Goal: Task Accomplishment & Management: Manage account settings

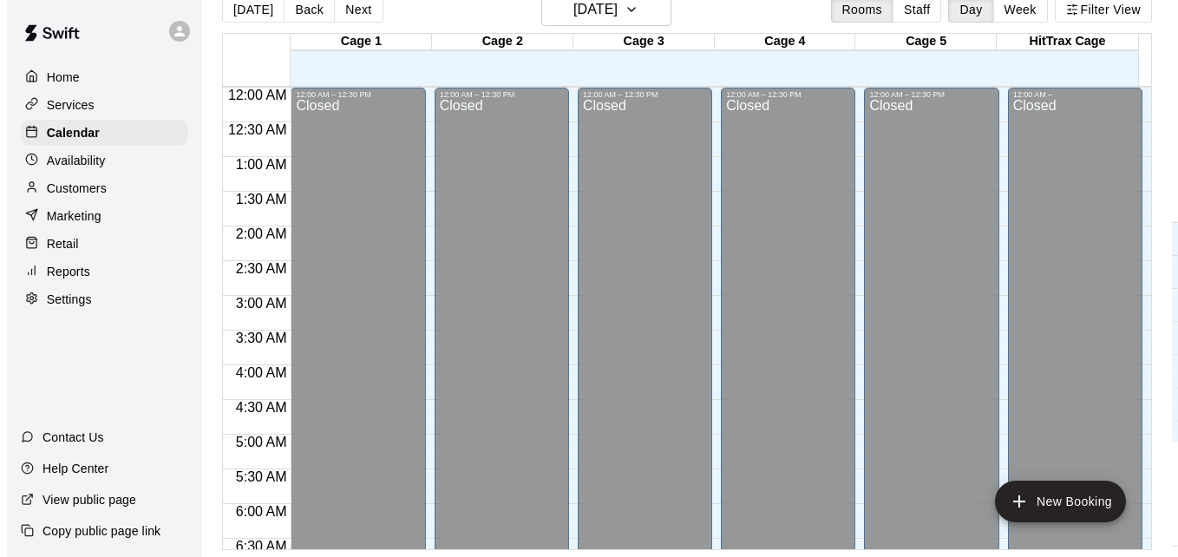
scroll to position [1020, 0]
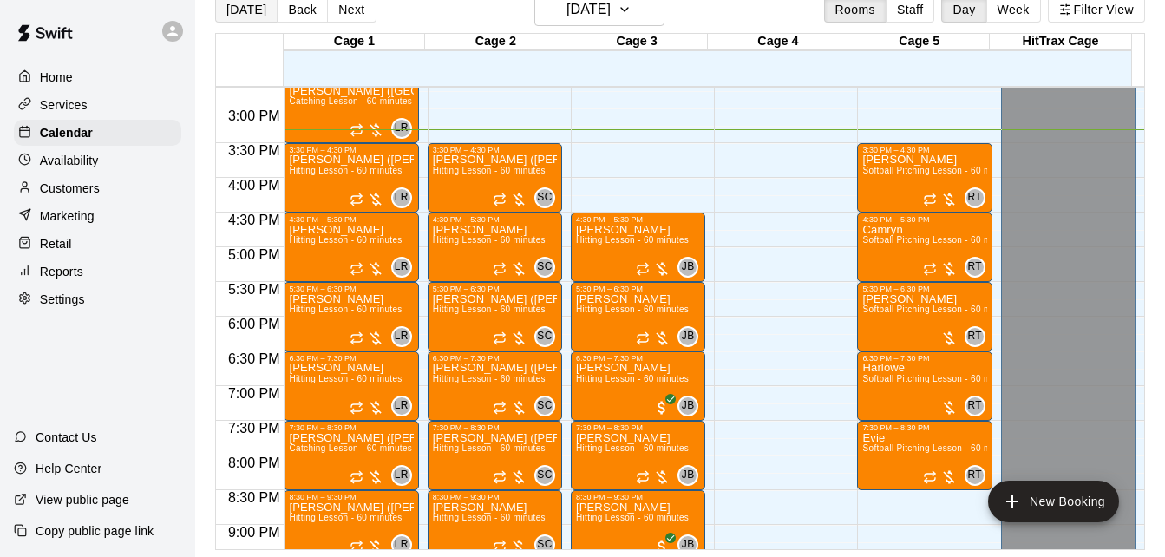
click at [251, 8] on button "[DATE]" at bounding box center [246, 10] width 62 height 26
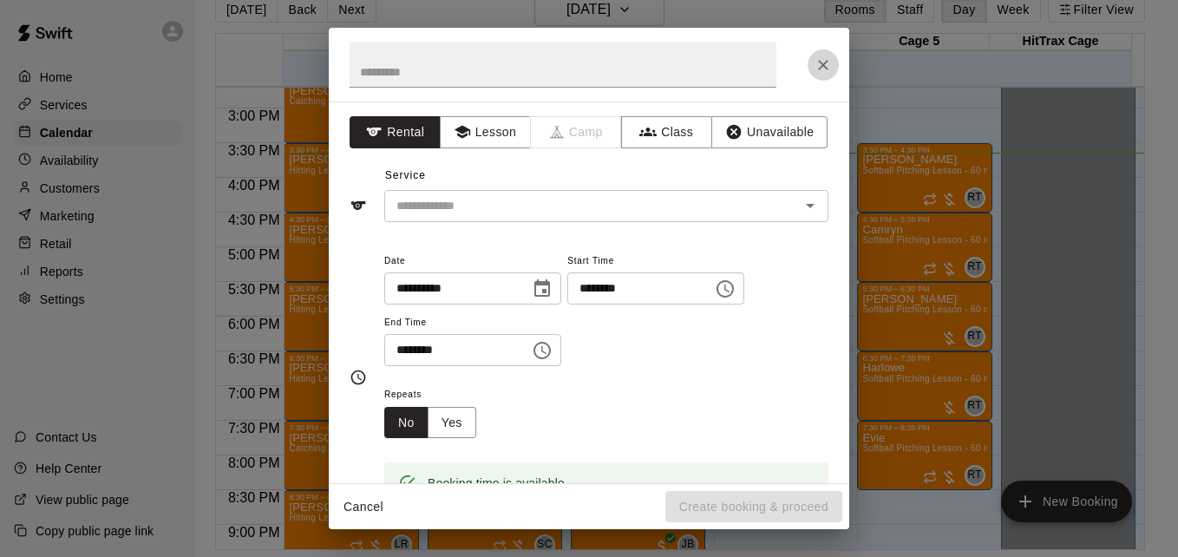
click at [826, 59] on icon "Close" at bounding box center [822, 64] width 17 height 17
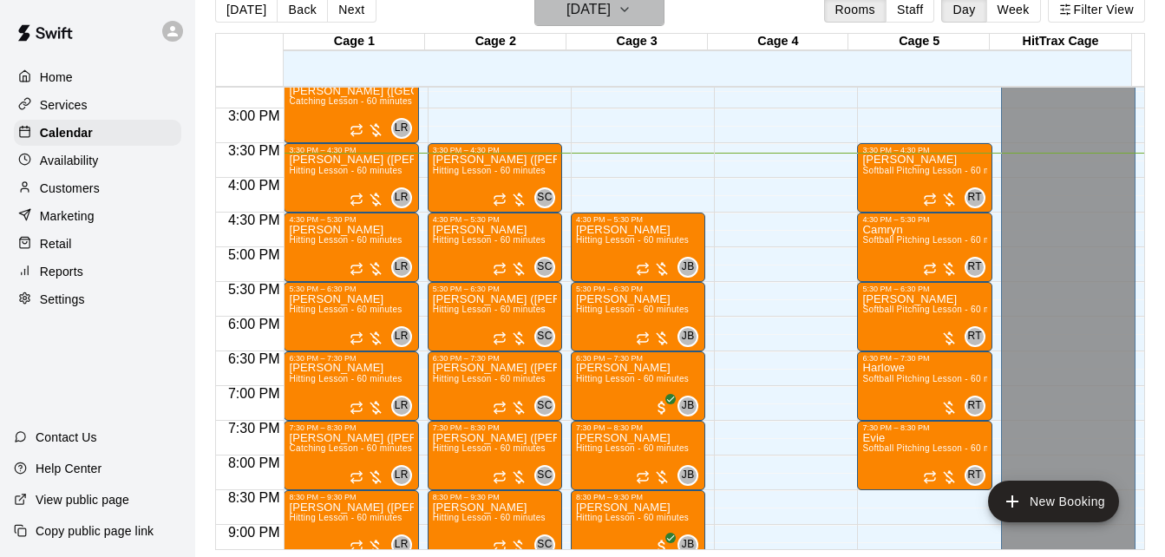
click at [631, 9] on icon "button" at bounding box center [624, 9] width 14 height 21
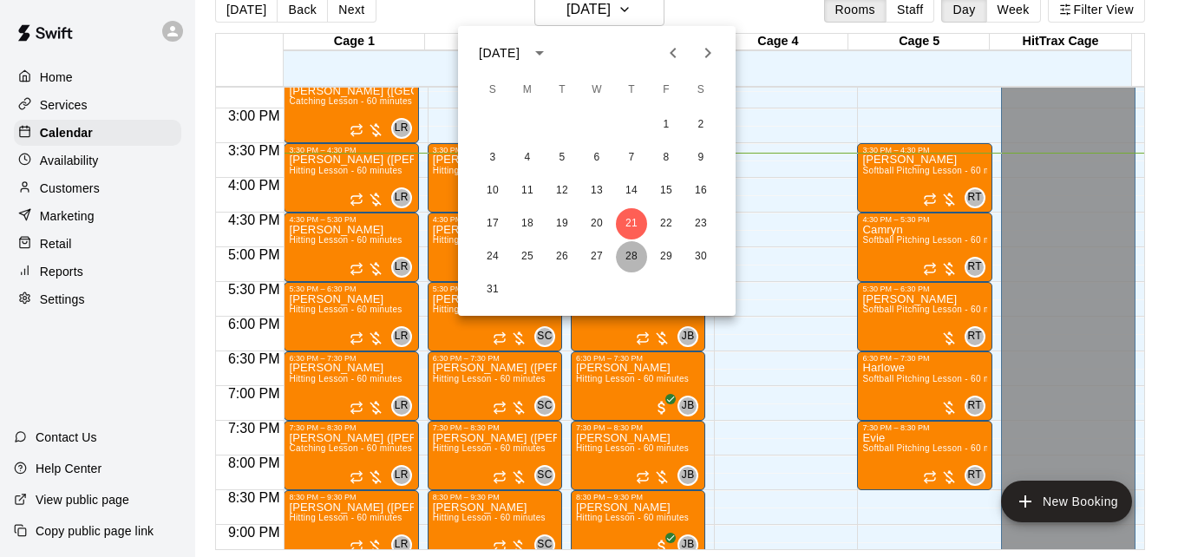
click at [626, 252] on button "28" at bounding box center [631, 256] width 31 height 31
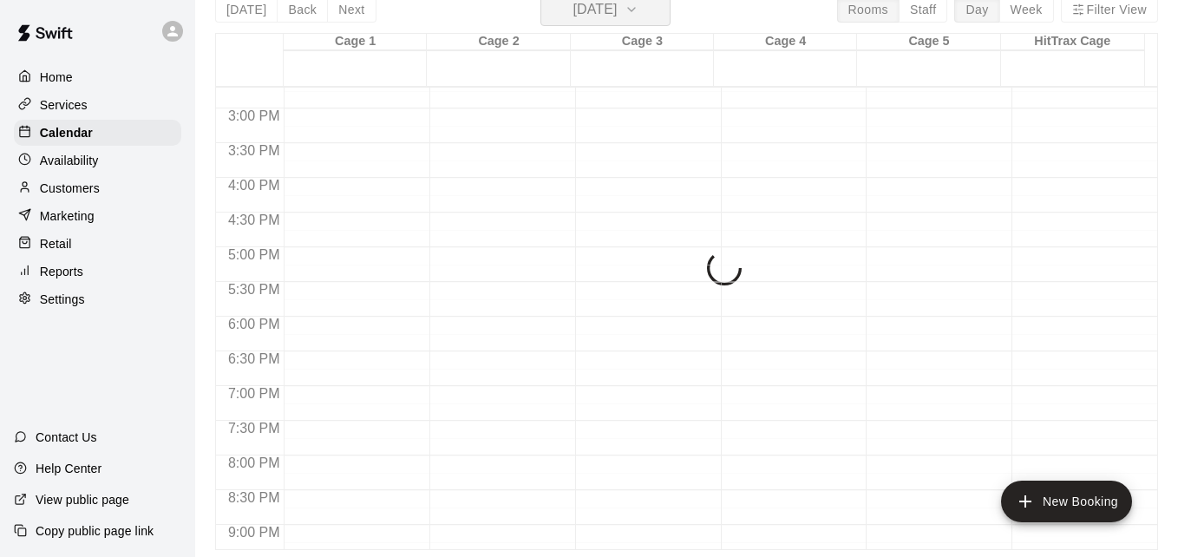
scroll to position [21, 0]
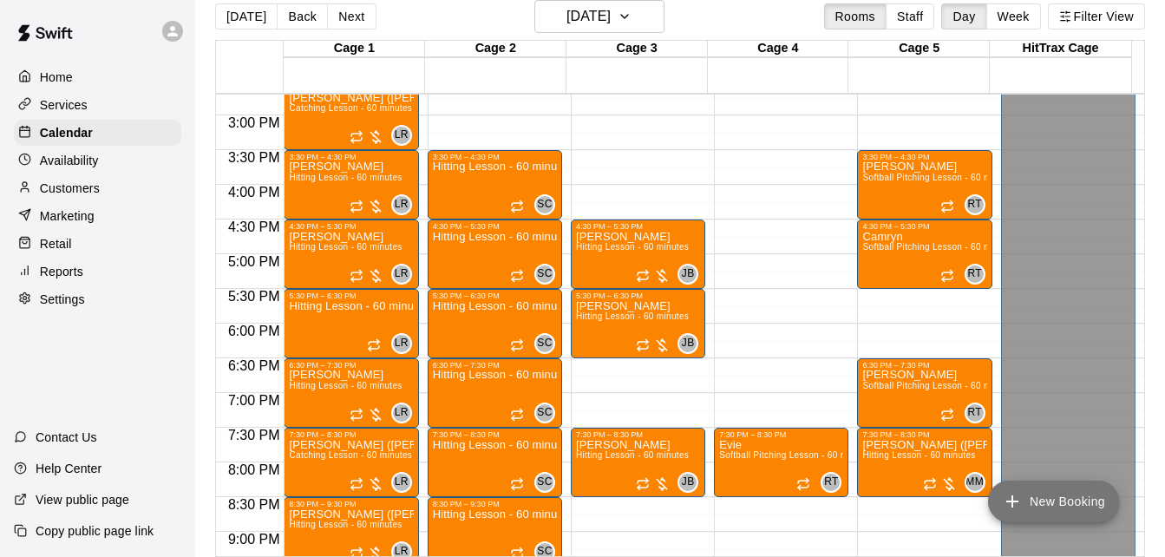
click at [1046, 493] on button "New Booking" at bounding box center [1053, 501] width 131 height 42
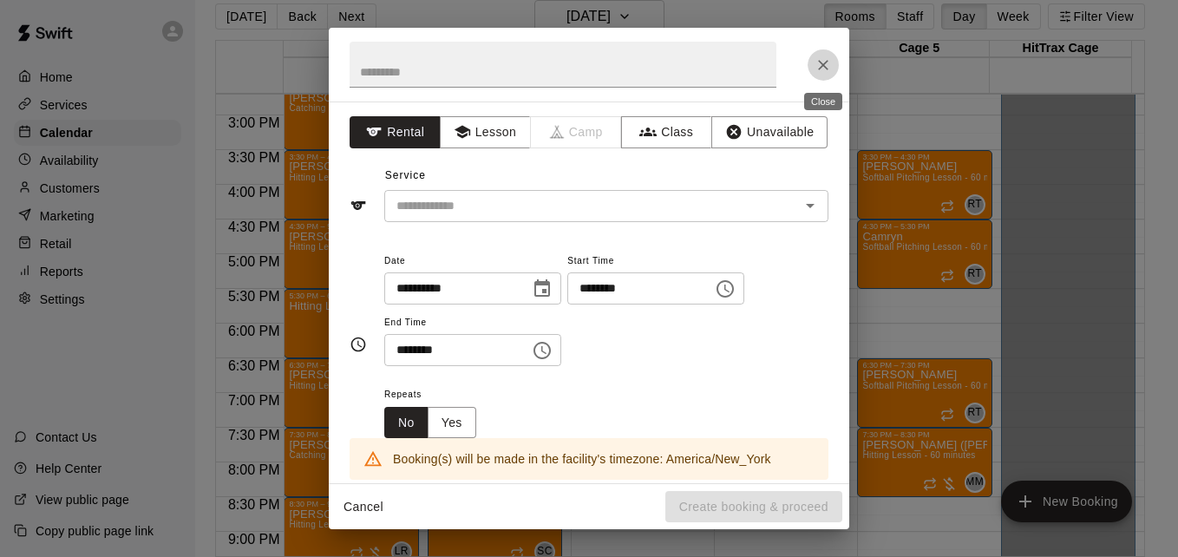
click at [828, 62] on icon "Close" at bounding box center [822, 64] width 17 height 17
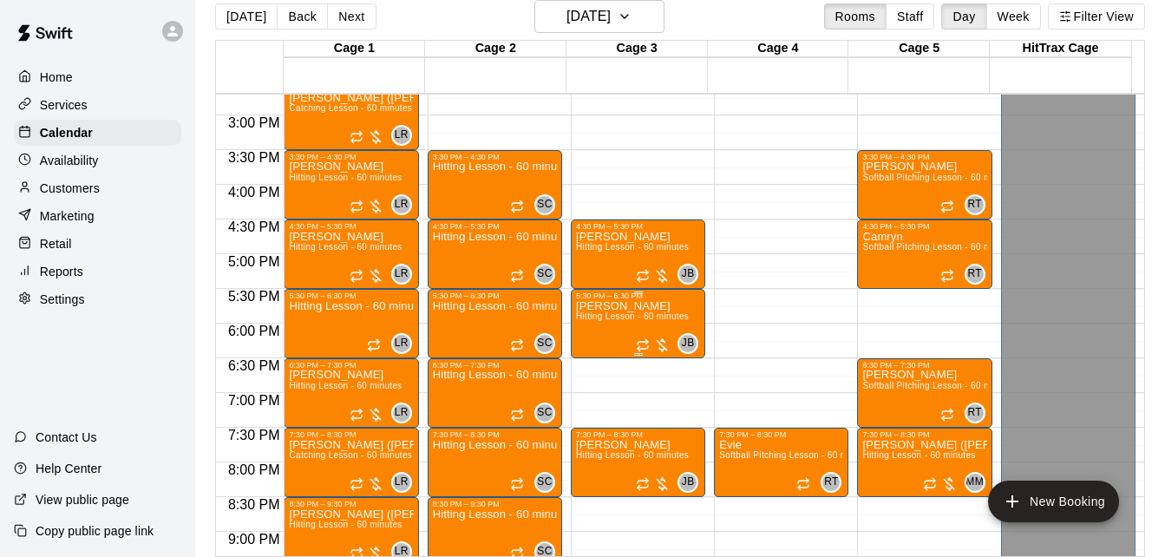
click at [605, 321] on span "Hitting Lesson - 60 minutes" at bounding box center [632, 316] width 113 height 10
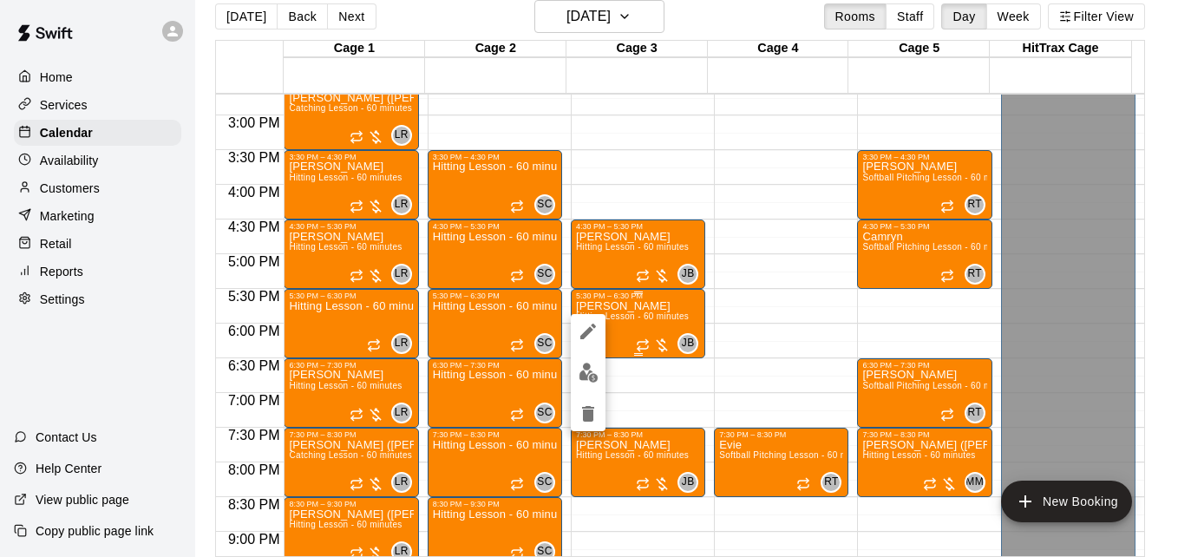
click at [605, 322] on div at bounding box center [589, 278] width 1178 height 557
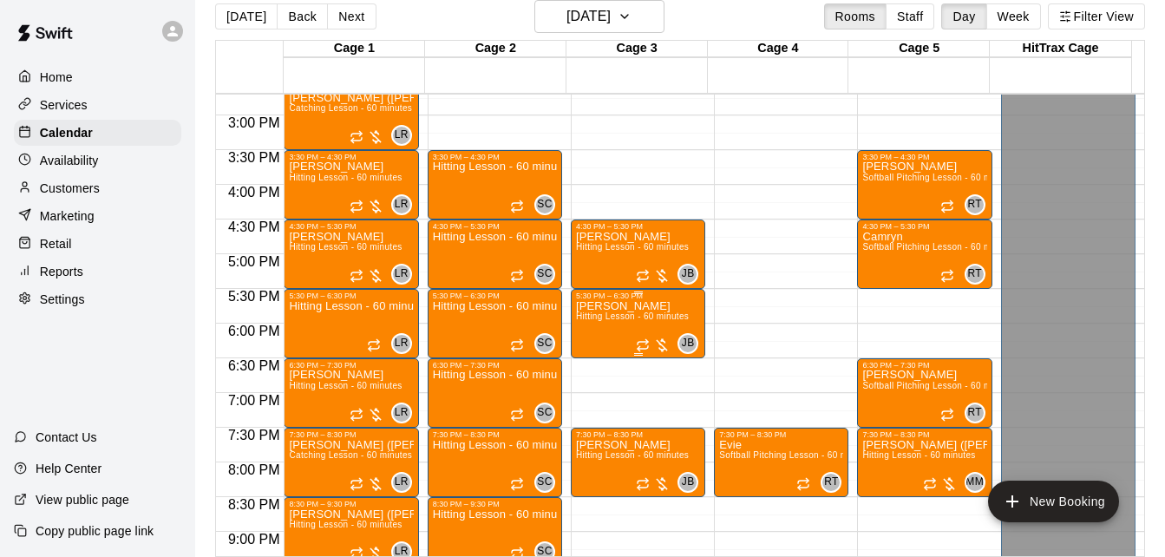
click at [605, 321] on span "Hitting Lesson - 60 minutes" at bounding box center [632, 316] width 113 height 10
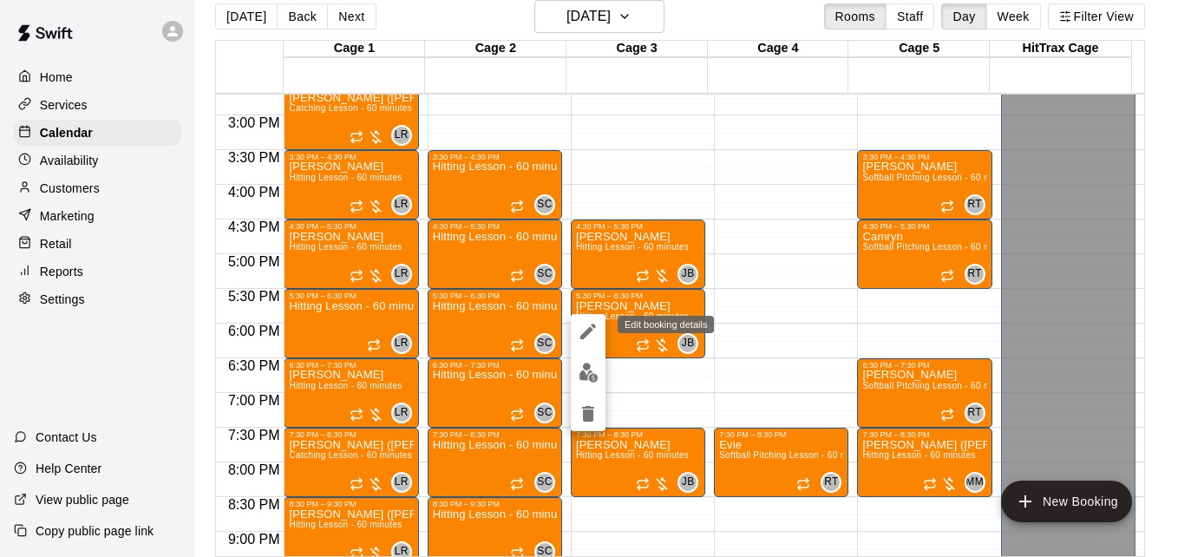
click at [587, 327] on icon "edit" at bounding box center [588, 331] width 21 height 21
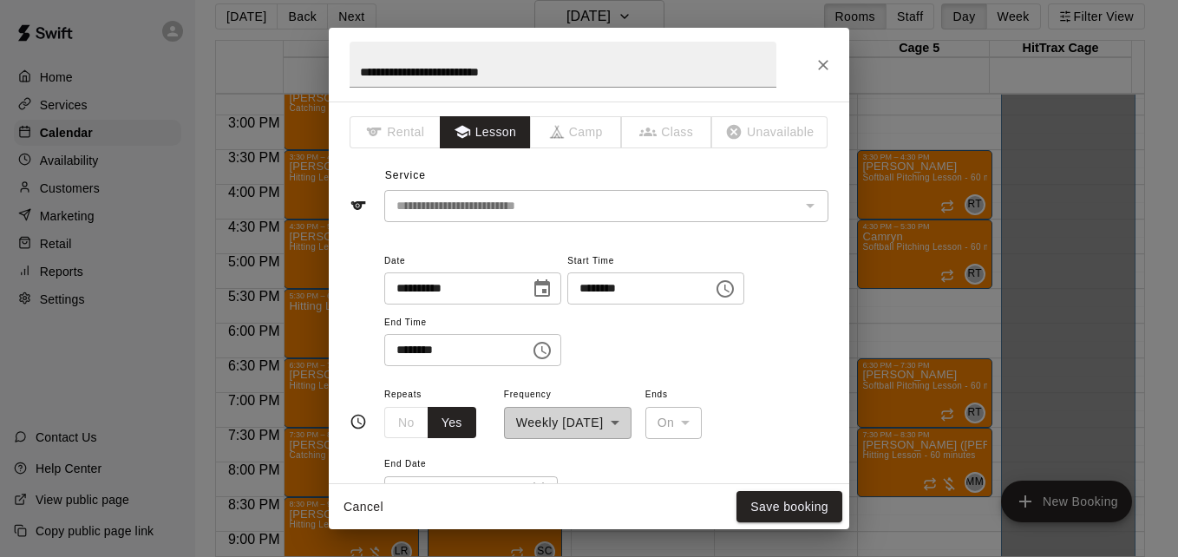
scroll to position [333, 0]
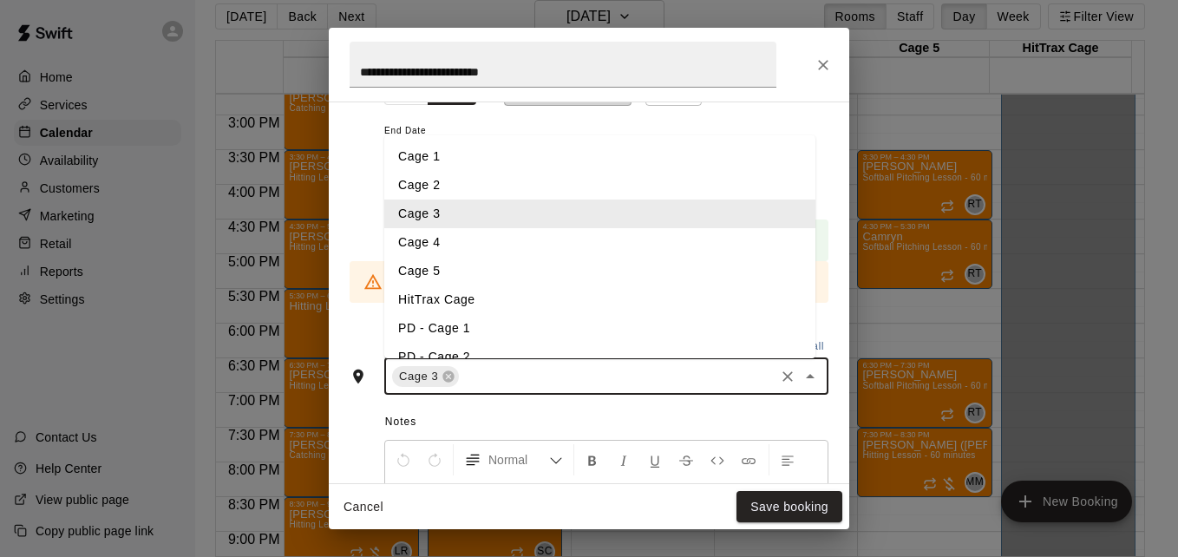
click at [637, 375] on input "text" at bounding box center [616, 376] width 310 height 22
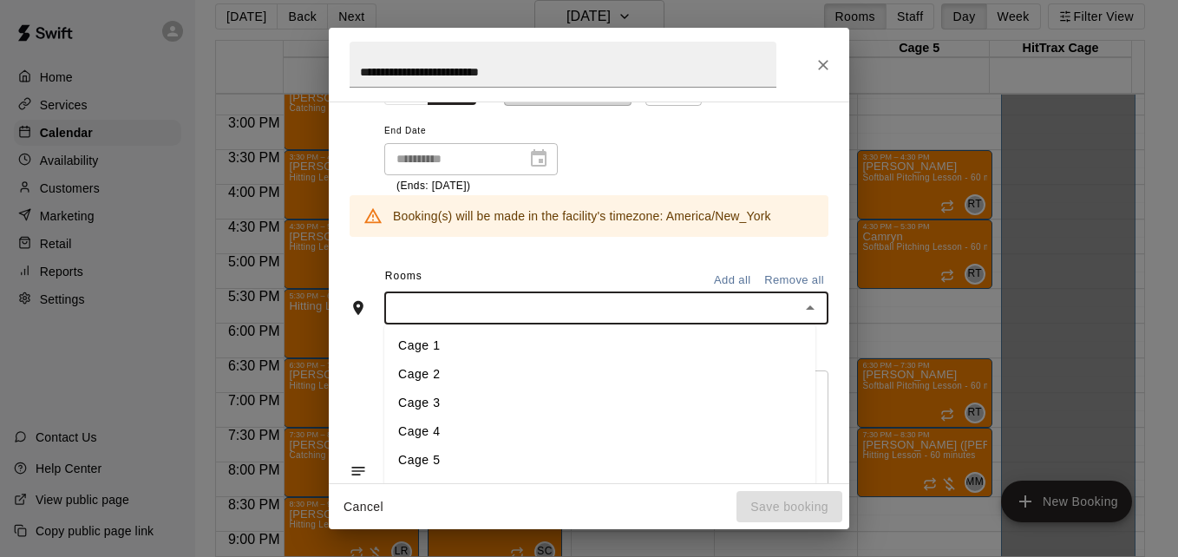
click at [464, 421] on li "Cage 4" at bounding box center [599, 431] width 431 height 29
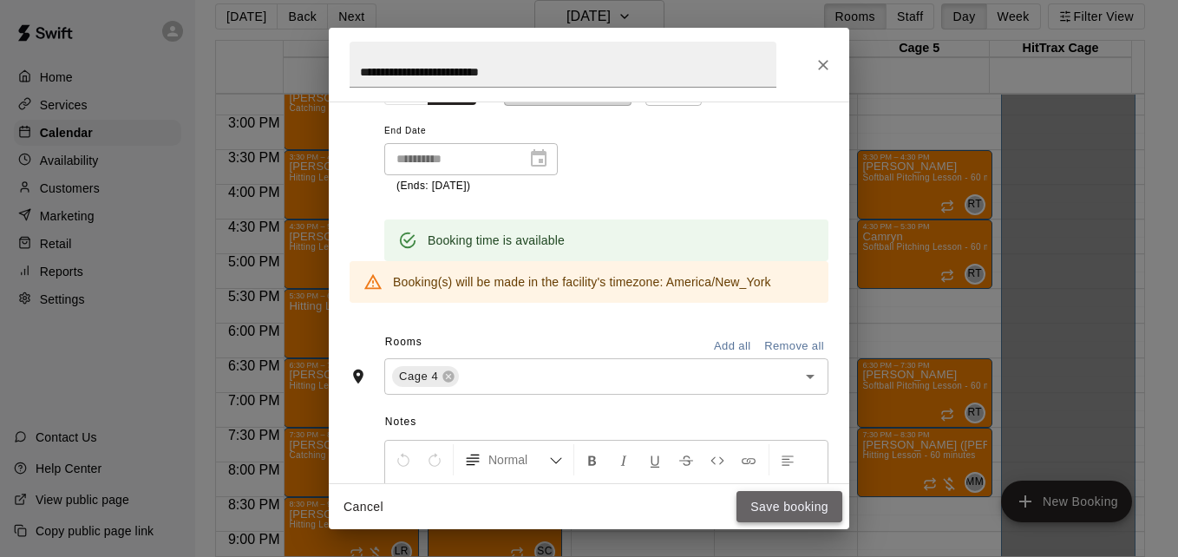
click at [792, 508] on button "Save booking" at bounding box center [789, 507] width 106 height 32
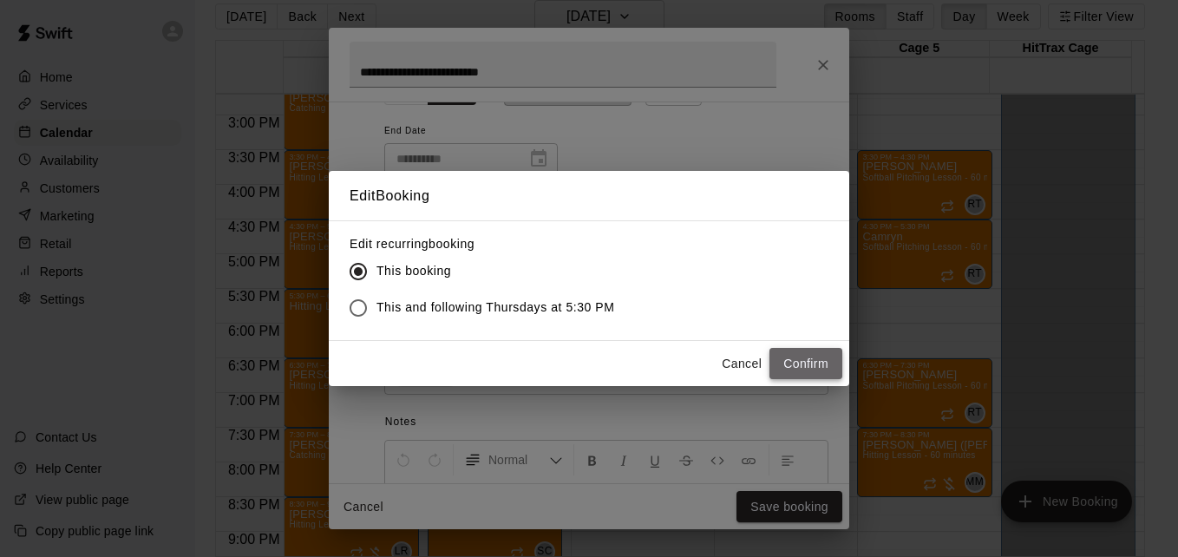
click at [789, 366] on button "Confirm" at bounding box center [805, 364] width 73 height 32
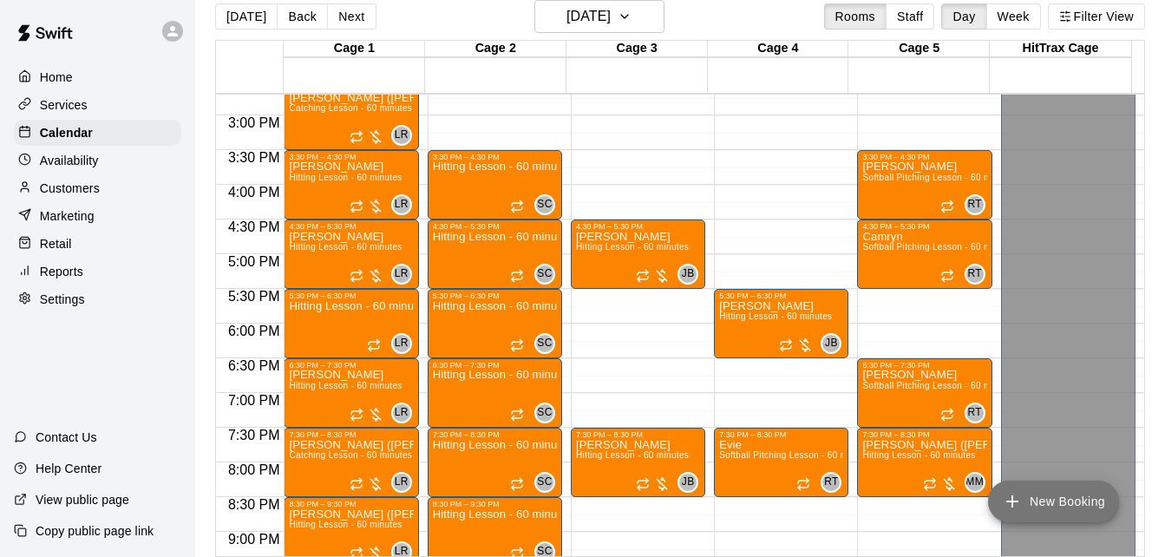
click at [1034, 492] on button "New Booking" at bounding box center [1053, 501] width 131 height 42
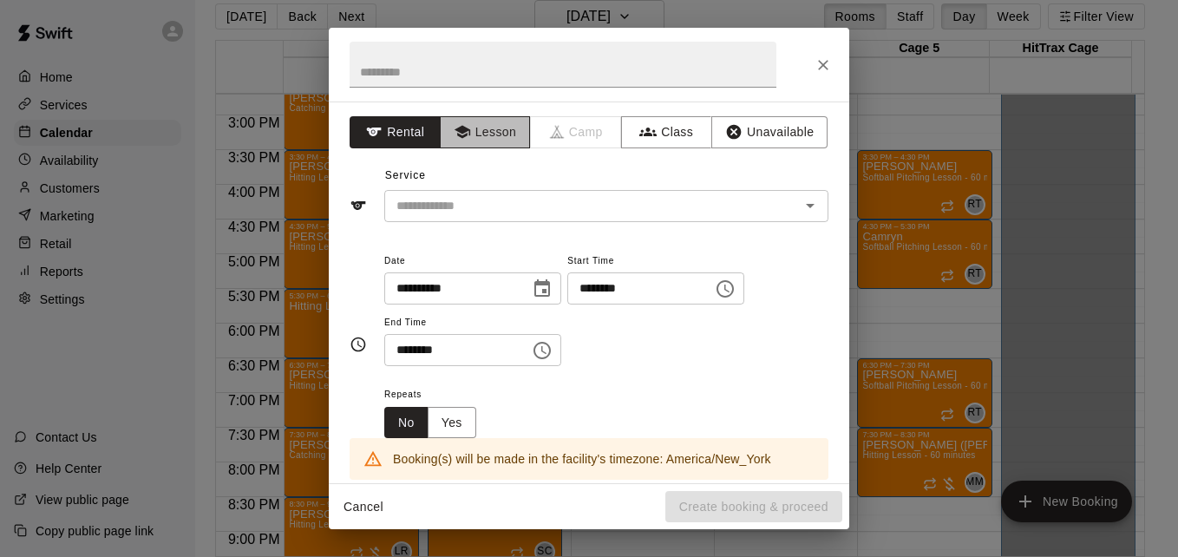
click at [493, 128] on button "Lesson" at bounding box center [485, 132] width 91 height 32
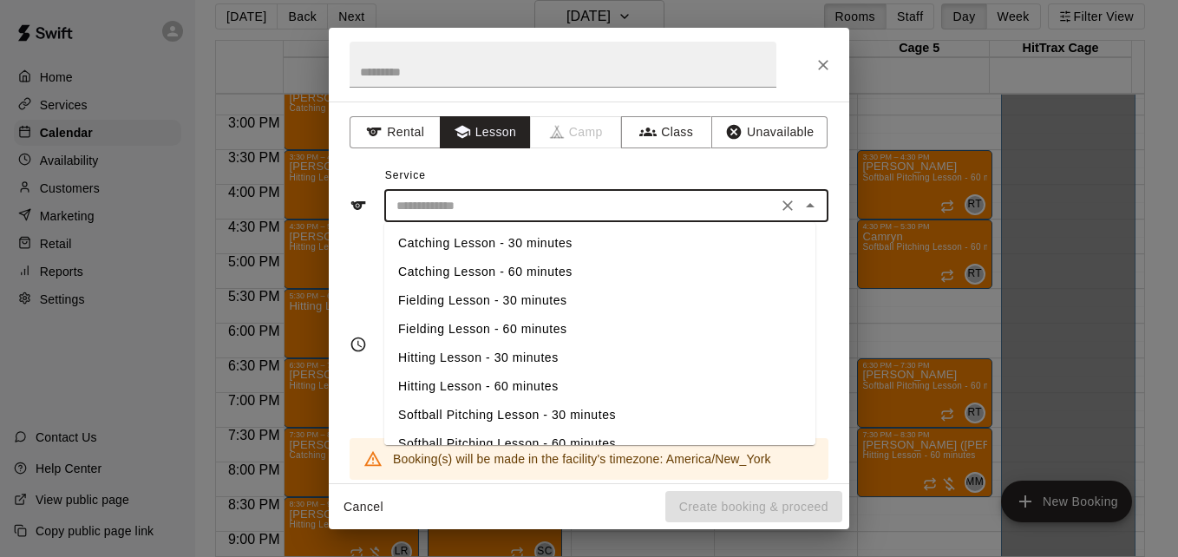
click at [579, 206] on input "text" at bounding box center [580, 206] width 382 height 22
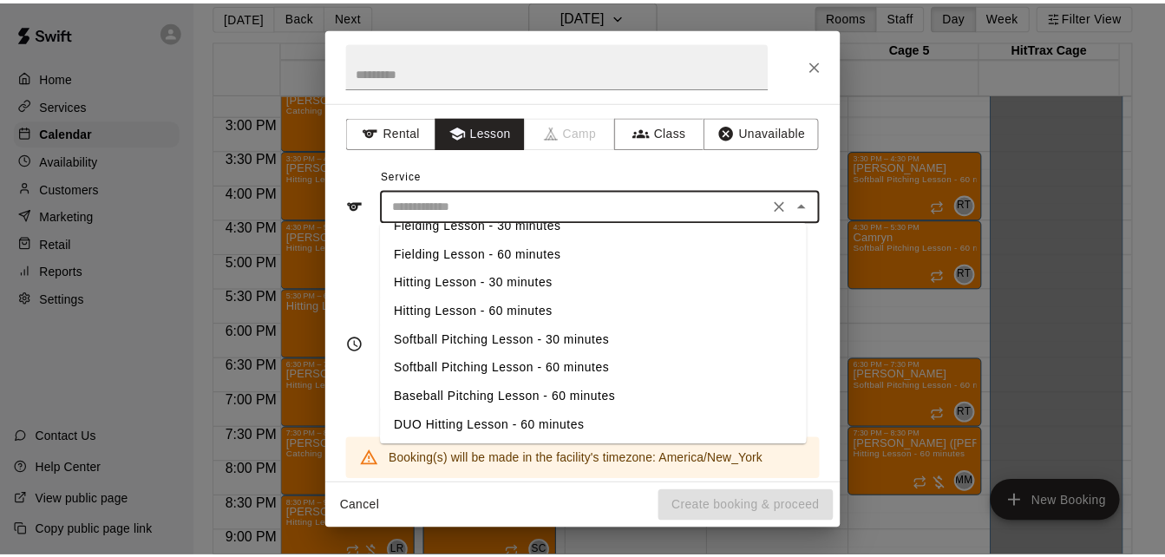
scroll to position [77, 0]
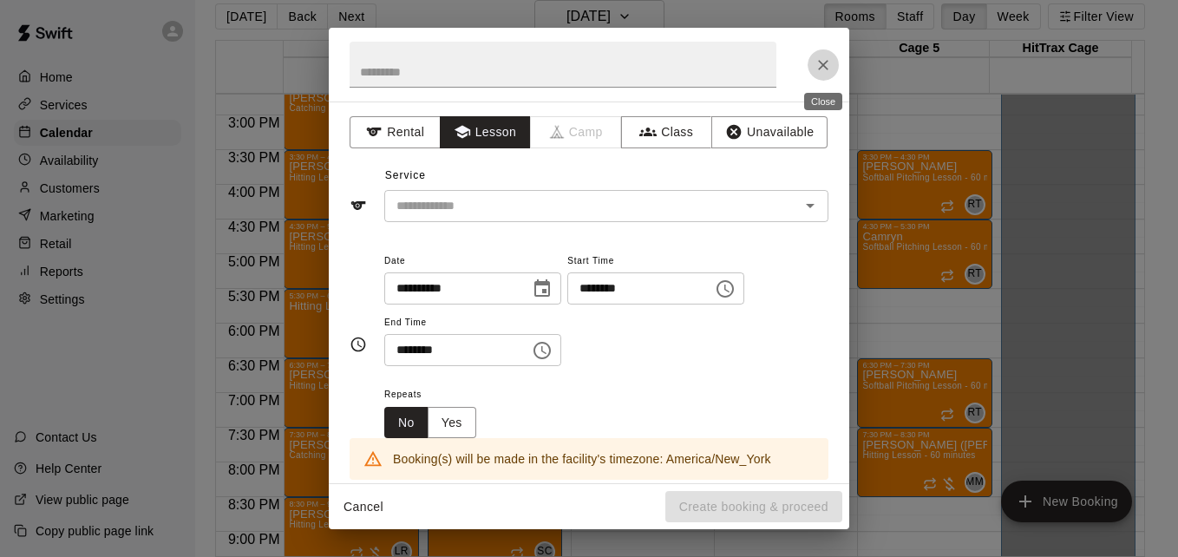
click at [823, 65] on icon "Close" at bounding box center [823, 65] width 10 height 10
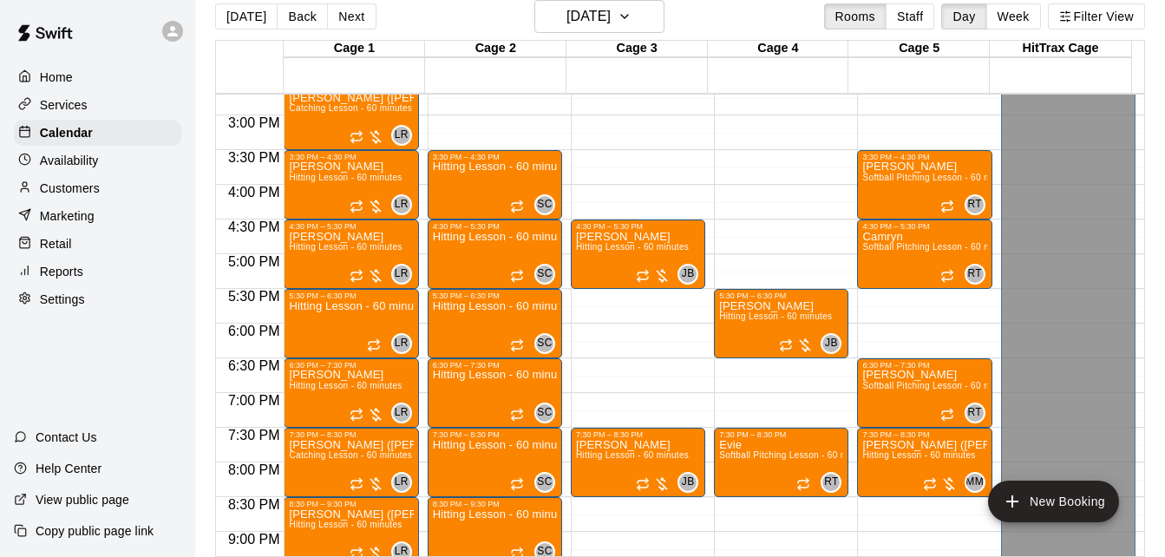
click at [101, 108] on div "Services" at bounding box center [97, 105] width 167 height 26
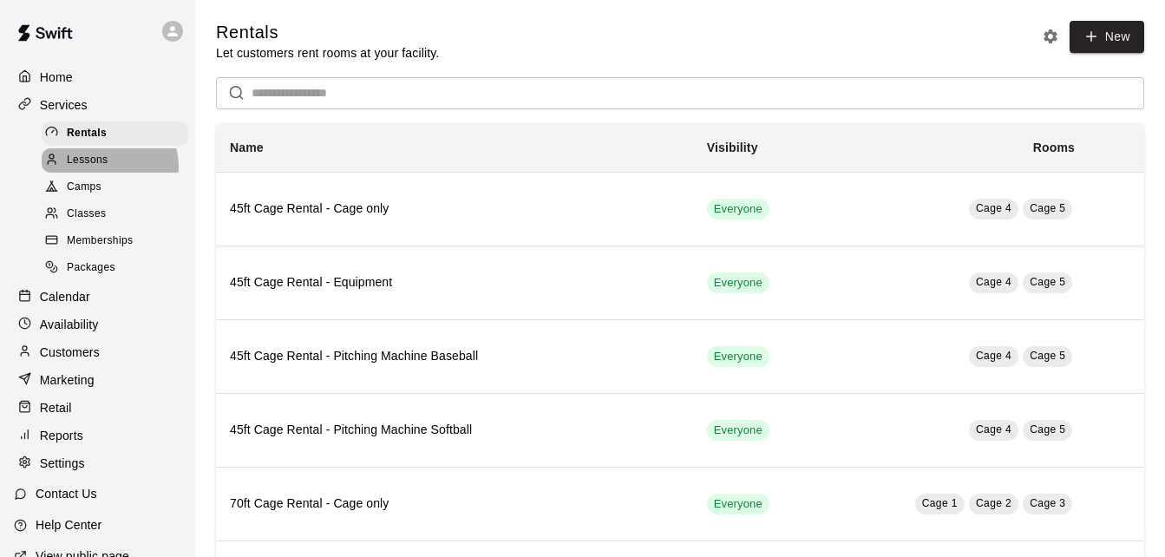
click at [107, 169] on span "Lessons" at bounding box center [88, 160] width 42 height 17
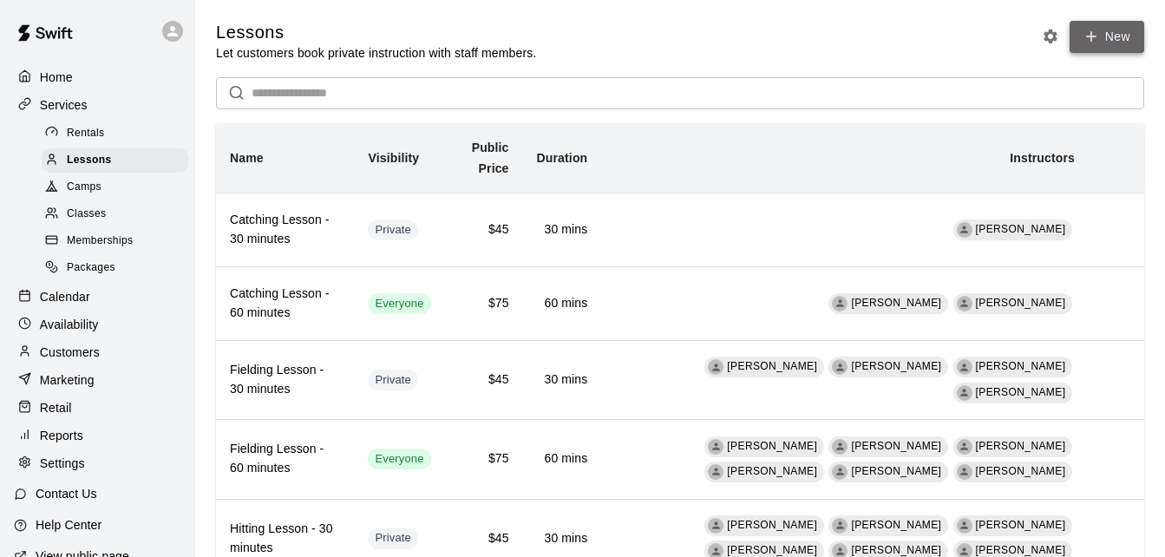
click at [1111, 28] on link "New" at bounding box center [1106, 37] width 75 height 32
click at [1126, 43] on link "New" at bounding box center [1106, 37] width 75 height 32
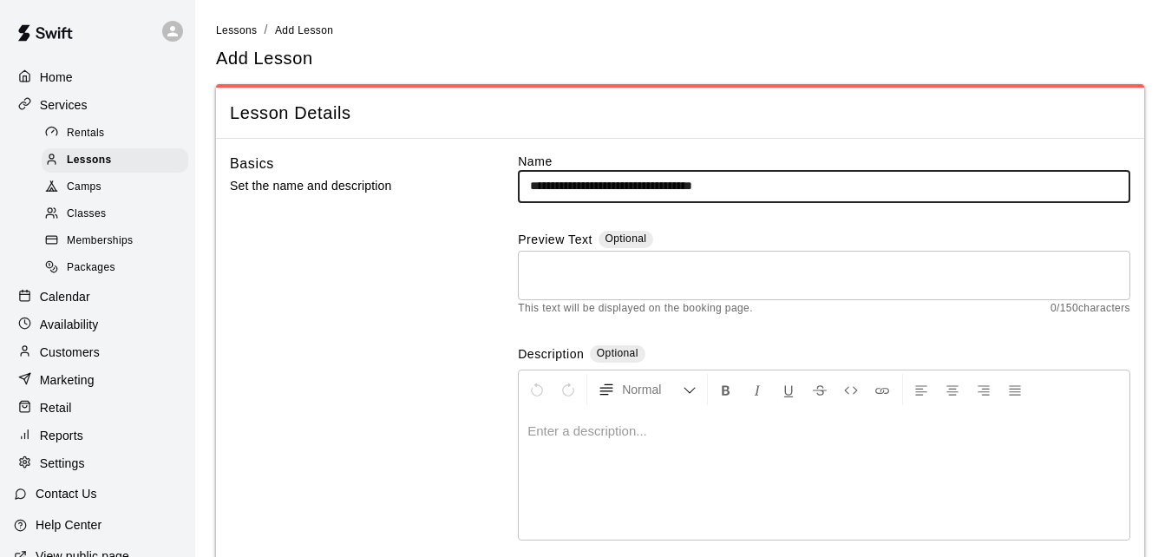
type input "**********"
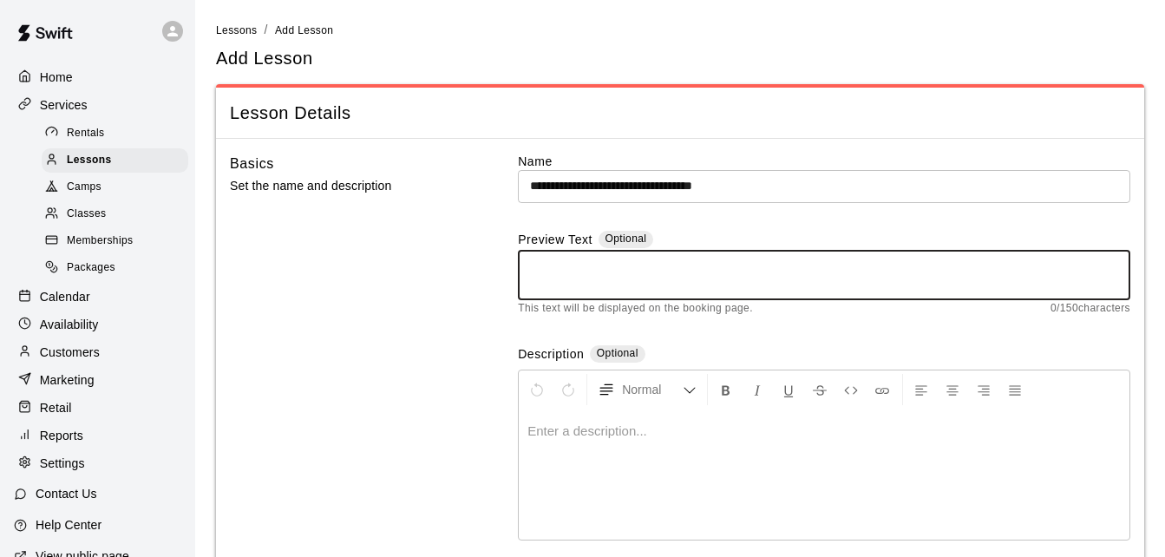
click at [606, 265] on textarea at bounding box center [824, 275] width 588 height 35
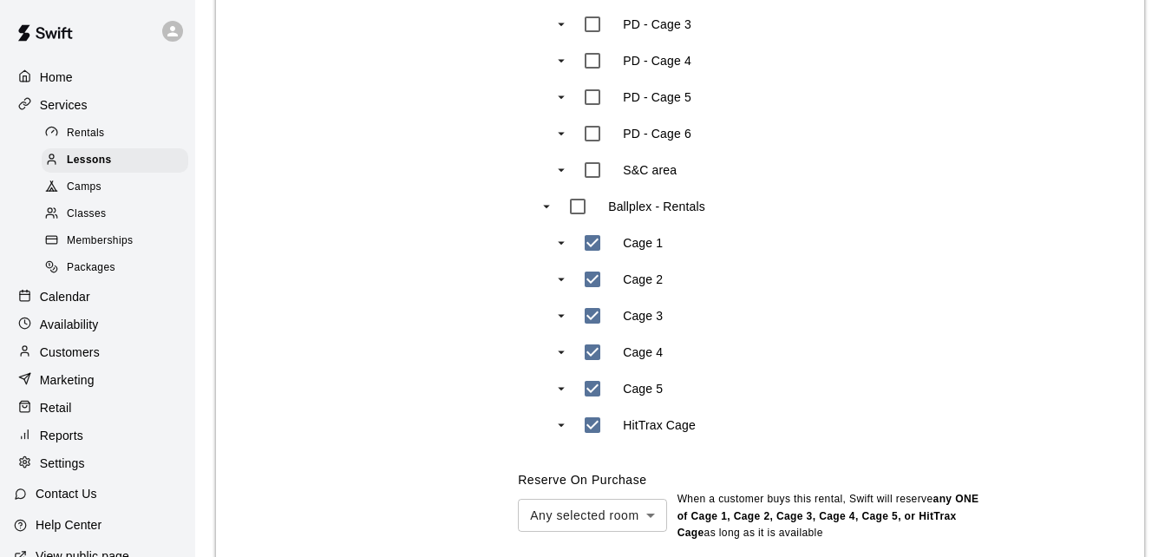
scroll to position [937, 0]
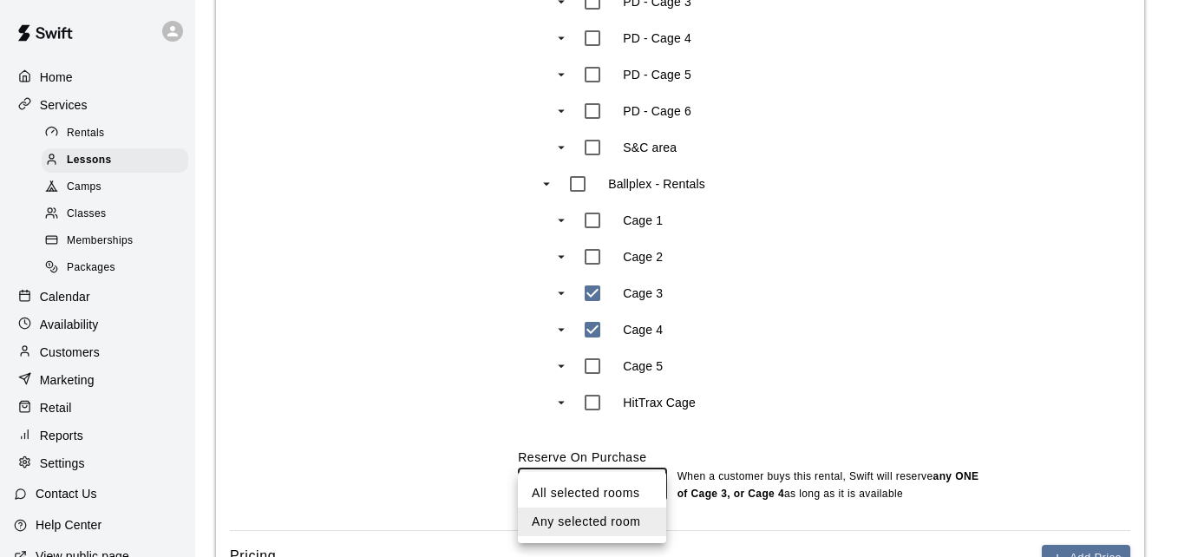
click at [968, 369] on div at bounding box center [589, 278] width 1178 height 557
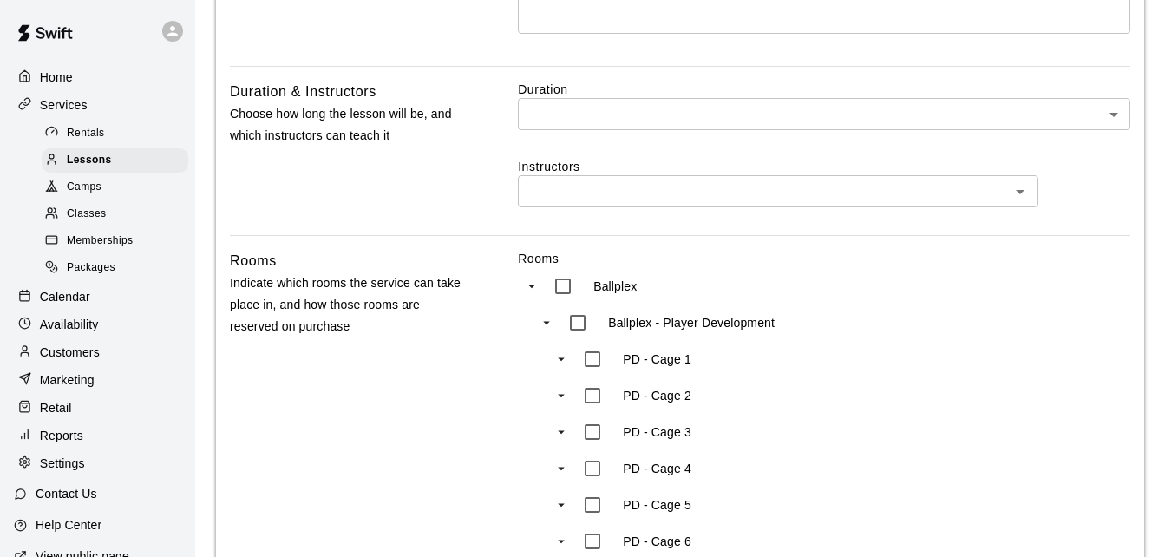
scroll to position [486, 0]
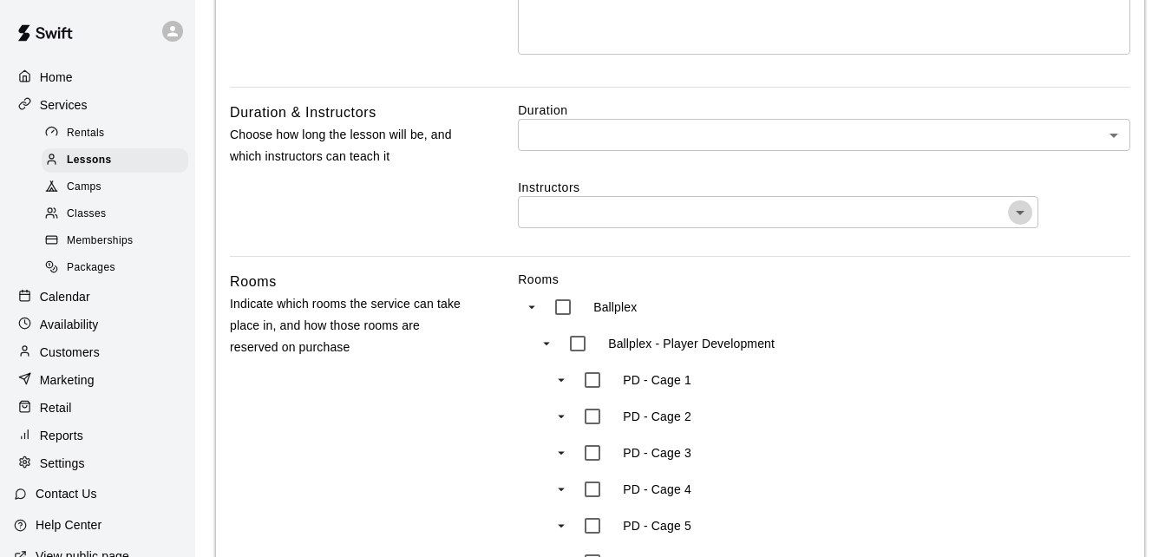
click at [1015, 222] on icon "Open" at bounding box center [1019, 212] width 21 height 21
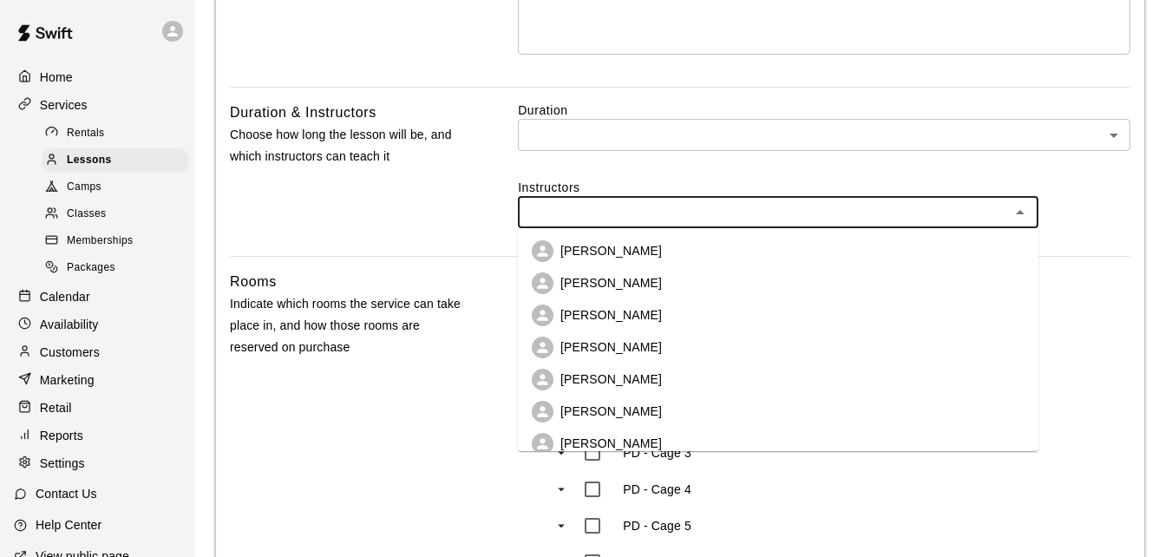
click at [731, 250] on li "[PERSON_NAME]" at bounding box center [778, 251] width 520 height 32
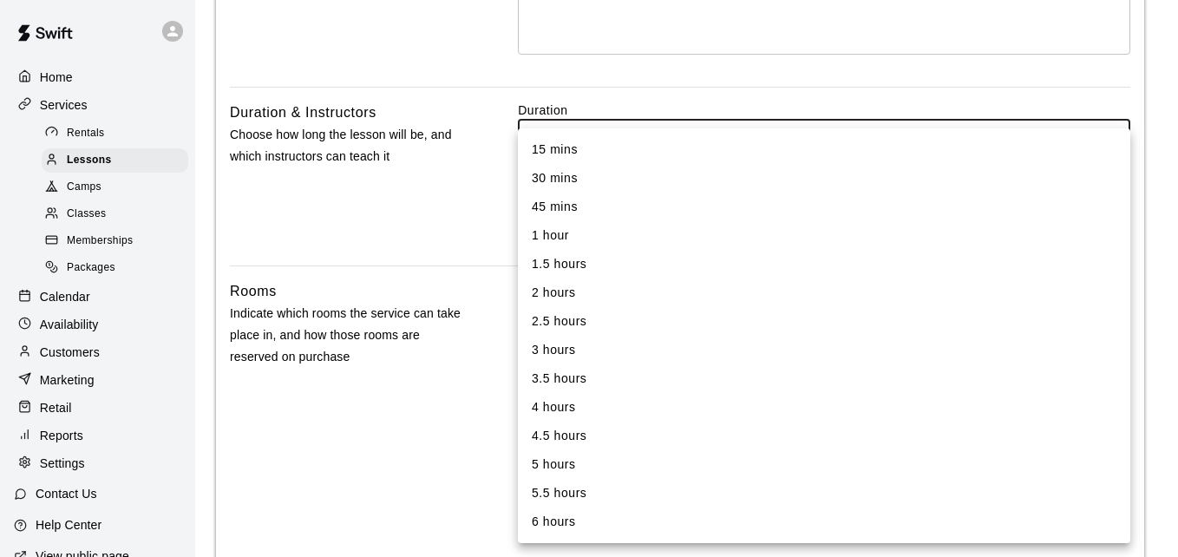
click at [1107, 134] on body "**********" at bounding box center [589, 419] width 1178 height 1811
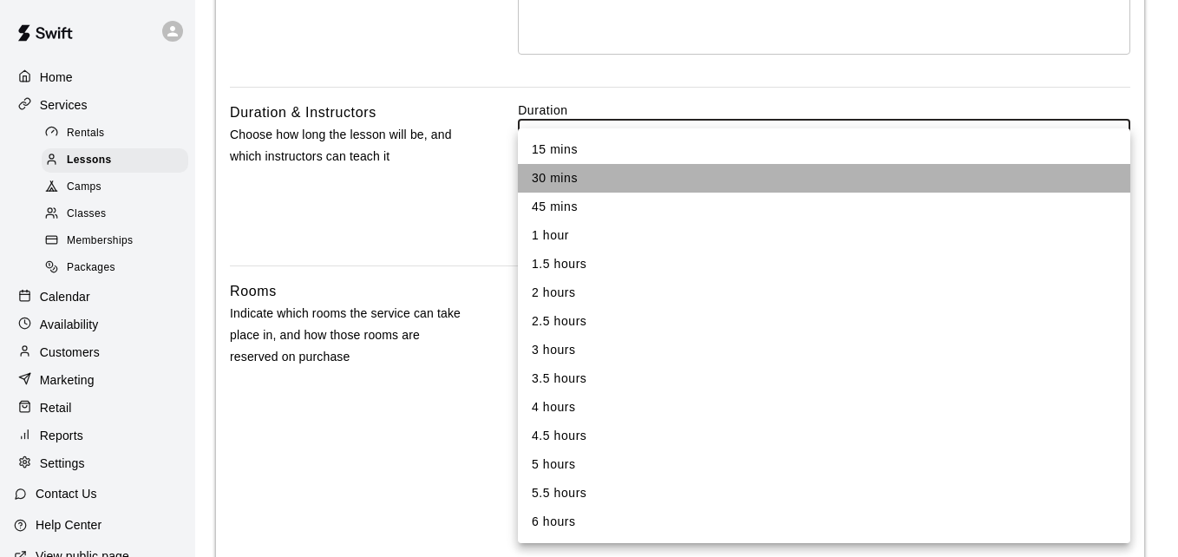
click at [767, 182] on li "30 mins" at bounding box center [824, 178] width 612 height 29
type input "**"
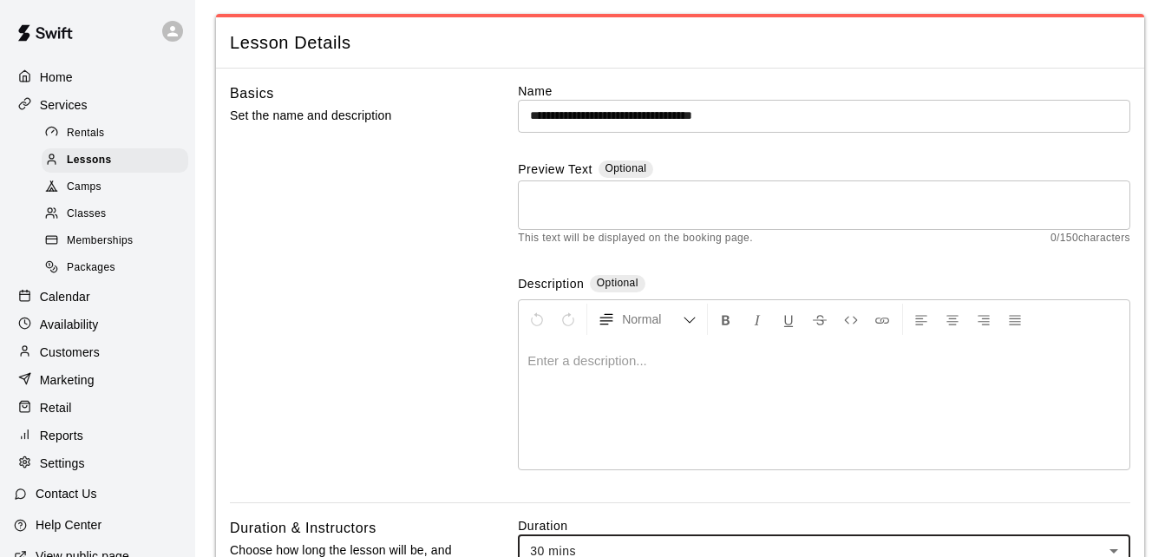
scroll to position [35, 0]
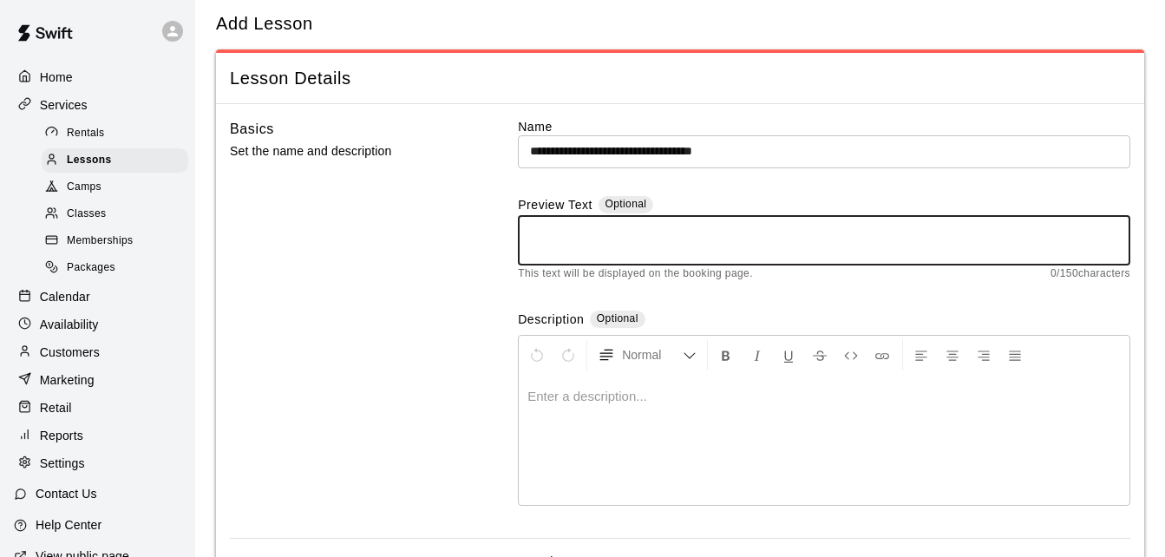
click at [539, 233] on textarea at bounding box center [824, 240] width 588 height 35
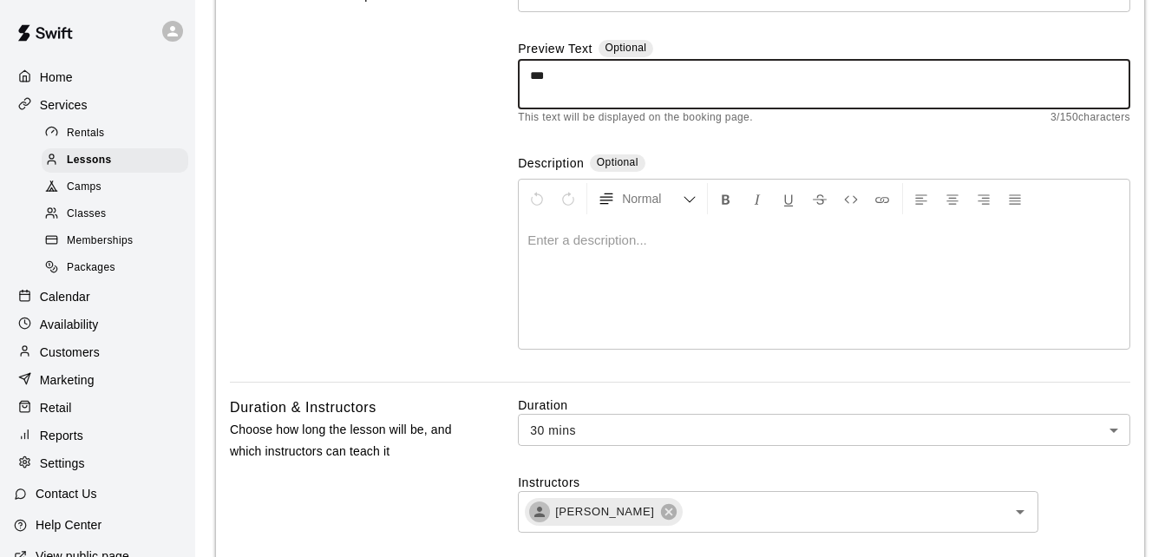
scroll to position [0, 0]
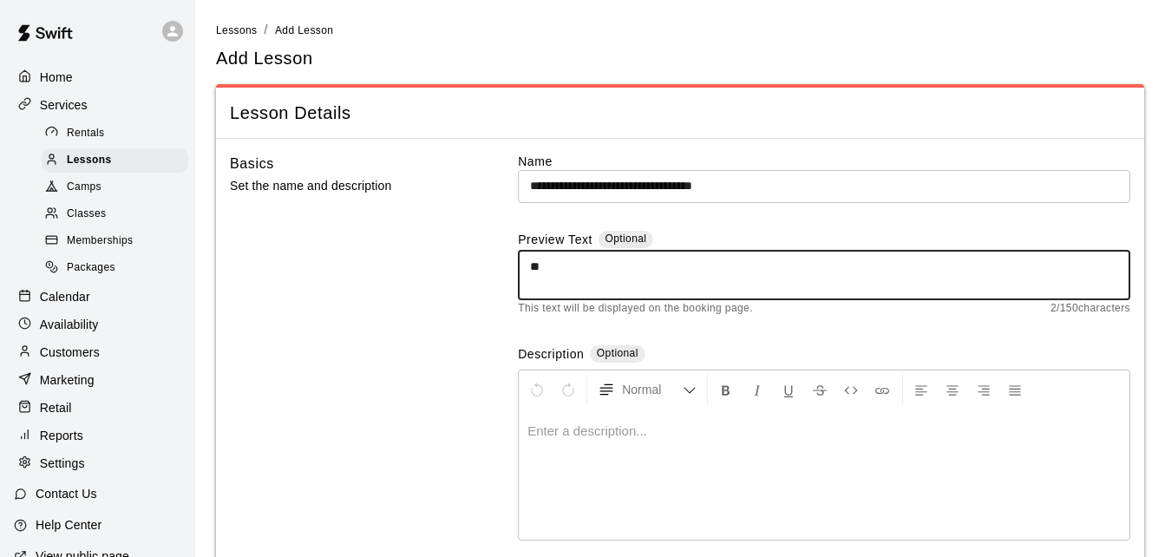
type textarea "*"
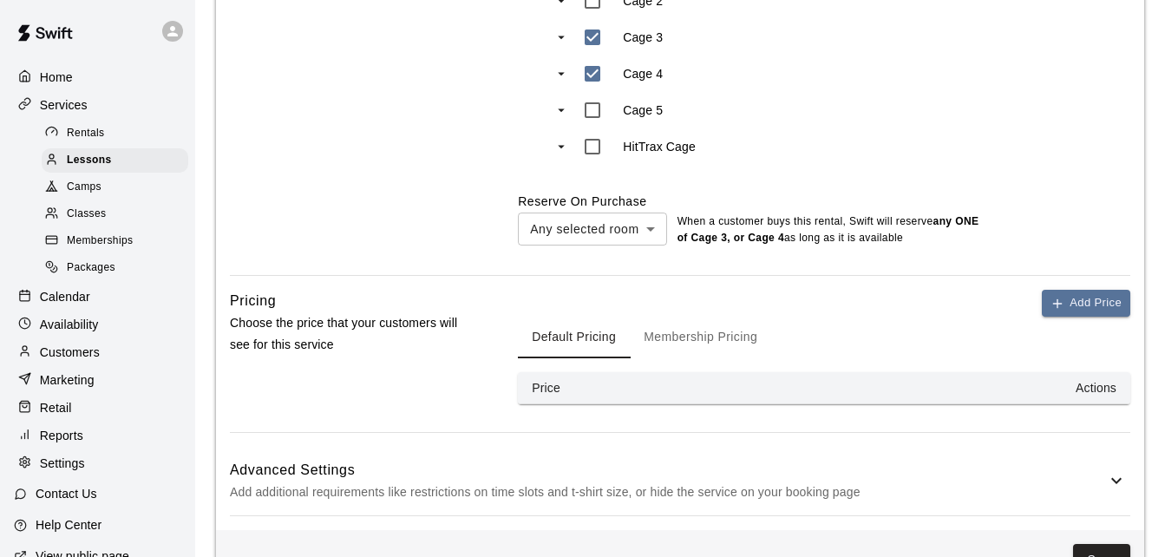
scroll to position [1203, 0]
click at [1093, 308] on button "Add Price" at bounding box center [1085, 301] width 88 height 27
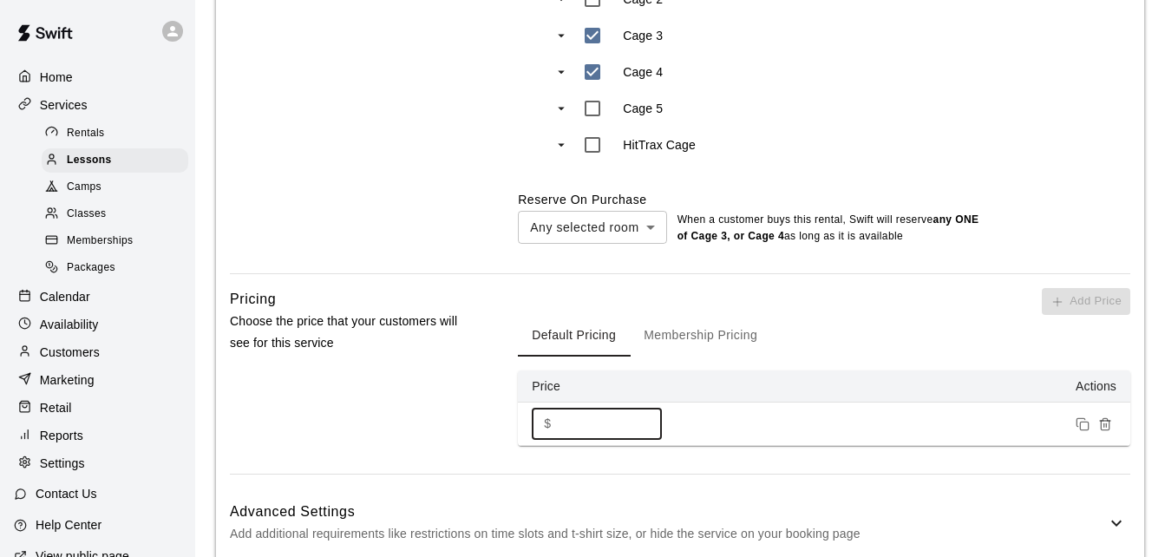
click at [599, 428] on input "*" at bounding box center [610, 424] width 104 height 32
click at [641, 422] on input "*" at bounding box center [610, 424] width 104 height 32
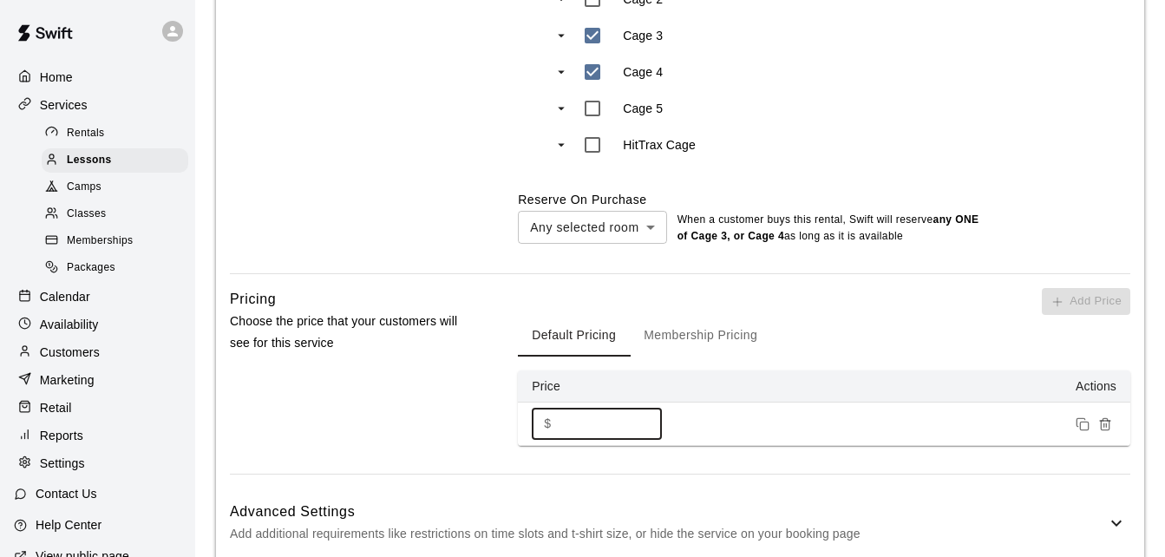
click at [641, 422] on input "*" at bounding box center [610, 424] width 104 height 32
click at [641, 423] on input "**" at bounding box center [610, 424] width 104 height 32
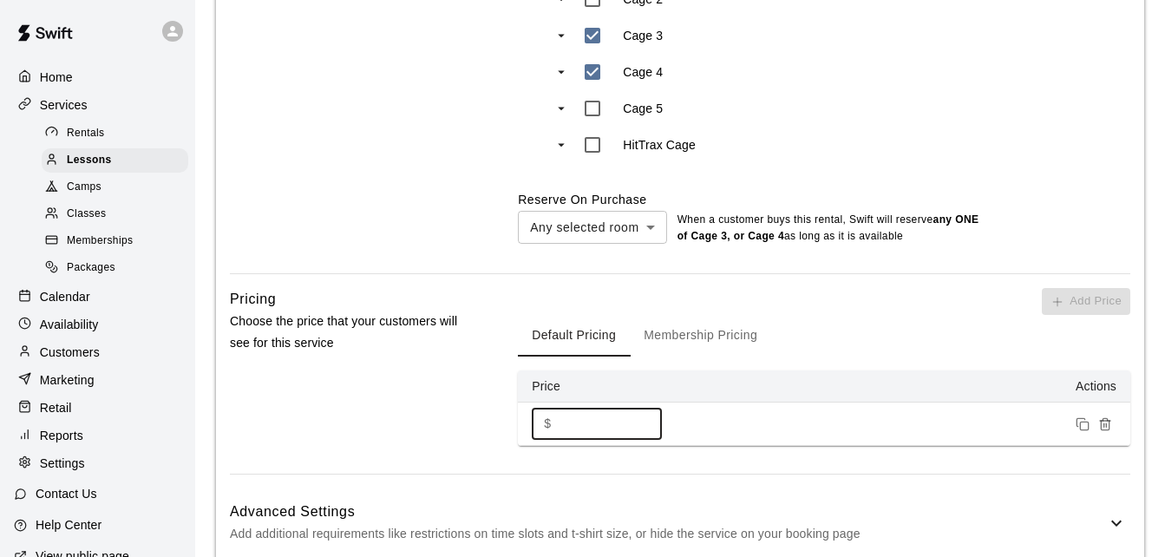
click at [641, 423] on input "**" at bounding box center [610, 424] width 104 height 32
type input "**"
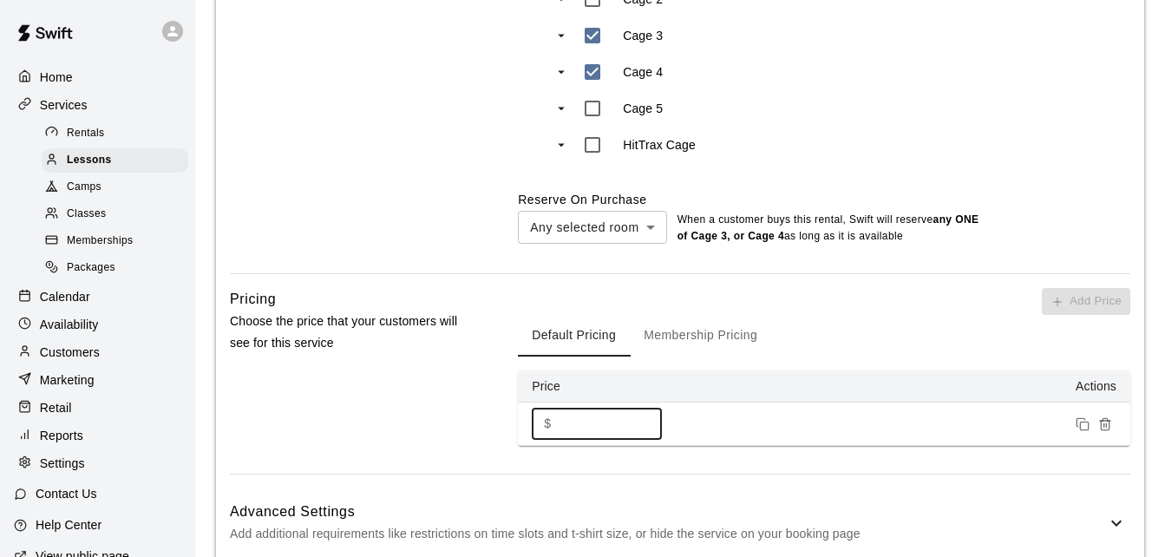
click at [641, 423] on input "**" at bounding box center [610, 424] width 104 height 32
click at [764, 464] on div "Add Price Default Pricing Membership Pricing Price Actions $ ** ​" at bounding box center [824, 381] width 612 height 186
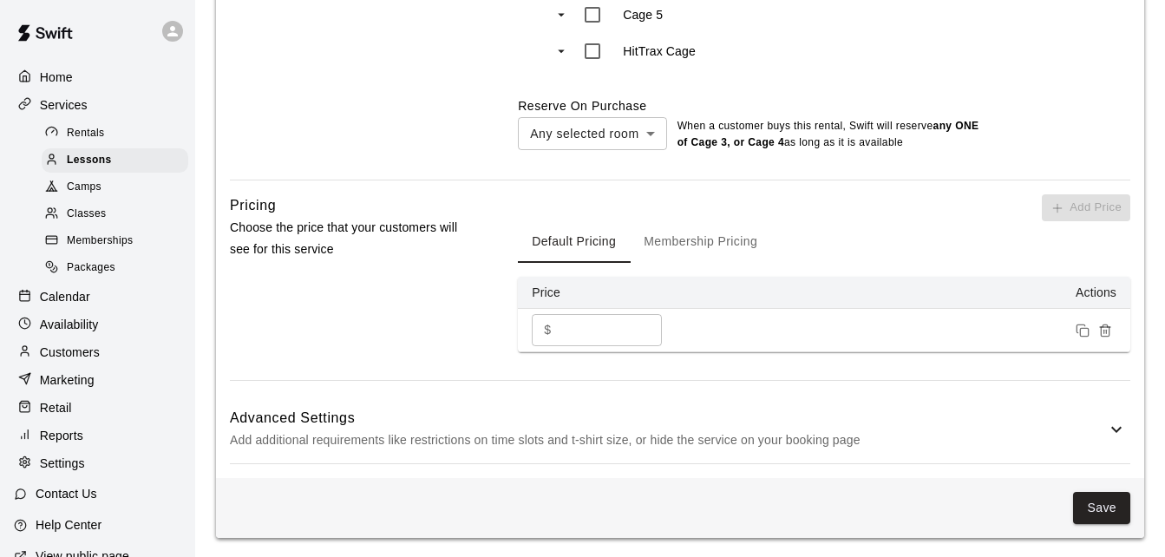
scroll to position [1301, 0]
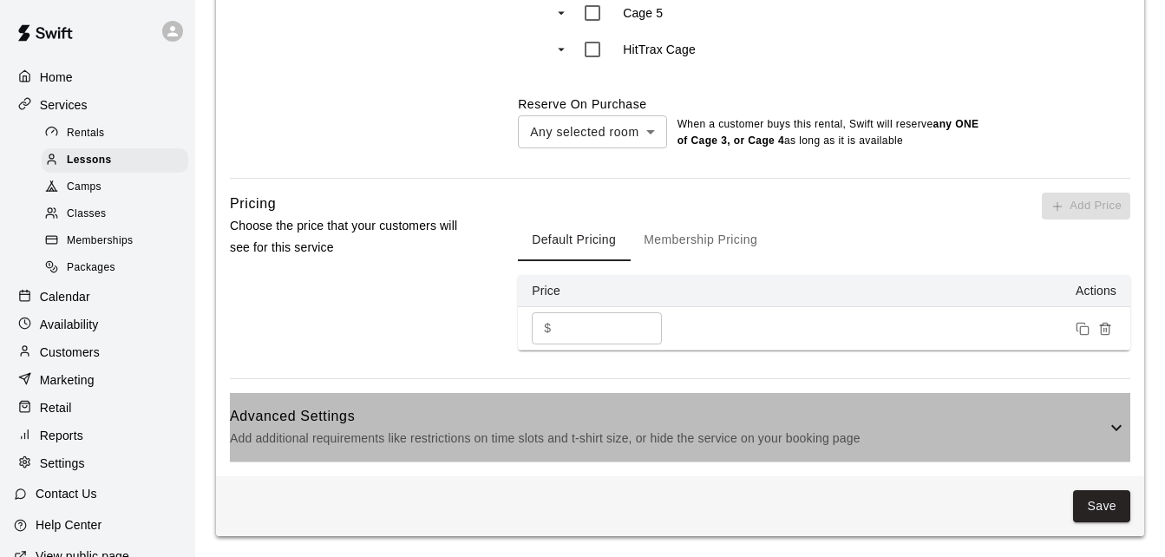
click at [1113, 424] on icon at bounding box center [1116, 427] width 21 height 21
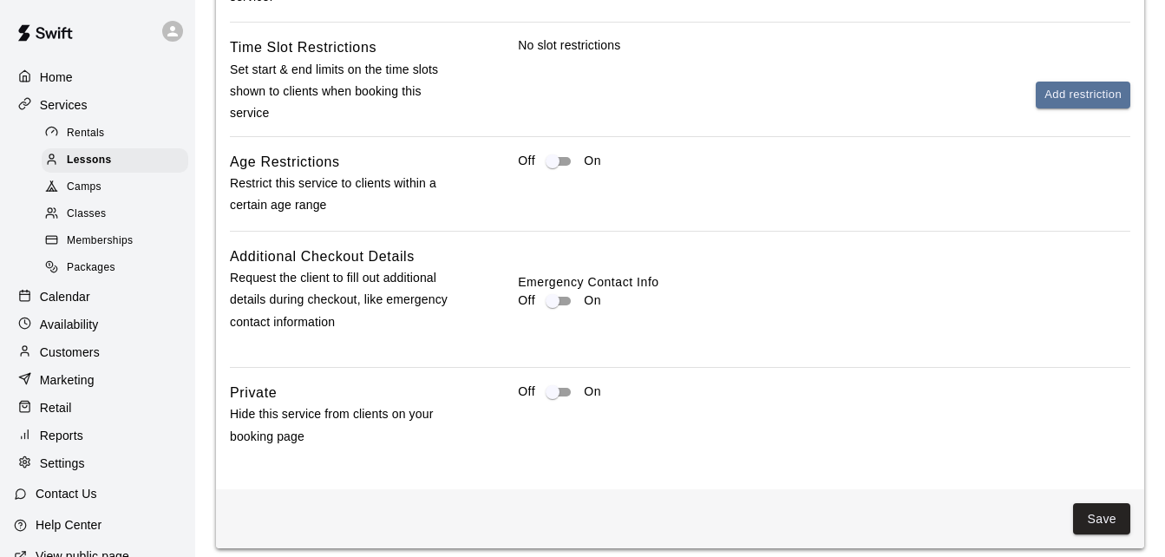
scroll to position [1955, 0]
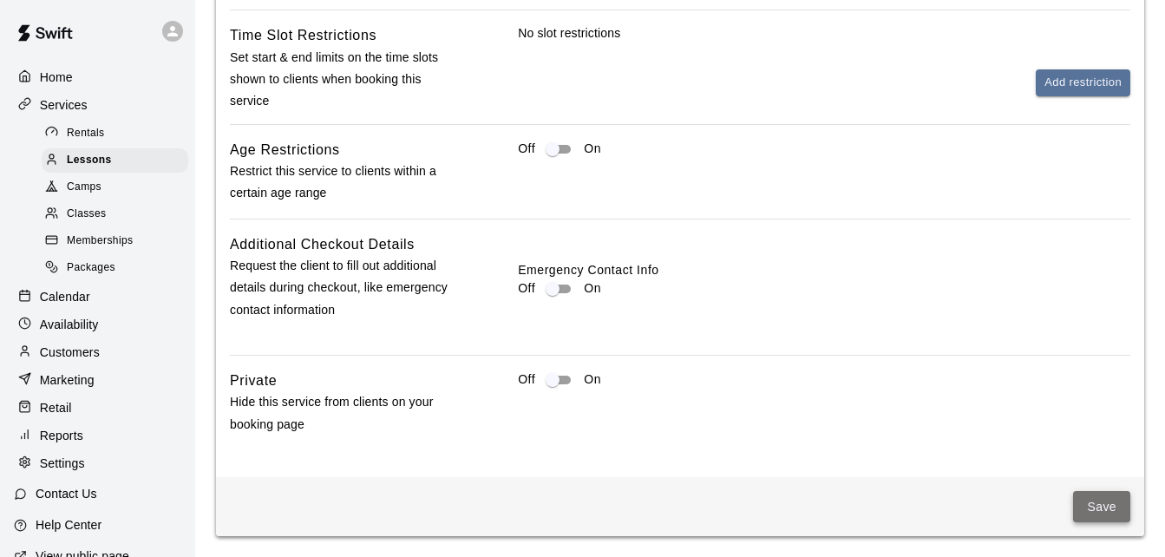
click at [1096, 505] on button "Save" at bounding box center [1101, 507] width 57 height 32
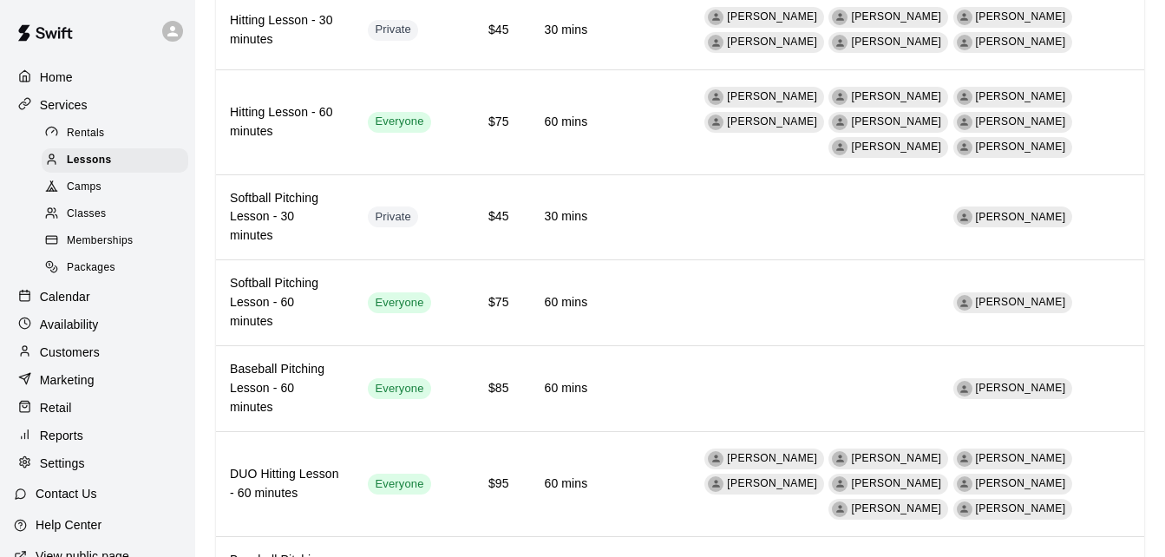
scroll to position [519, 0]
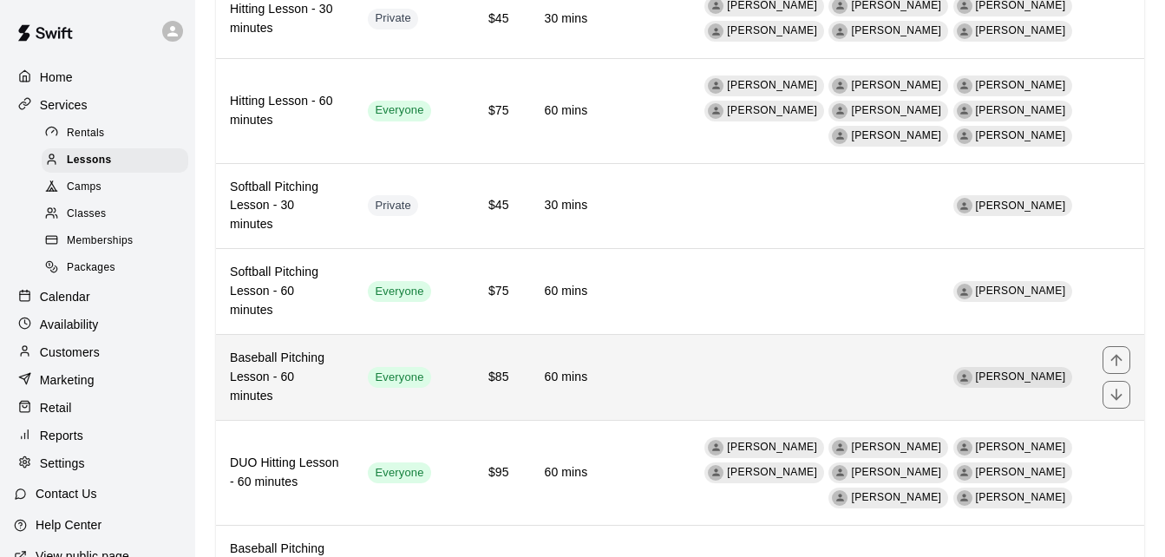
click at [691, 335] on td "[PERSON_NAME]" at bounding box center [844, 378] width 487 height 86
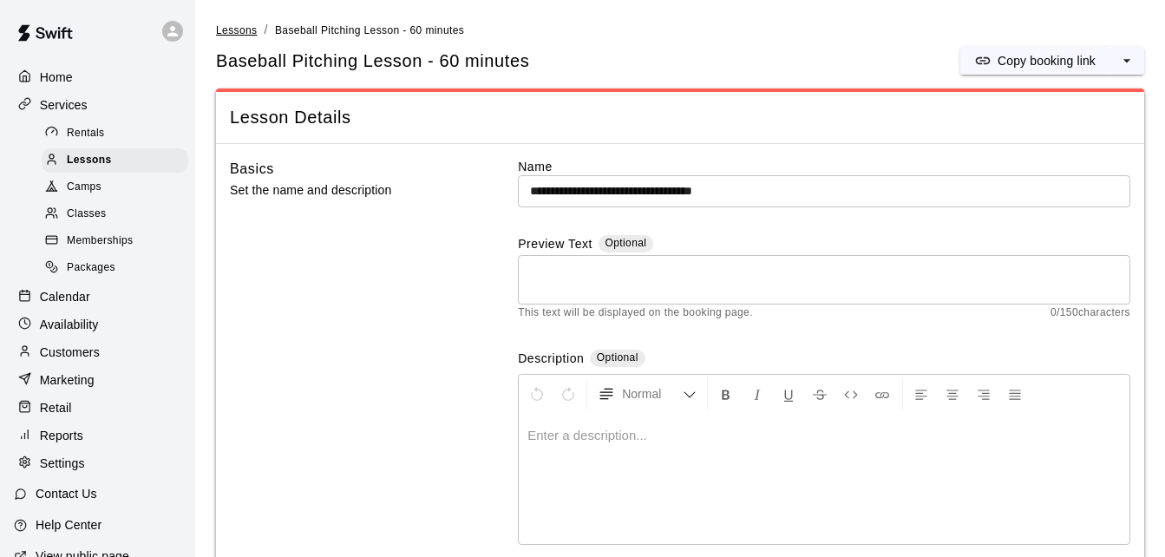
click at [243, 30] on span "Lessons" at bounding box center [237, 30] width 42 height 12
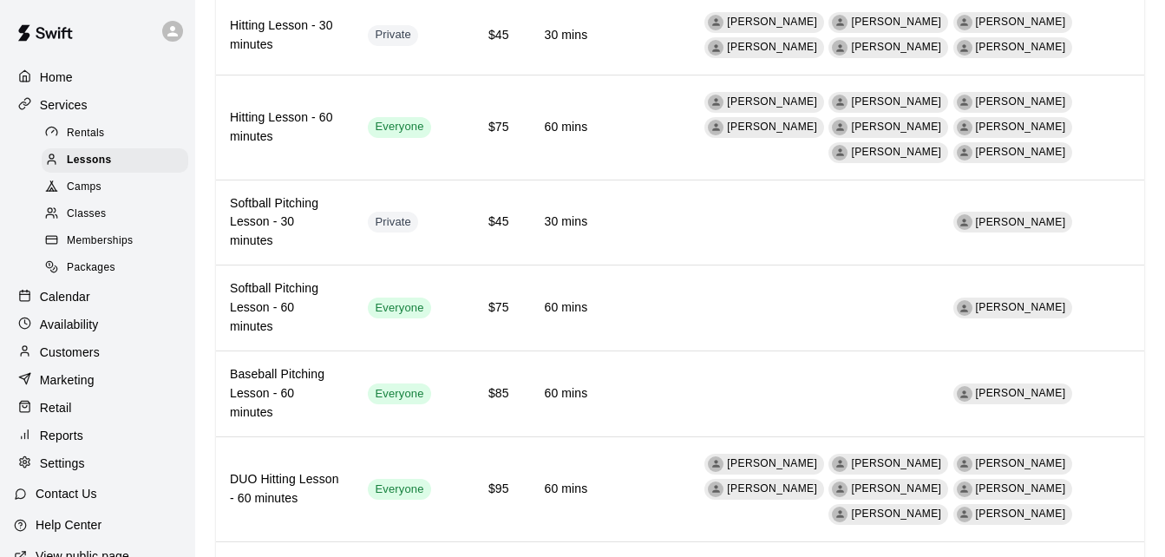
scroll to position [515, 0]
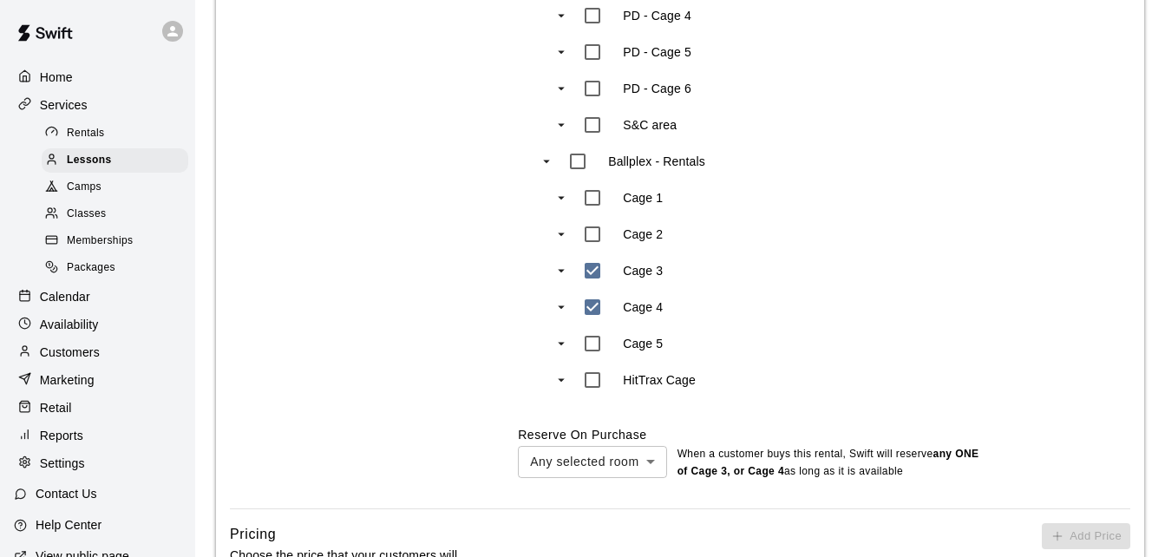
scroll to position [1459, 0]
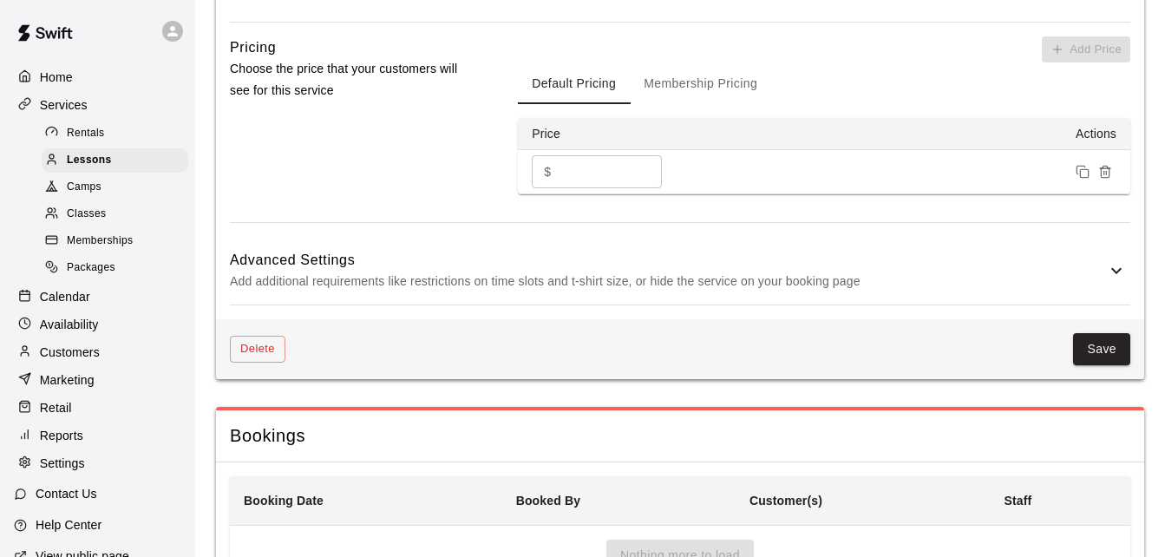
click at [643, 171] on input "**" at bounding box center [610, 171] width 104 height 32
type input "**"
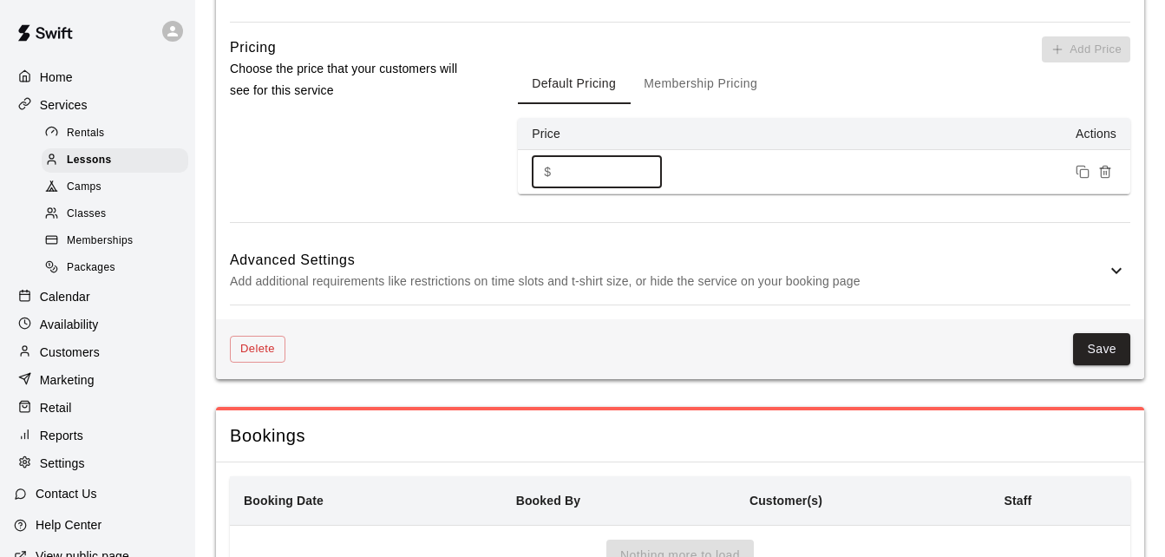
click at [643, 171] on input "**" at bounding box center [610, 171] width 104 height 32
click at [1090, 362] on button "Save" at bounding box center [1101, 349] width 57 height 32
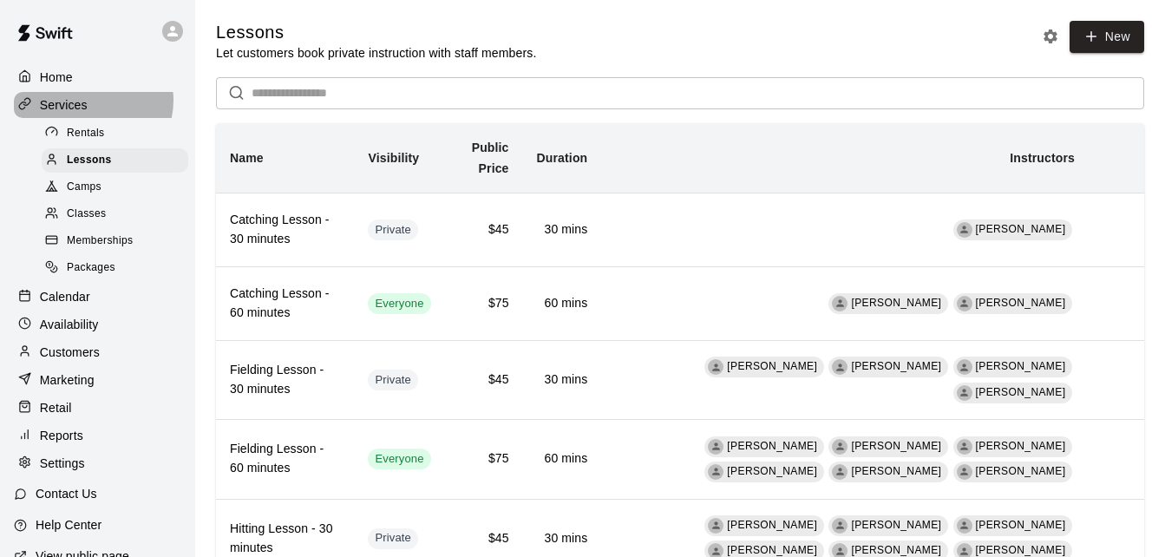
click at [92, 101] on div "Services" at bounding box center [97, 105] width 167 height 26
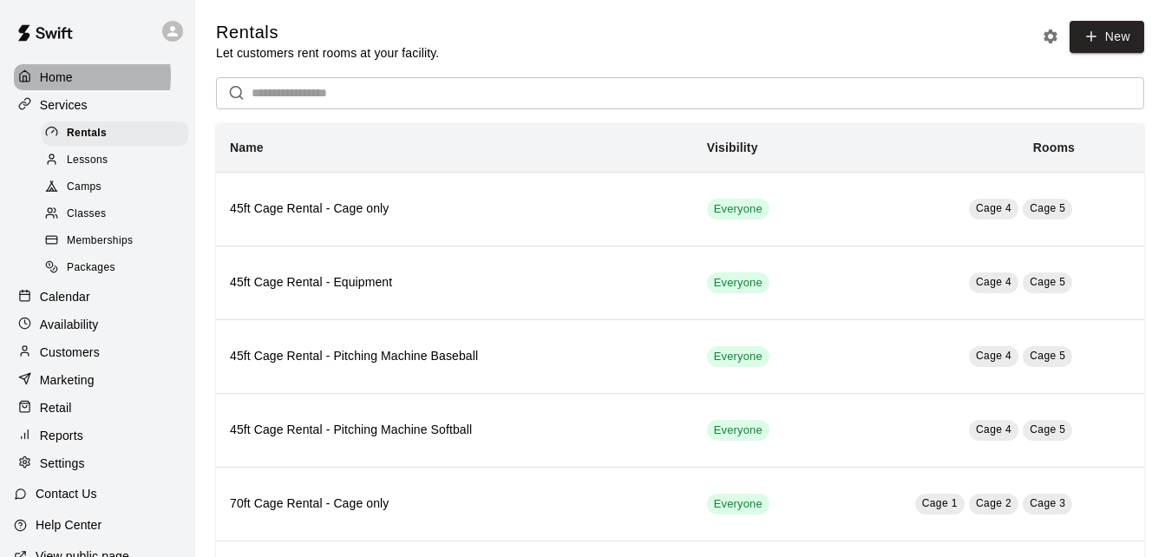
click at [69, 75] on p "Home" at bounding box center [56, 77] width 33 height 17
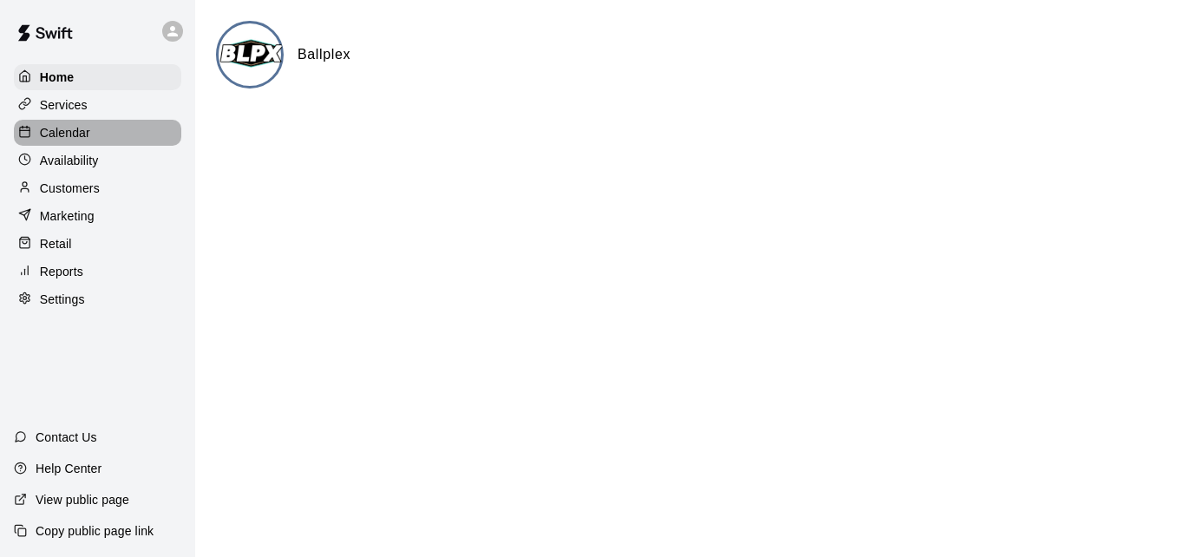
click at [76, 137] on p "Calendar" at bounding box center [65, 132] width 50 height 17
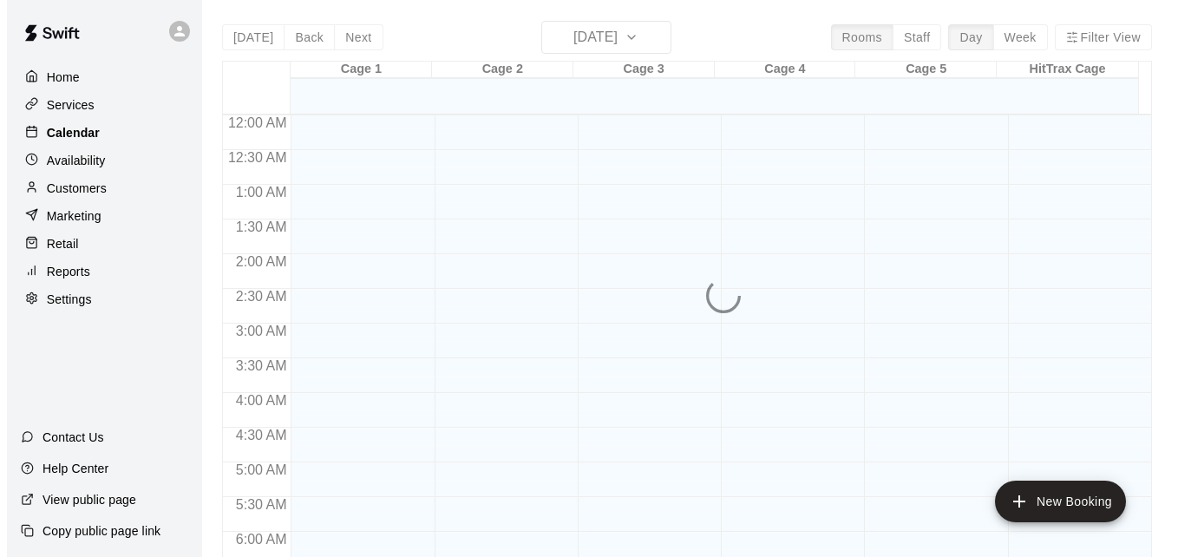
scroll to position [1094, 0]
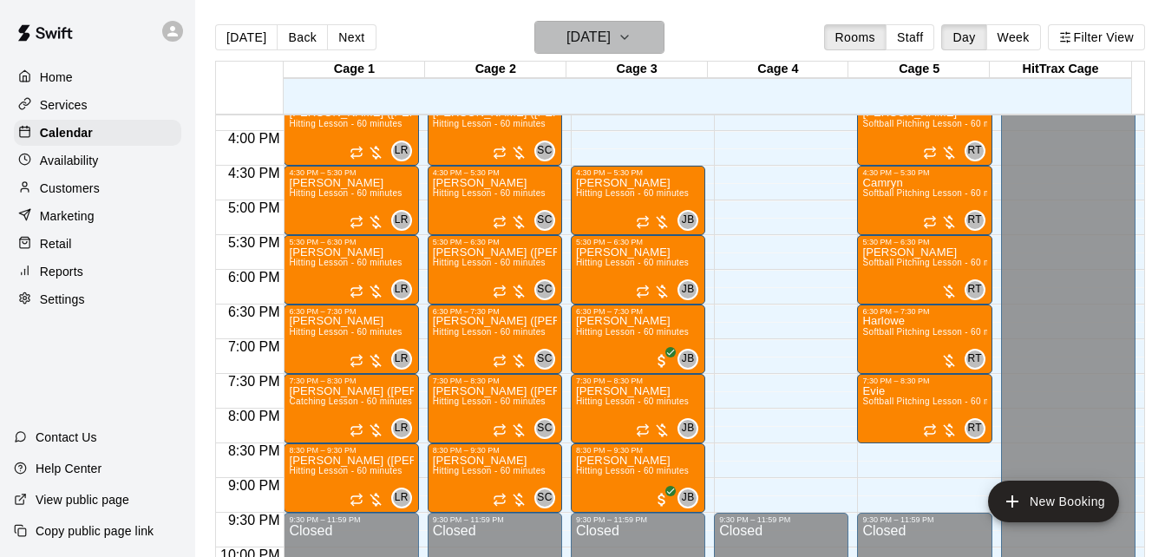
click at [628, 36] on icon "button" at bounding box center [624, 37] width 7 height 3
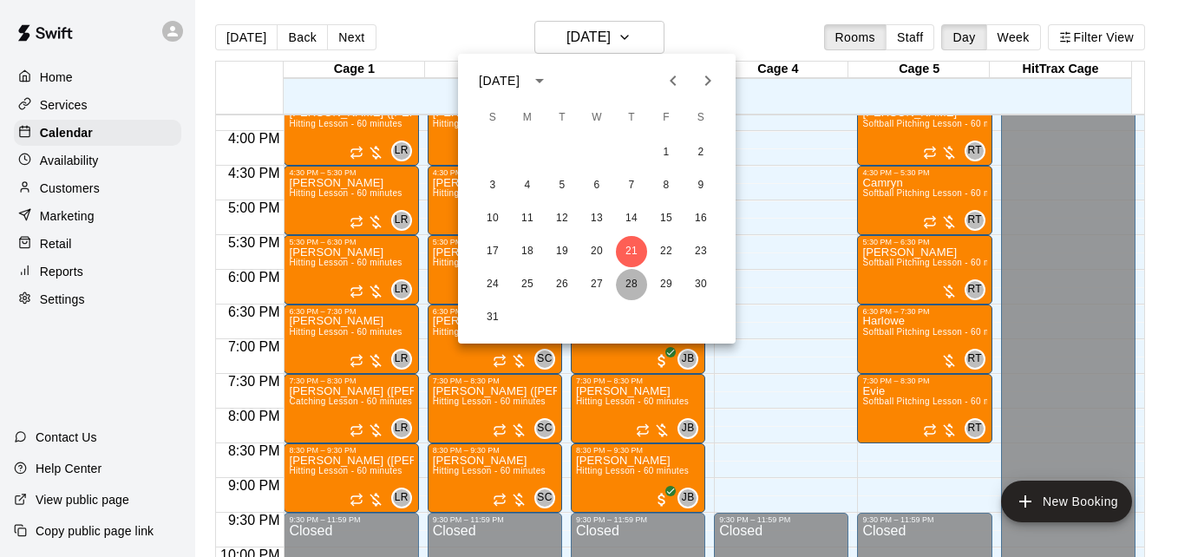
click at [629, 282] on button "28" at bounding box center [631, 284] width 31 height 31
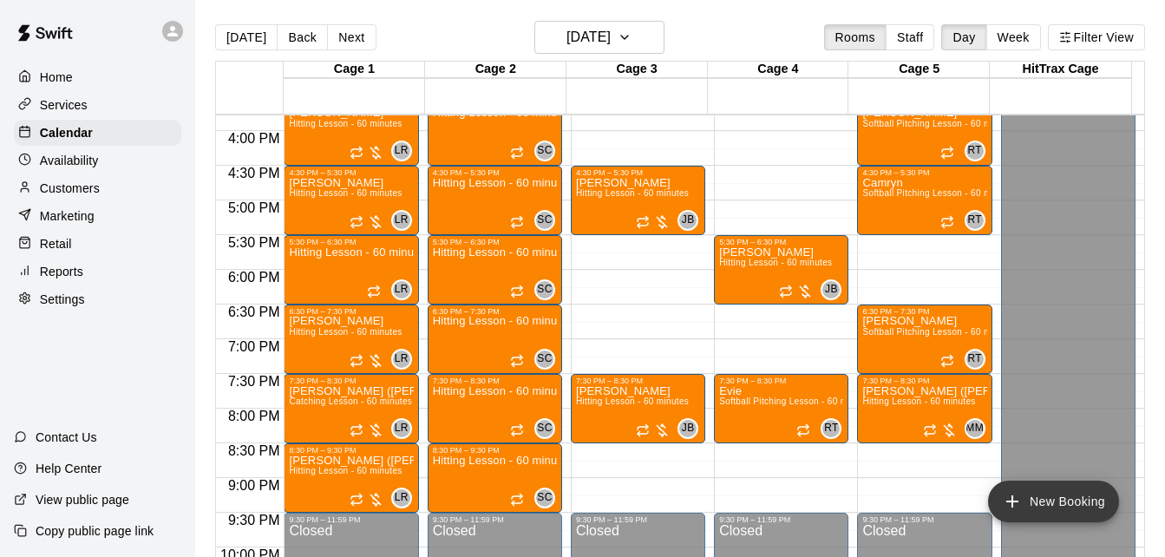
click at [1072, 504] on button "New Booking" at bounding box center [1053, 501] width 131 height 42
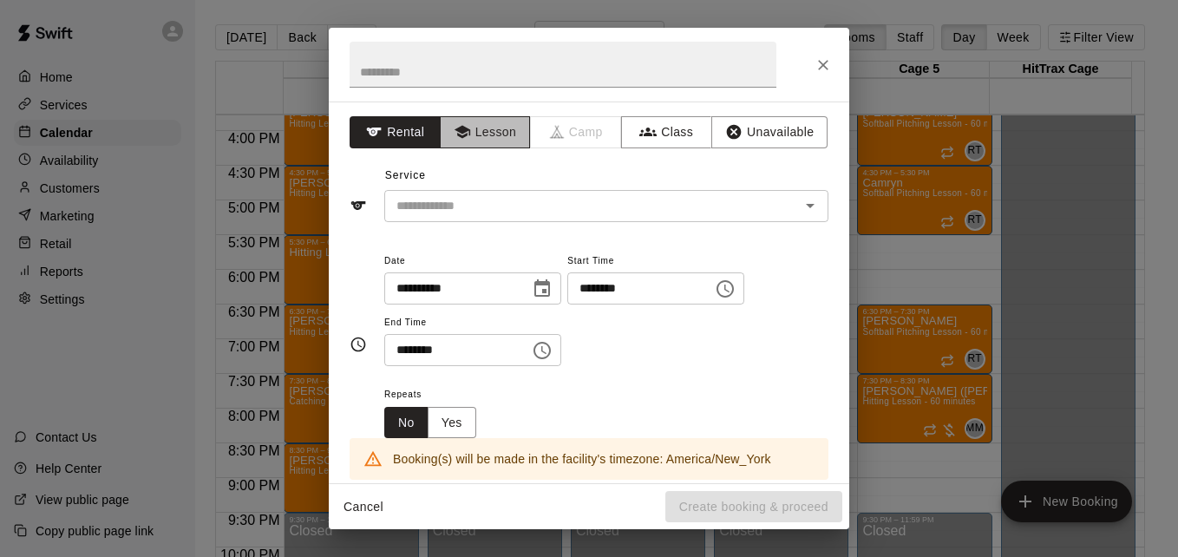
click at [493, 123] on button "Lesson" at bounding box center [485, 132] width 91 height 32
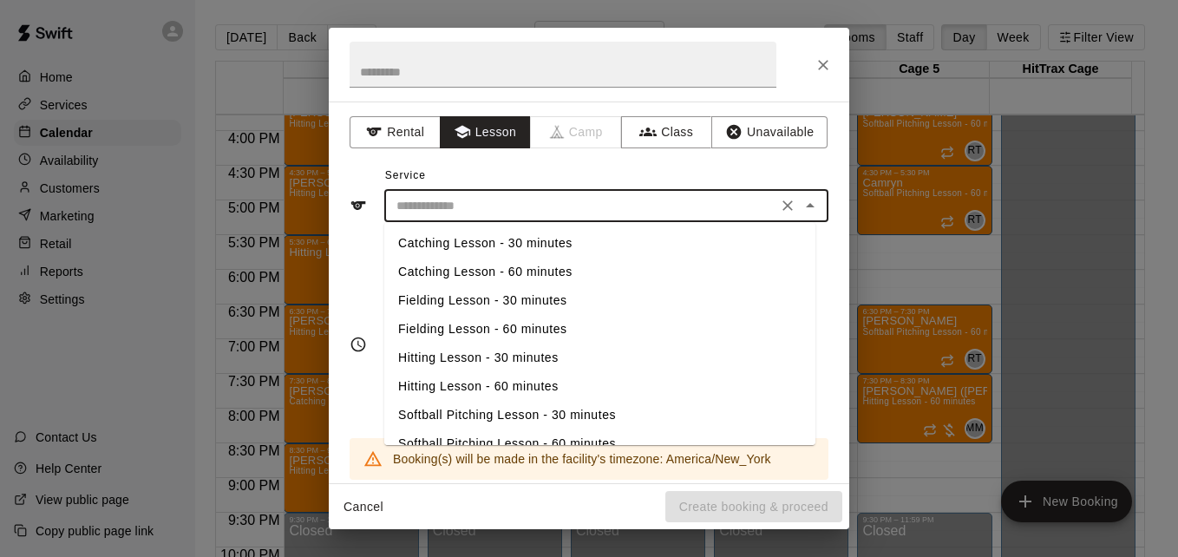
click at [575, 202] on input "text" at bounding box center [580, 206] width 382 height 22
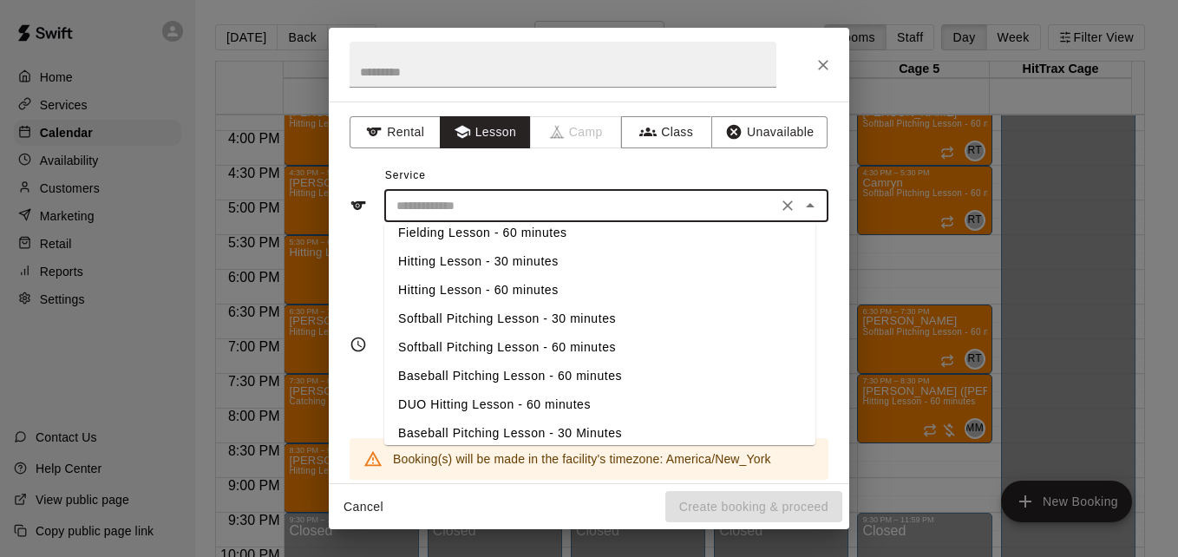
scroll to position [106, 0]
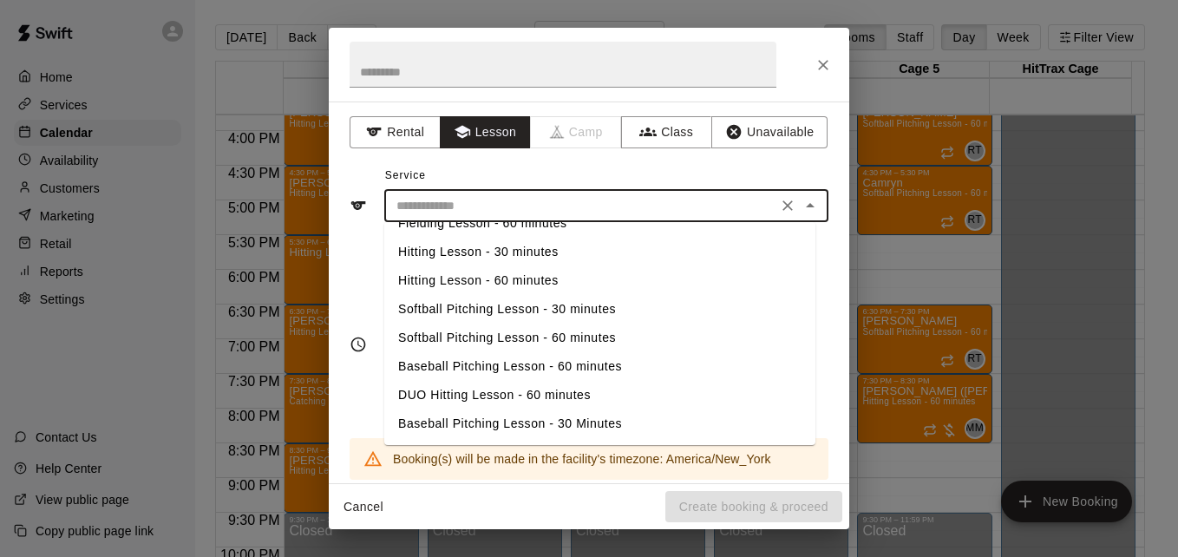
click at [557, 421] on li "Baseball Pitching Lesson - 30 Minutes" at bounding box center [599, 423] width 431 height 29
type input "**********"
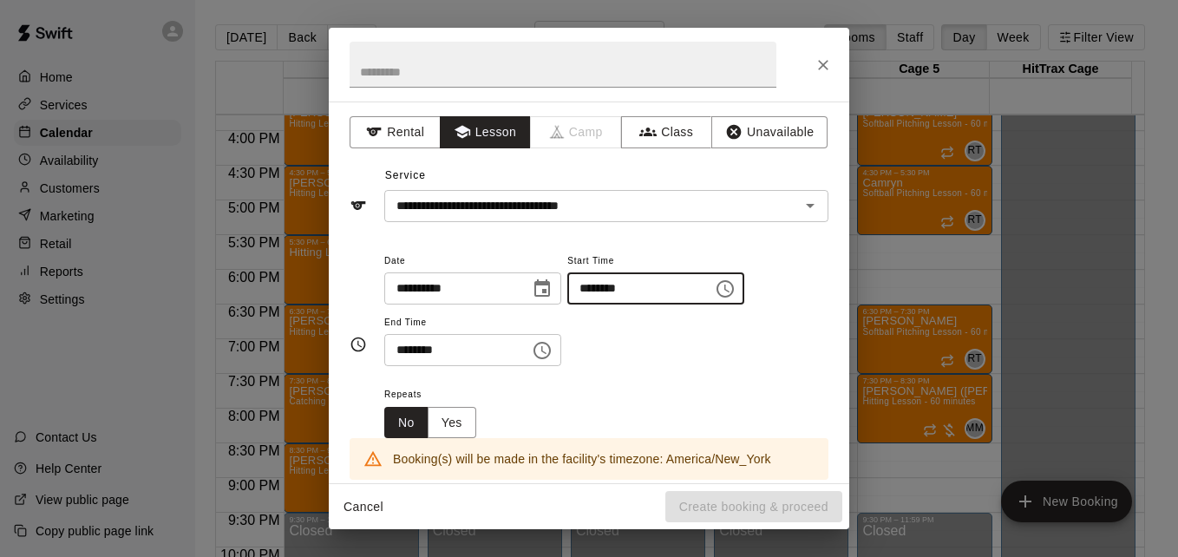
click at [608, 291] on input "********" at bounding box center [634, 288] width 134 height 32
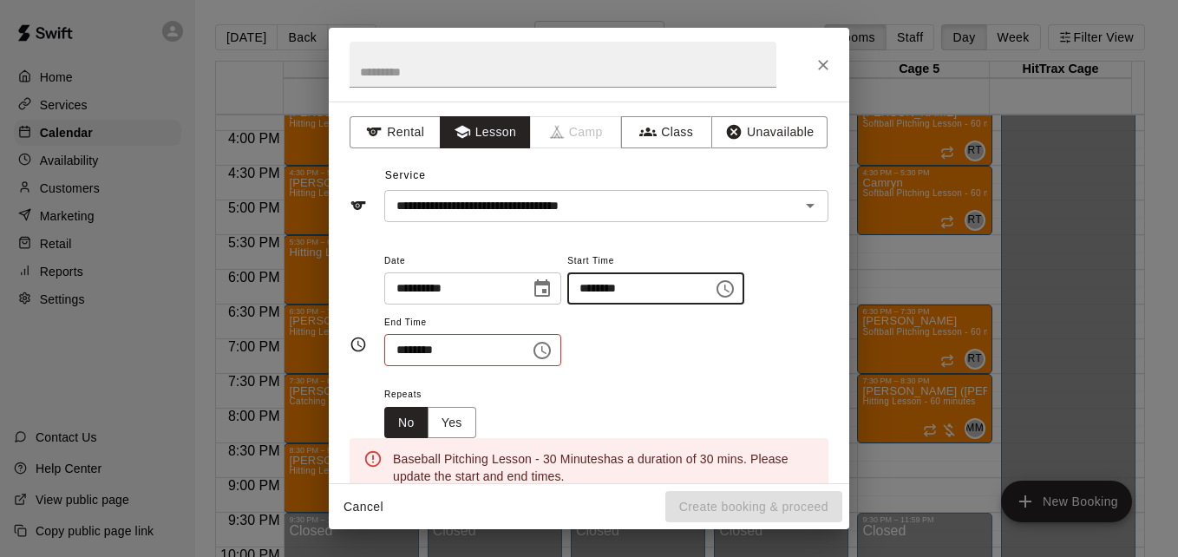
type input "********"
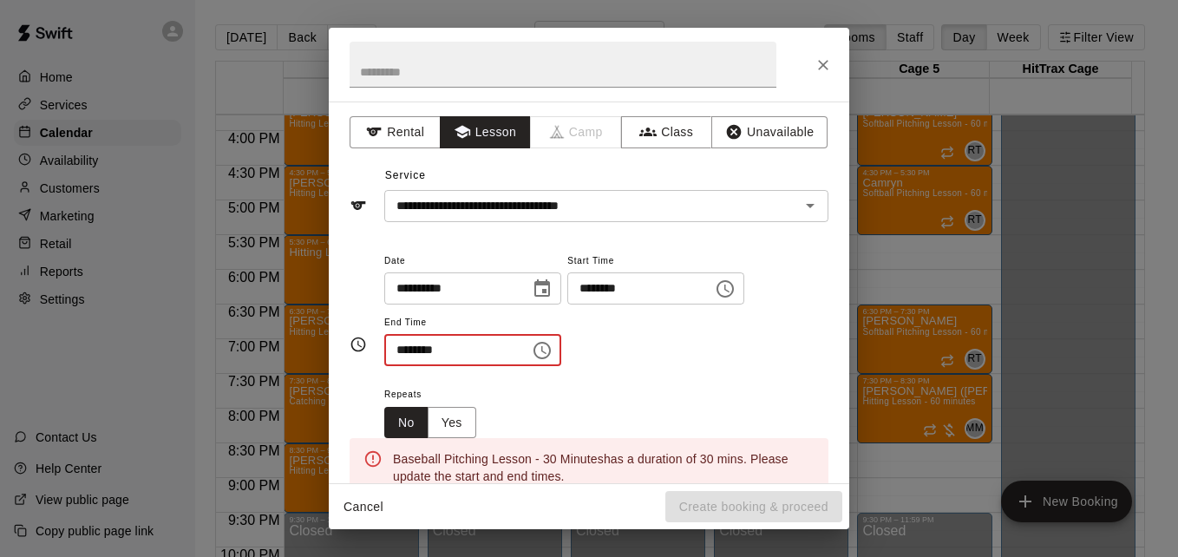
click at [408, 353] on input "********" at bounding box center [451, 350] width 134 height 32
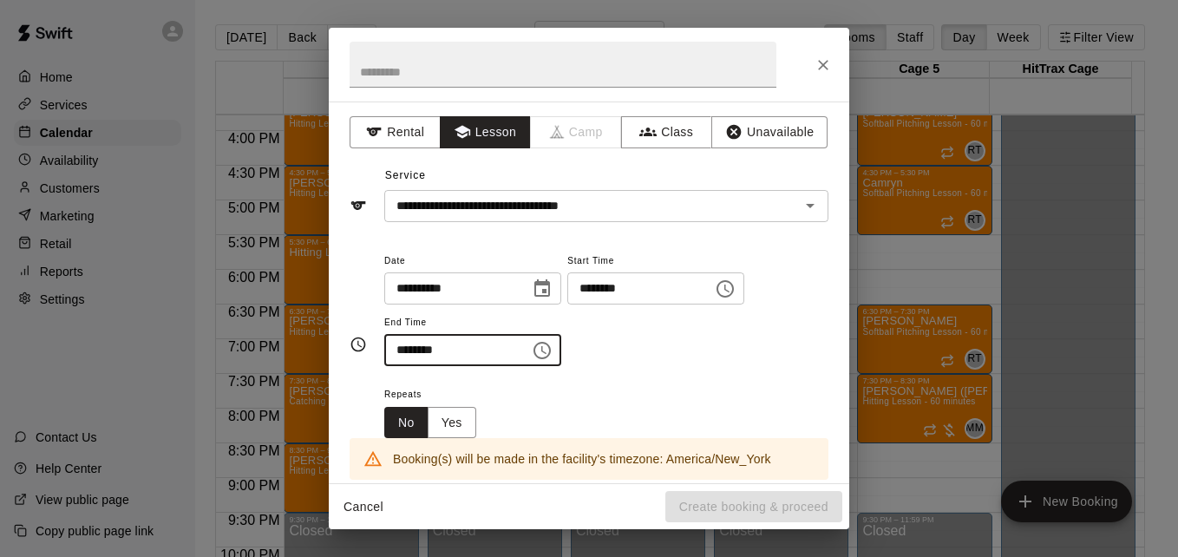
type input "********"
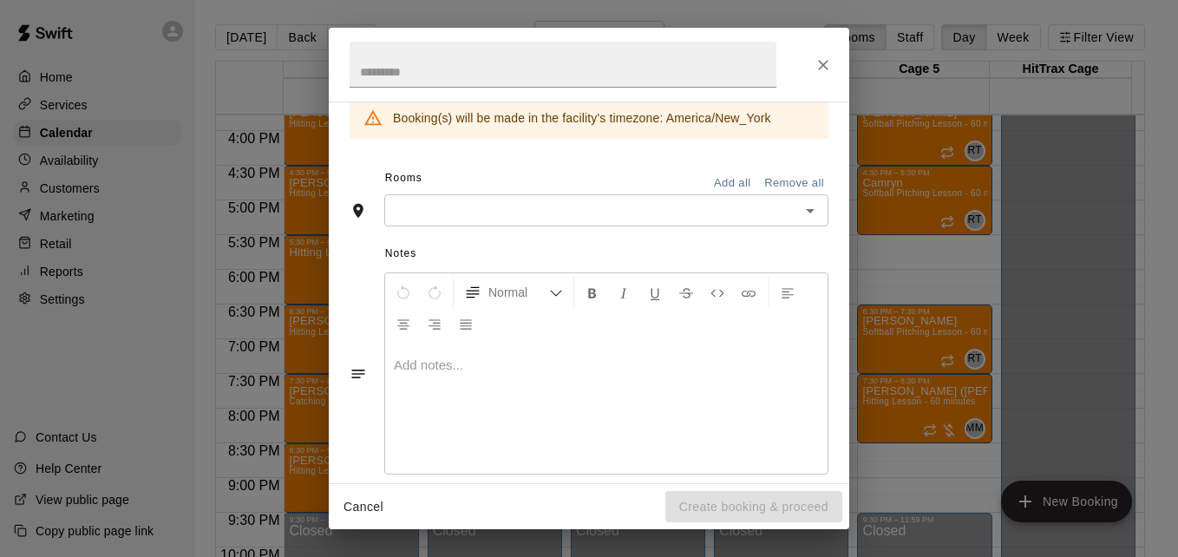
scroll to position [364, 0]
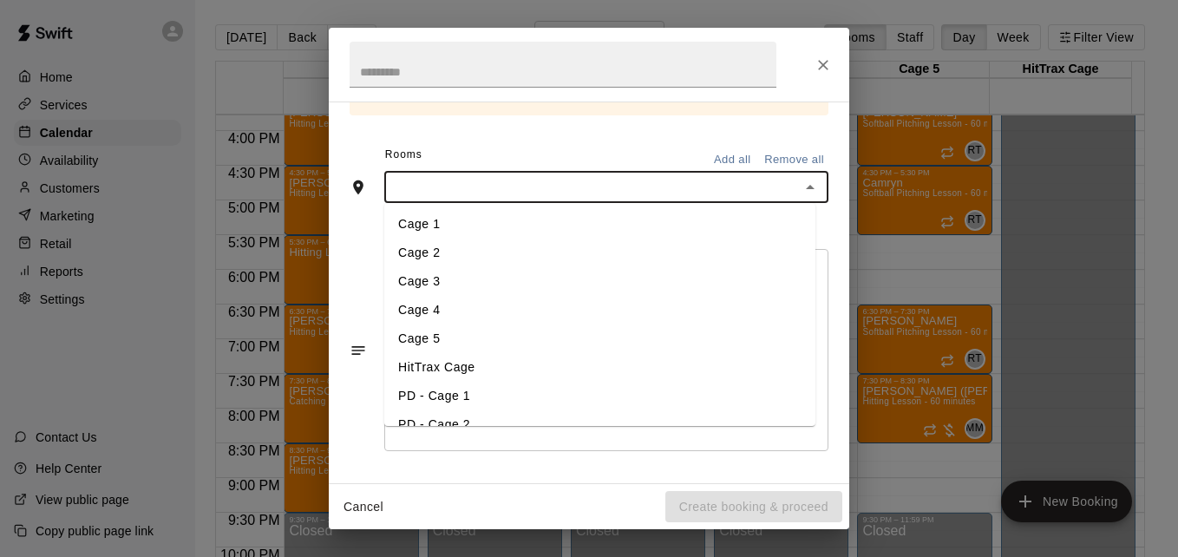
click at [533, 180] on input "text" at bounding box center [591, 187] width 405 height 22
click at [474, 284] on li "Cage 3" at bounding box center [599, 281] width 431 height 29
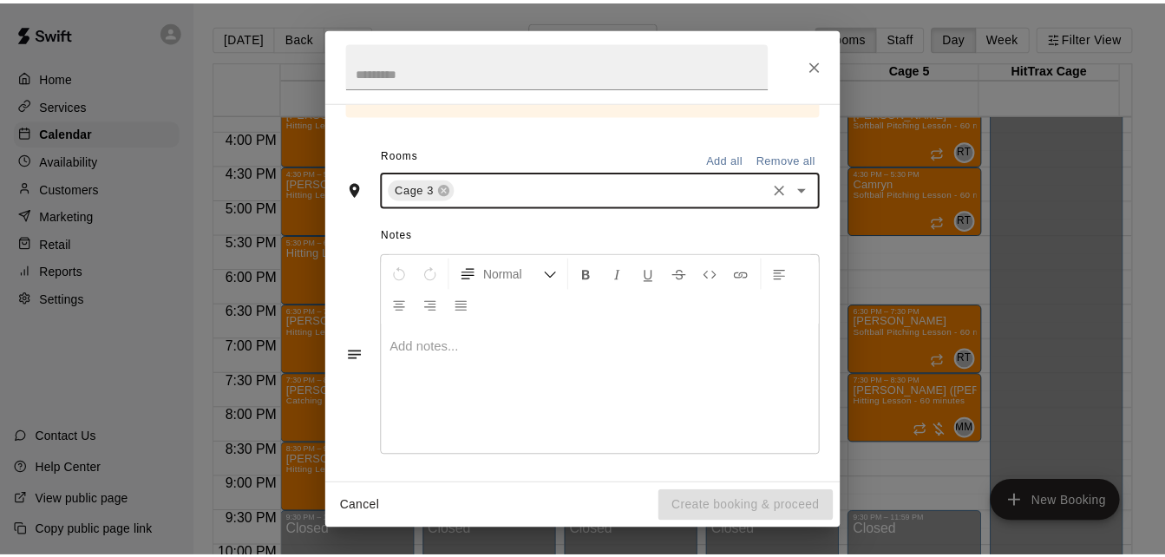
scroll to position [430, 0]
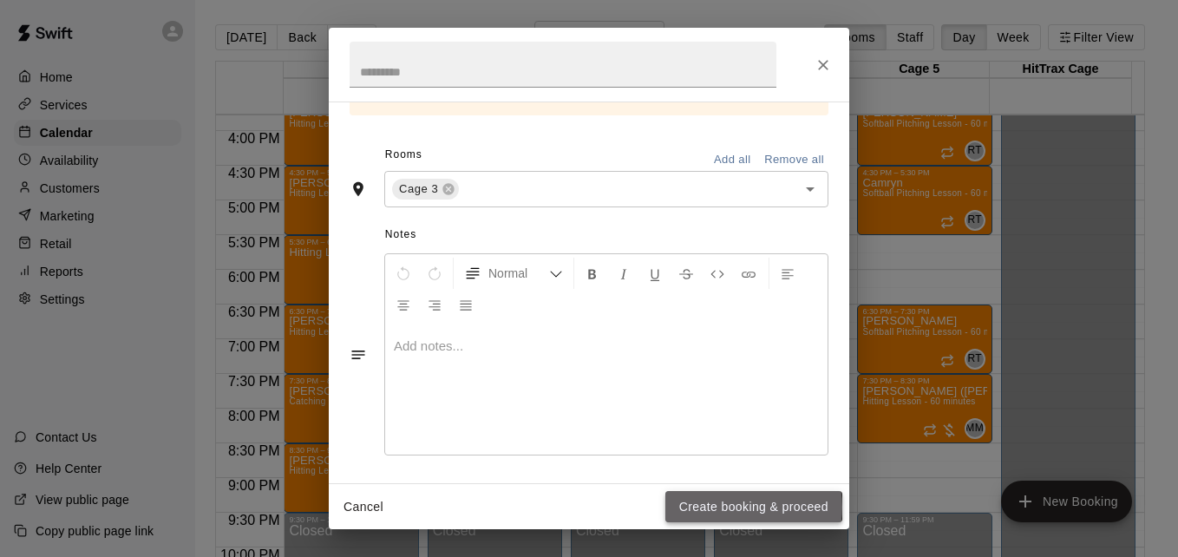
click at [740, 506] on button "Create booking & proceed" at bounding box center [753, 507] width 177 height 32
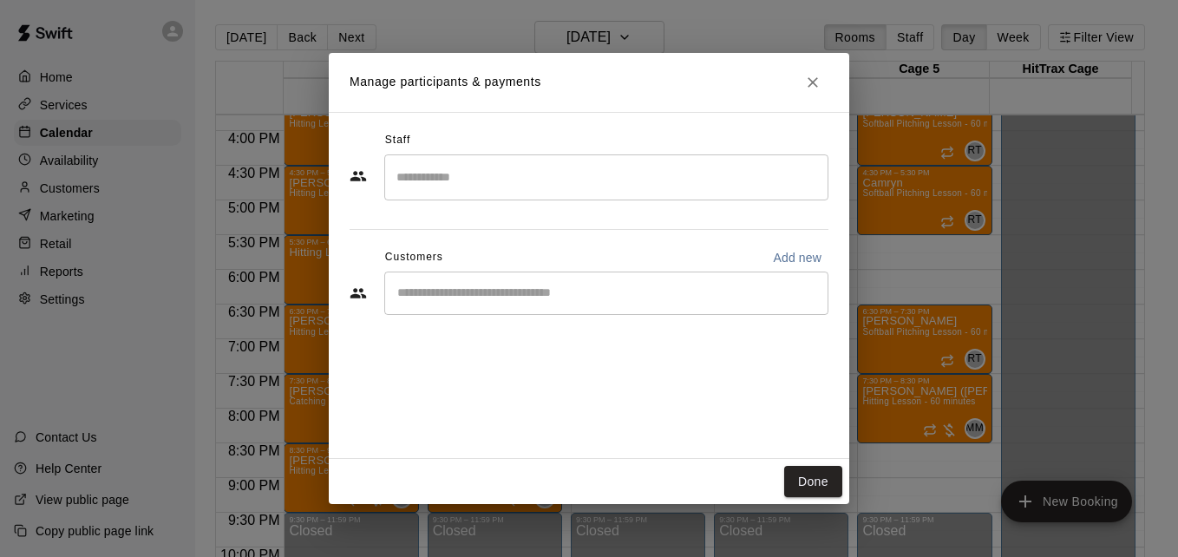
click at [568, 180] on input "Search staff" at bounding box center [606, 177] width 428 height 30
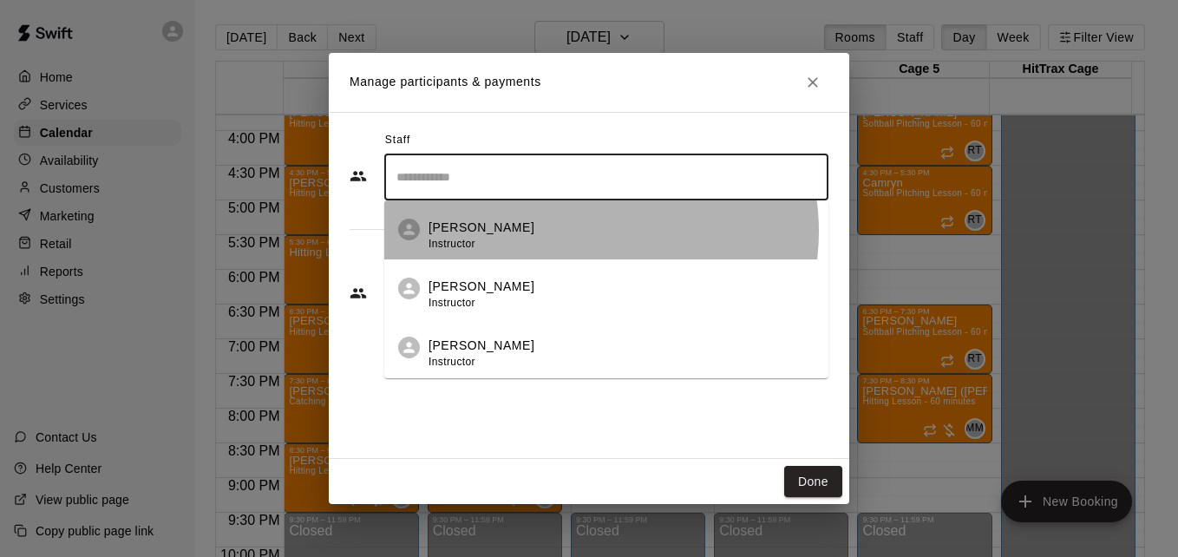
click at [585, 232] on div "[PERSON_NAME] Instructor" at bounding box center [621, 236] width 386 height 34
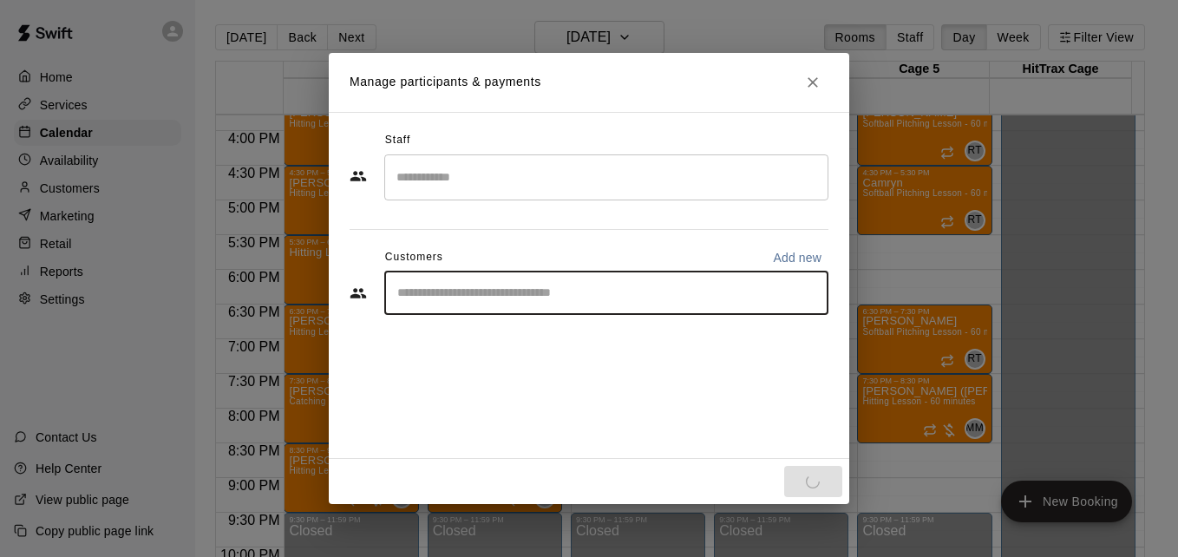
click at [582, 284] on input "Start typing to search customers..." at bounding box center [606, 292] width 428 height 17
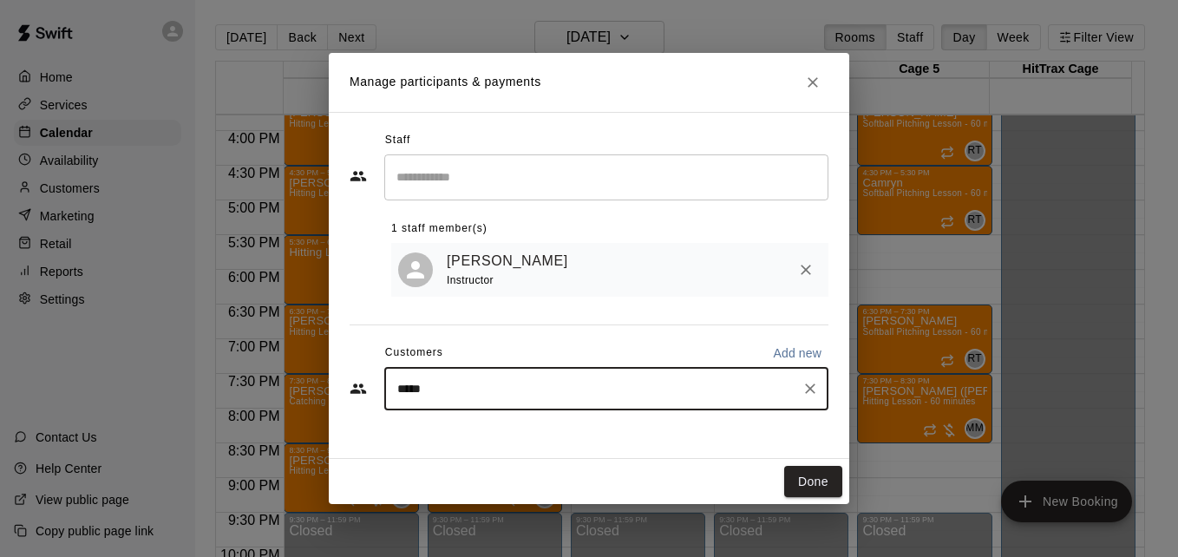
type input "******"
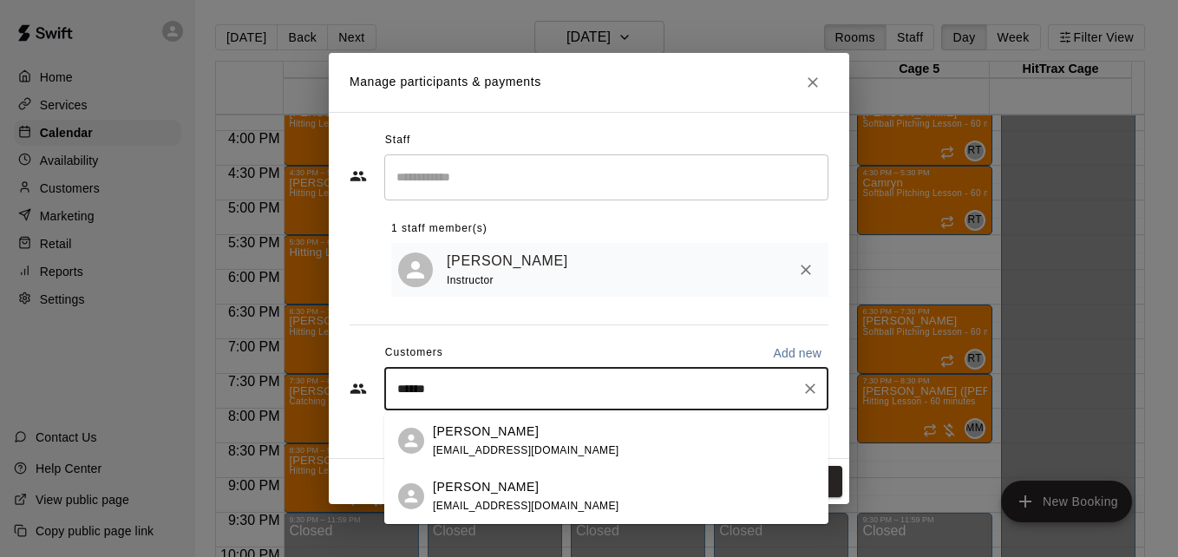
click at [561, 490] on div "[PERSON_NAME]" at bounding box center [526, 487] width 186 height 18
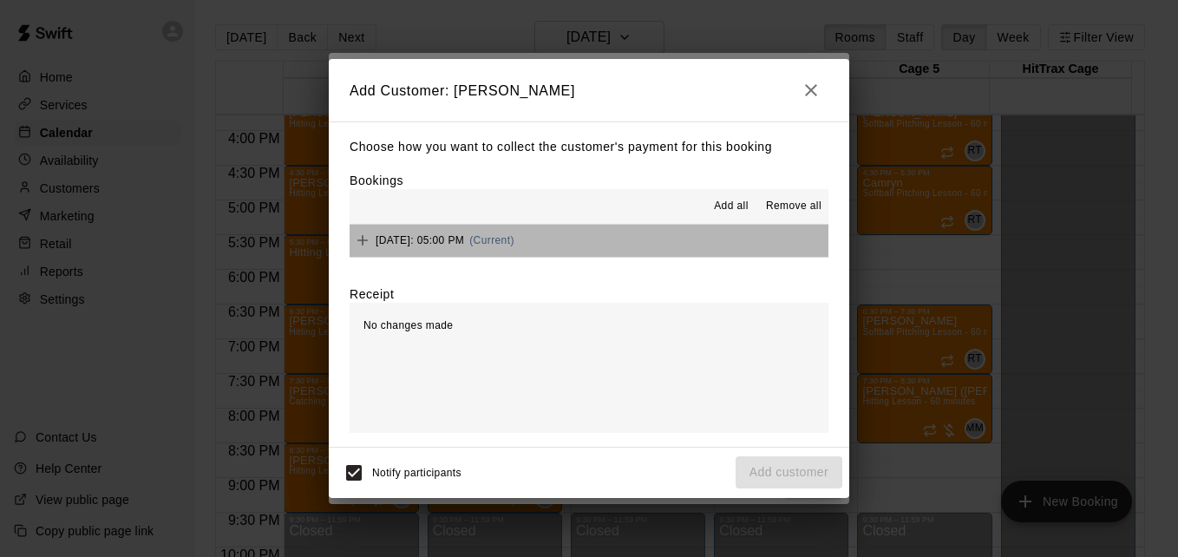
click at [633, 245] on button "[DATE]: 05:00 PM (Current)" at bounding box center [588, 241] width 479 height 32
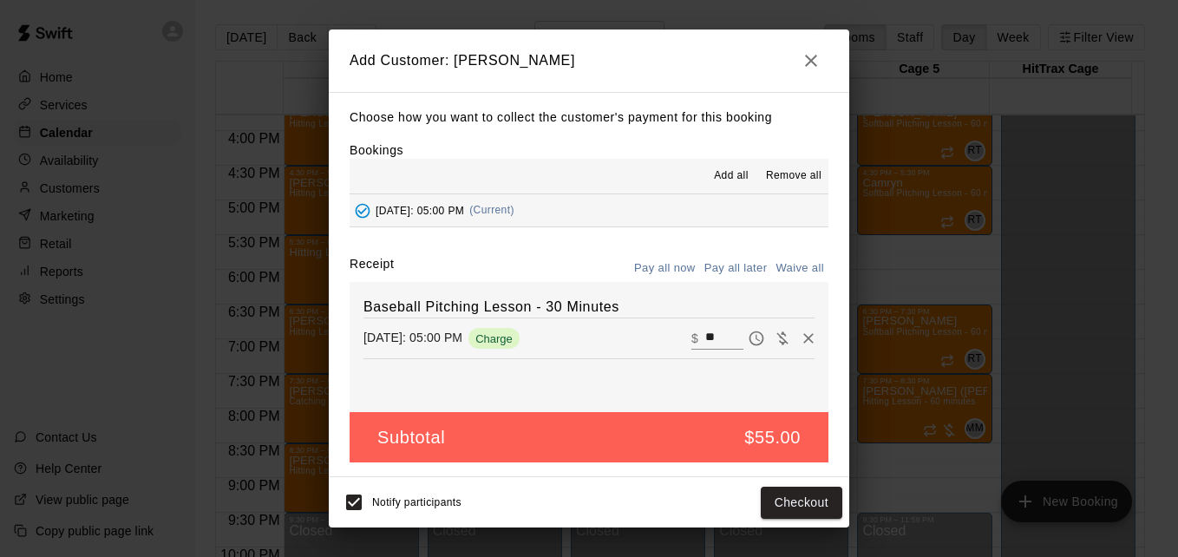
click at [727, 265] on button "Pay all later" at bounding box center [736, 268] width 72 height 27
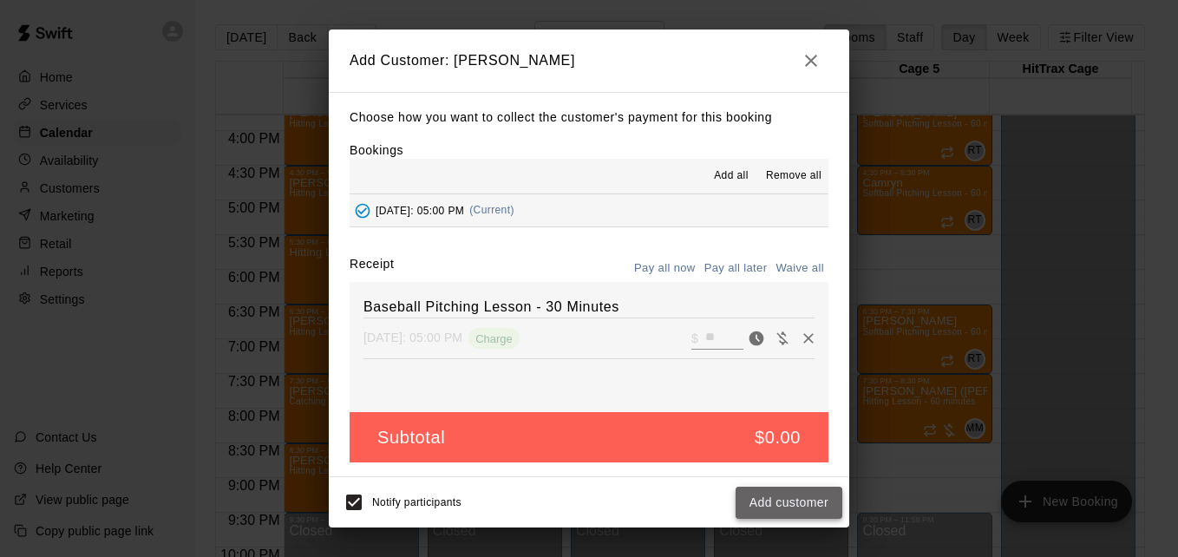
click at [808, 504] on button "Add customer" at bounding box center [788, 502] width 107 height 32
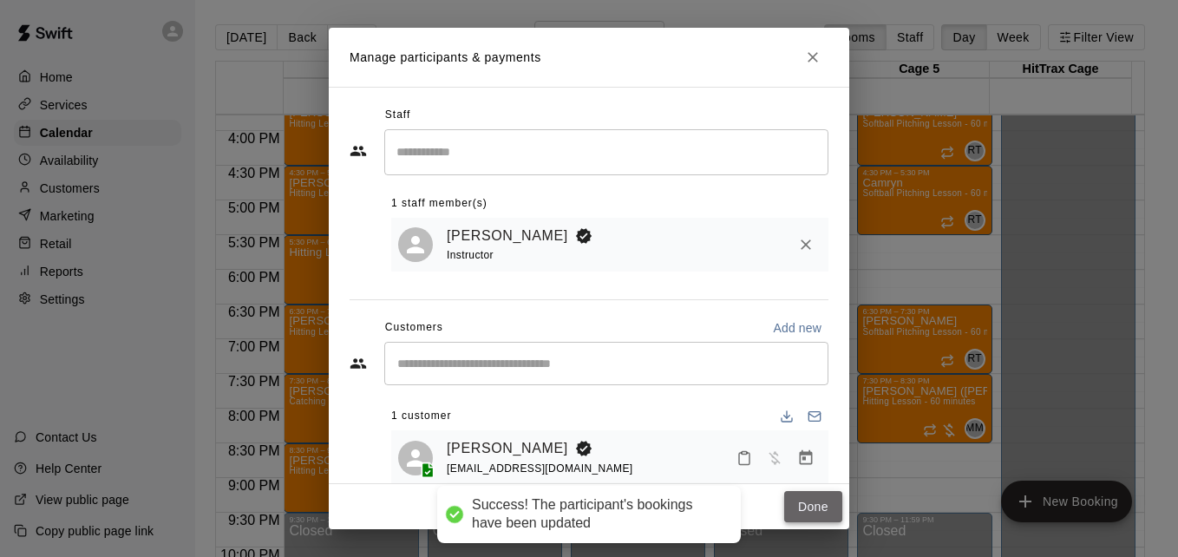
click at [813, 499] on button "Done" at bounding box center [813, 507] width 58 height 32
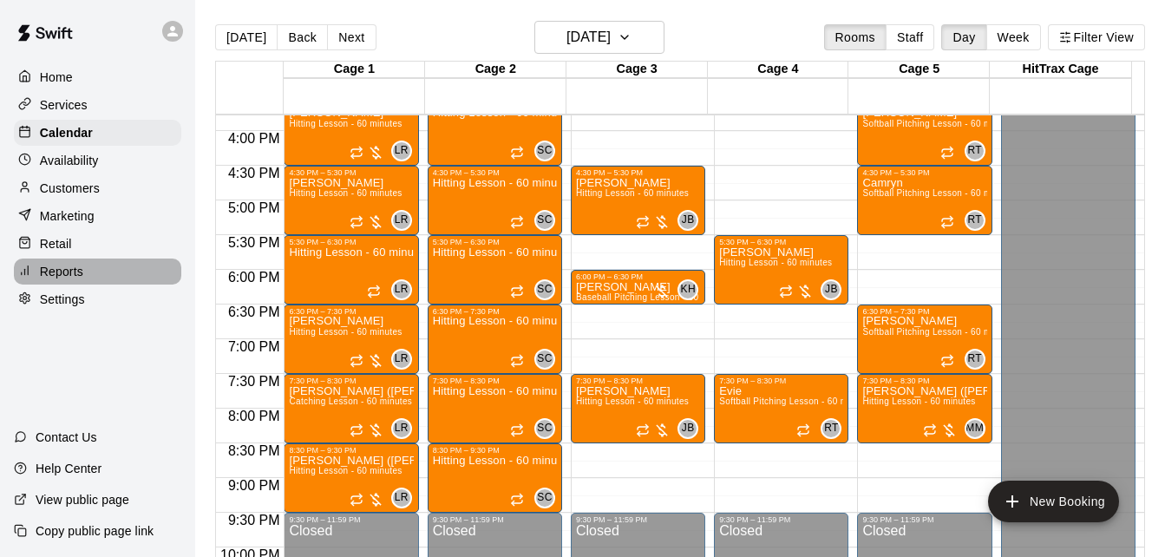
click at [99, 271] on div "Reports" at bounding box center [97, 271] width 167 height 26
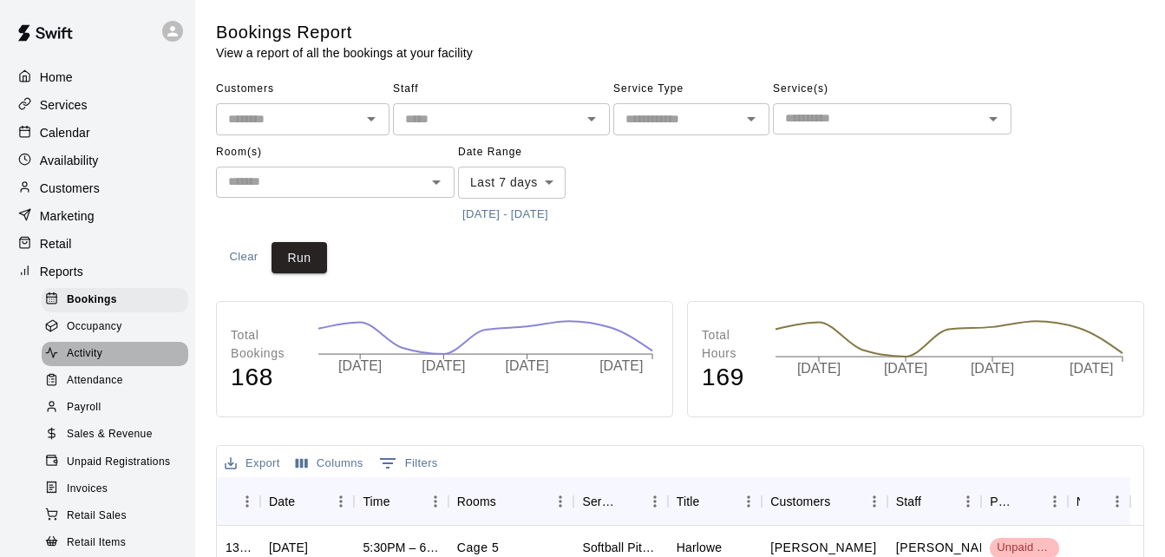
click at [122, 353] on div "Activity" at bounding box center [115, 354] width 147 height 24
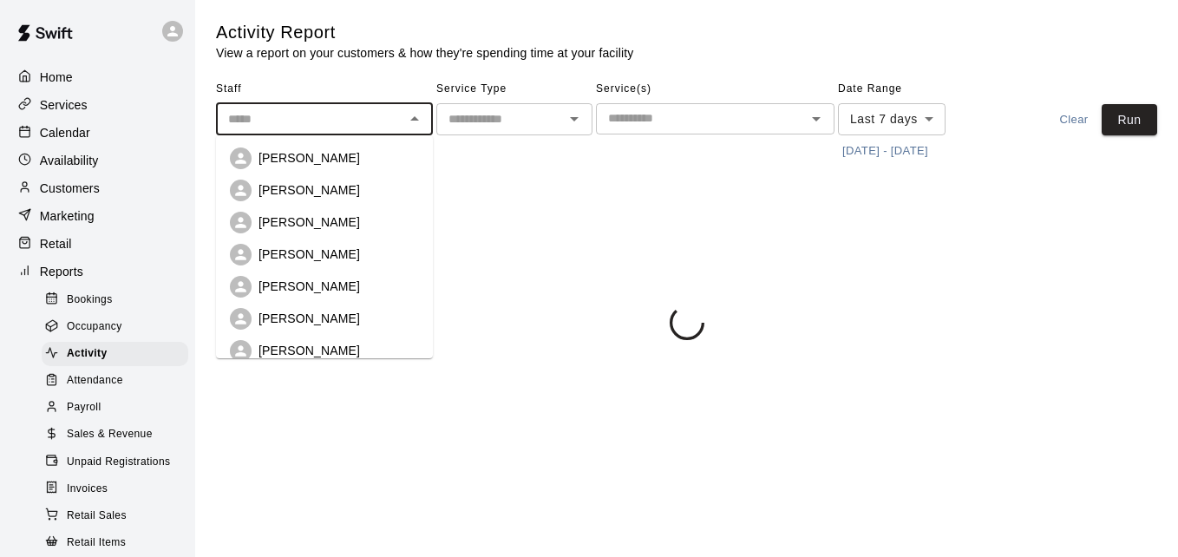
click at [388, 121] on input "text" at bounding box center [310, 119] width 178 height 22
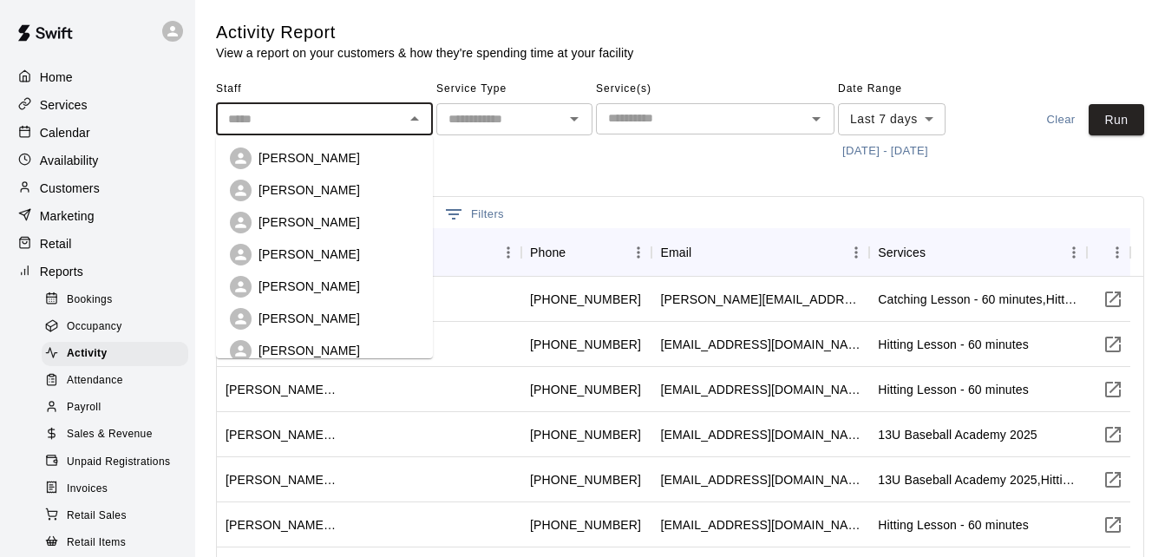
click at [360, 166] on div "[PERSON_NAME]" at bounding box center [338, 157] width 160 height 17
type input "**********"
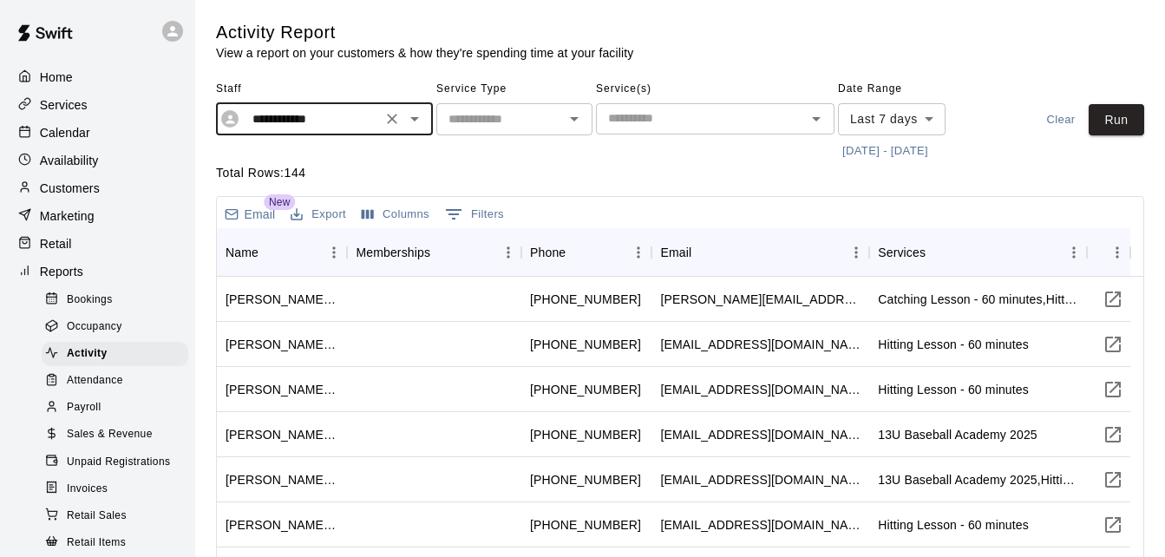
click at [496, 105] on div "​" at bounding box center [514, 119] width 156 height 32
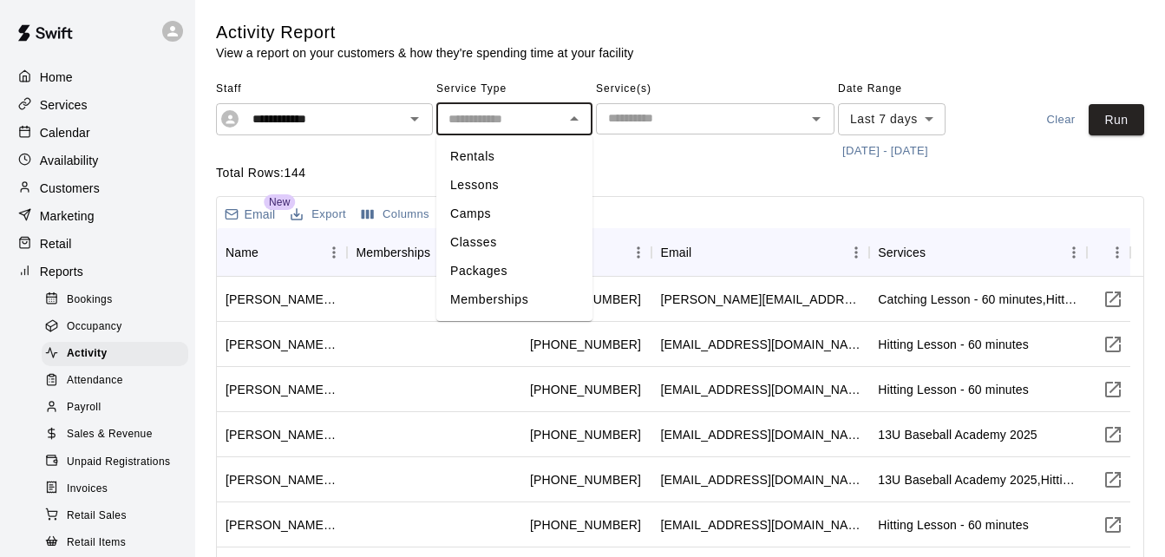
click at [509, 192] on li "Lessons" at bounding box center [514, 185] width 156 height 29
type input "*******"
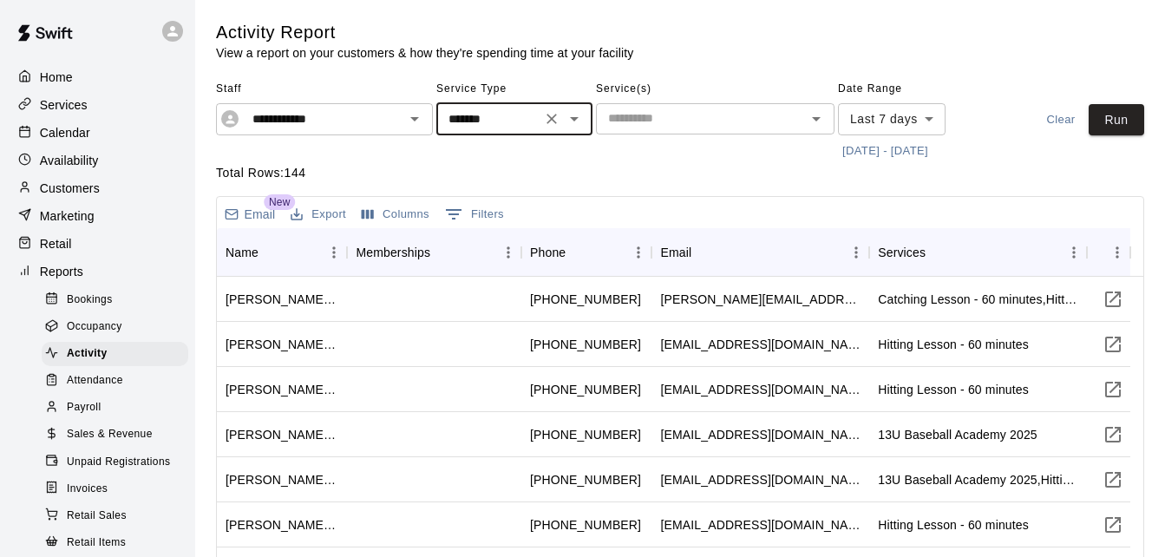
click at [891, 152] on button "[DATE] - [DATE]" at bounding box center [885, 151] width 95 height 27
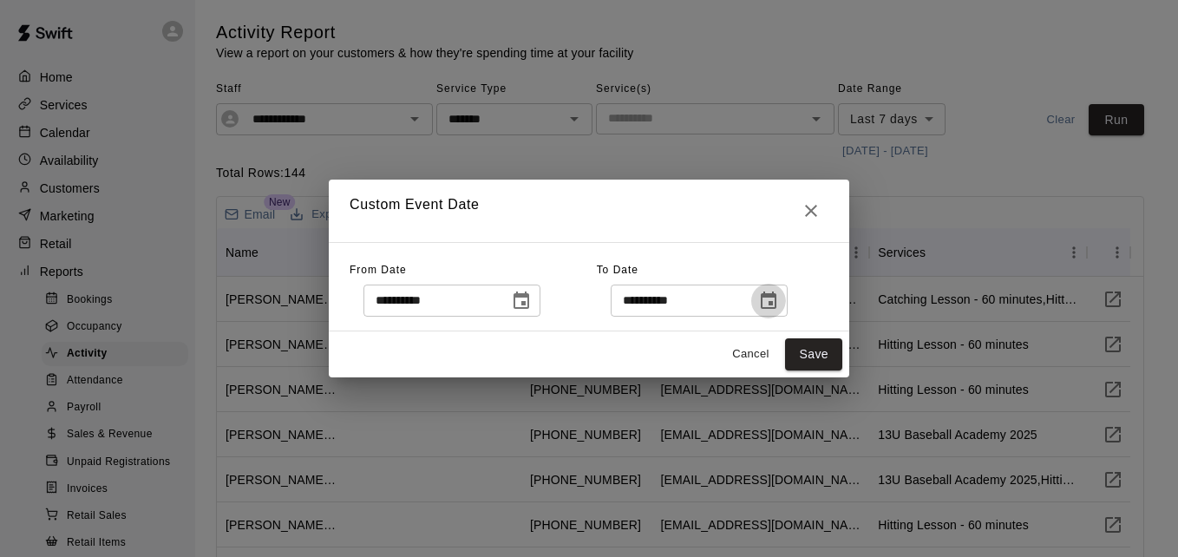
click at [779, 303] on icon "Choose date, selected date is Aug 21, 2025" at bounding box center [768, 301] width 21 height 21
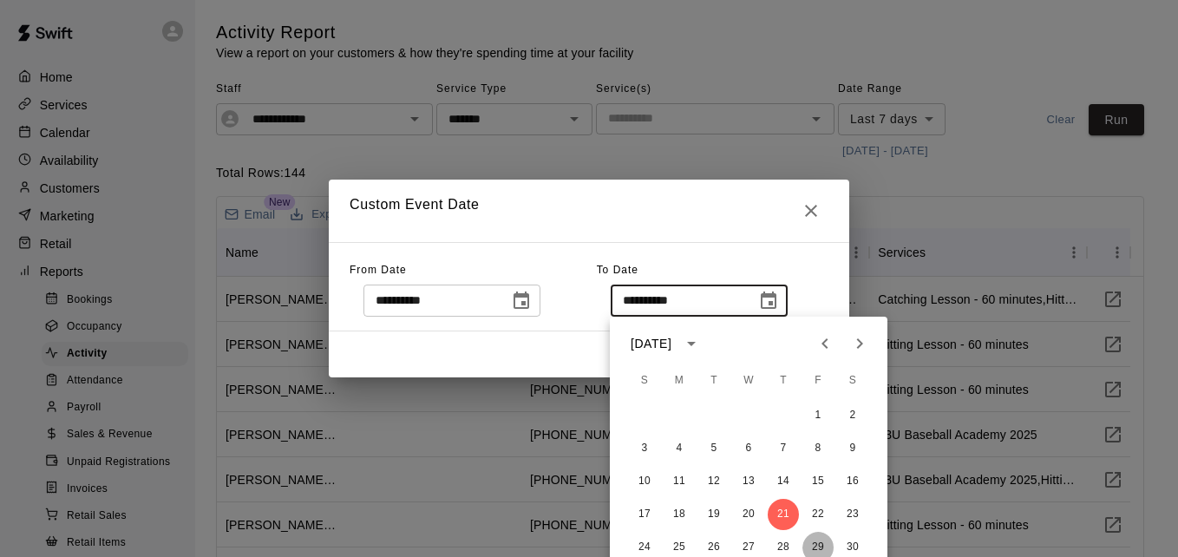
click at [817, 539] on button "29" at bounding box center [817, 547] width 31 height 31
type input "**********"
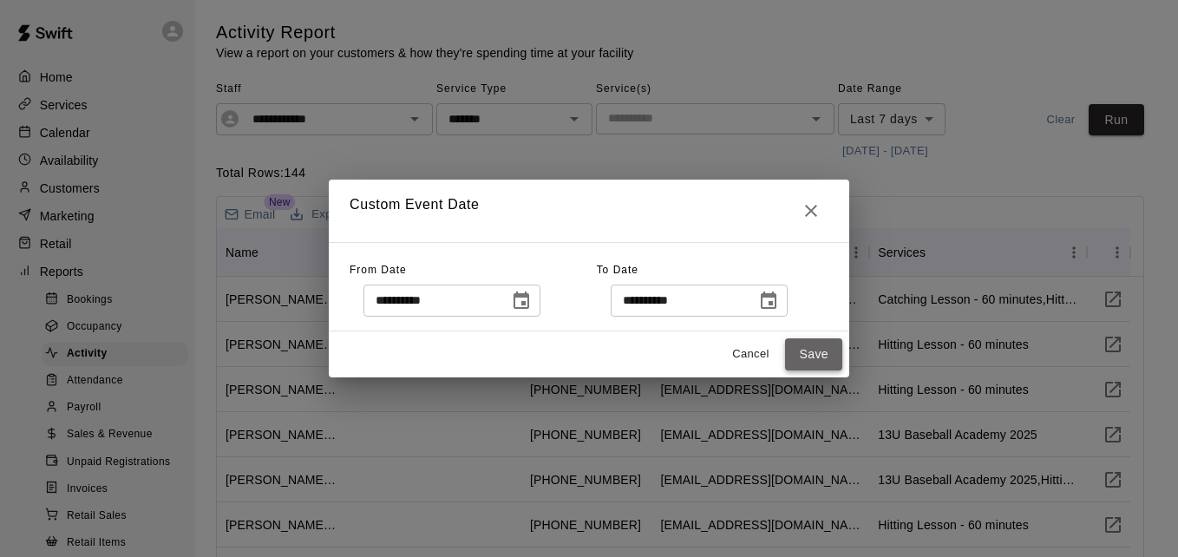
click at [816, 346] on button "Save" at bounding box center [813, 354] width 57 height 32
type input "******"
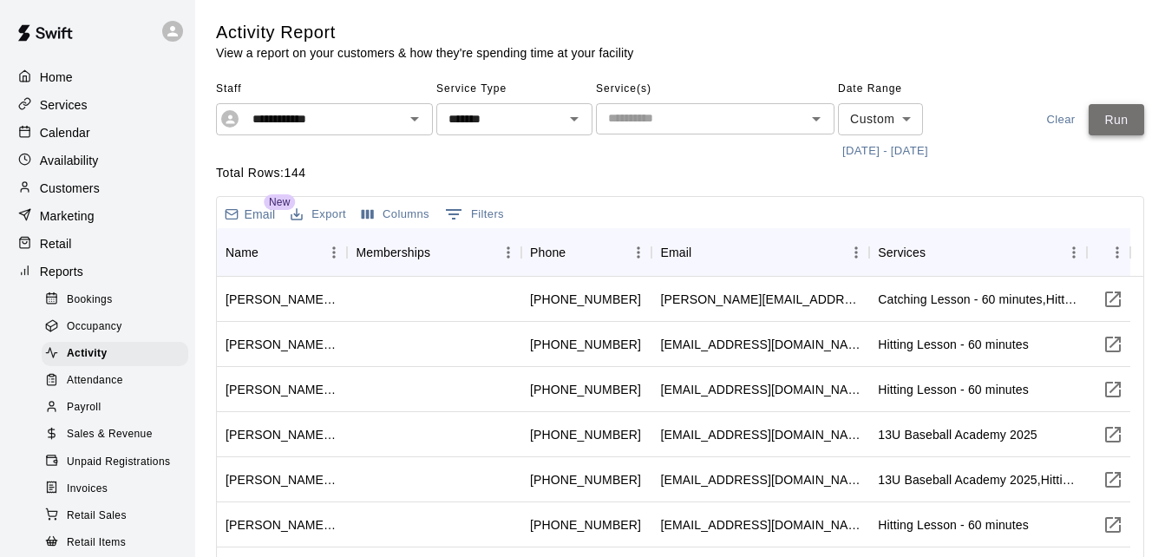
click at [1133, 117] on button "Run" at bounding box center [1115, 120] width 55 height 32
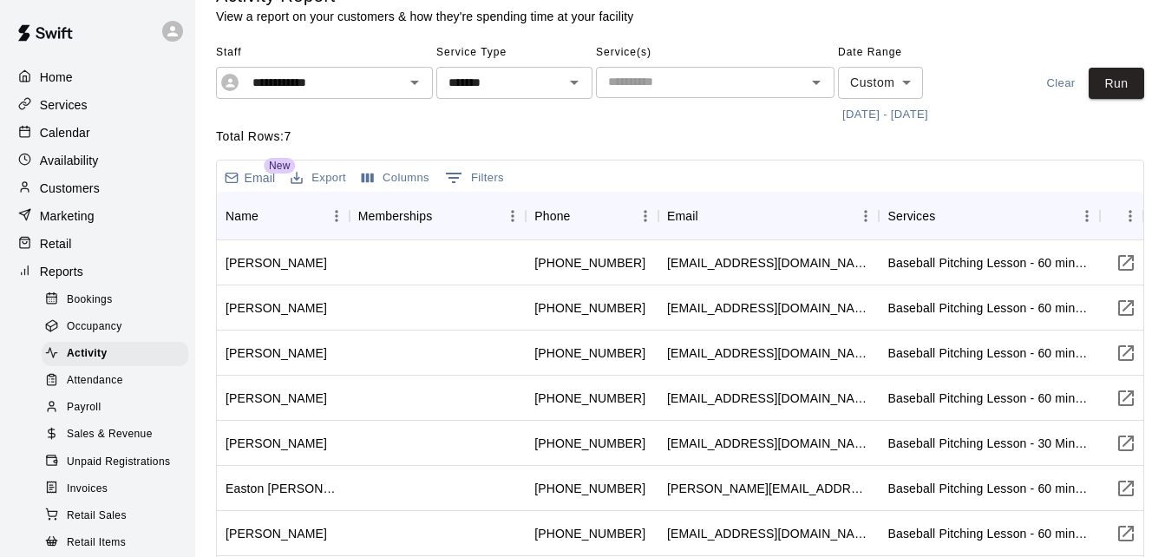
scroll to position [35, 0]
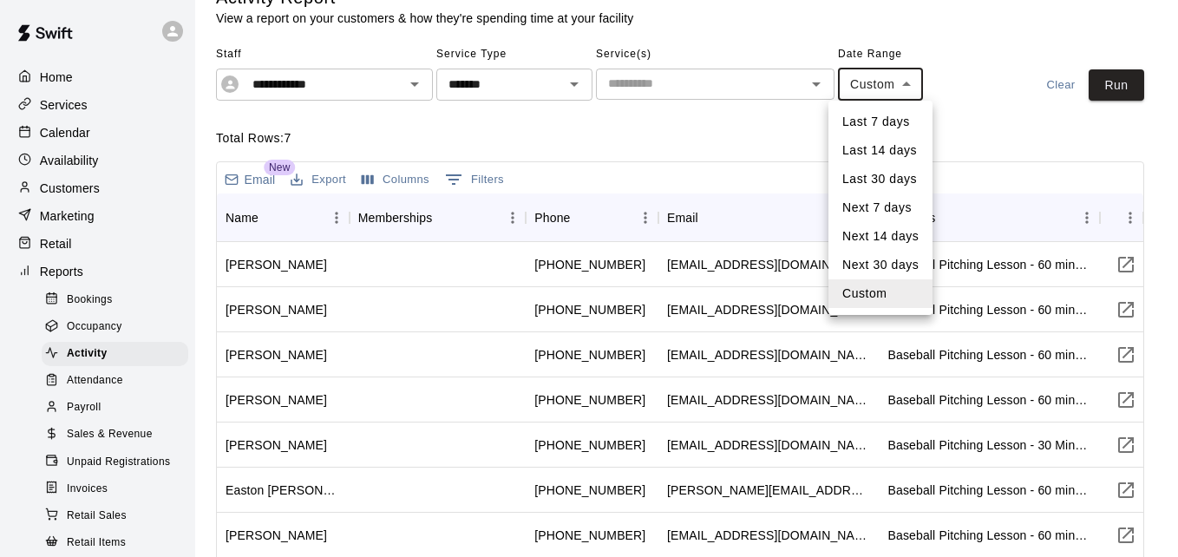
click at [907, 93] on body "**********" at bounding box center [589, 370] width 1178 height 810
click at [956, 117] on div at bounding box center [589, 278] width 1178 height 557
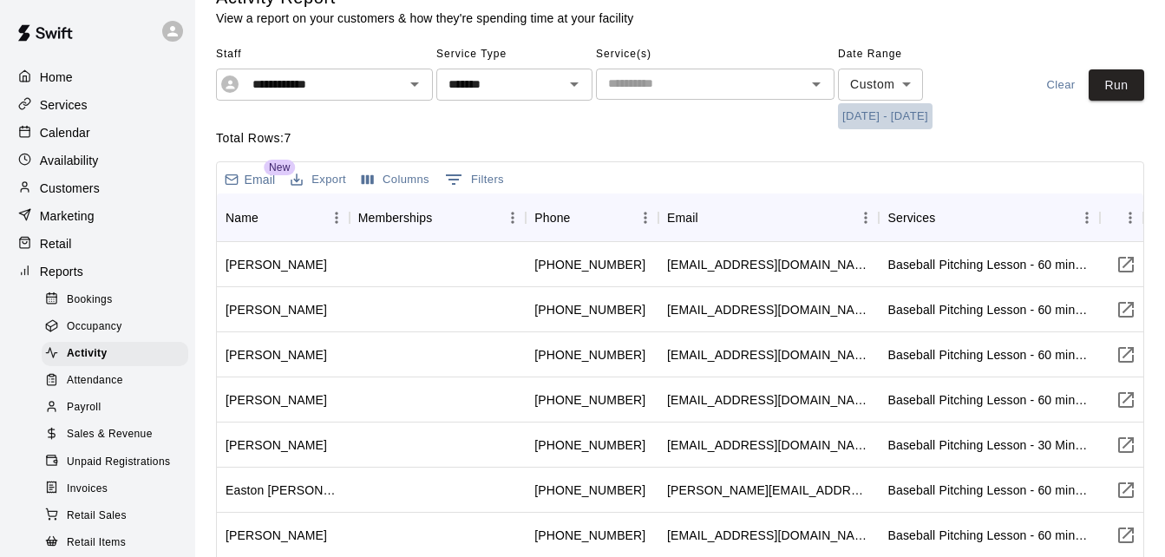
click at [932, 117] on button "[DATE] - [DATE]" at bounding box center [885, 116] width 95 height 27
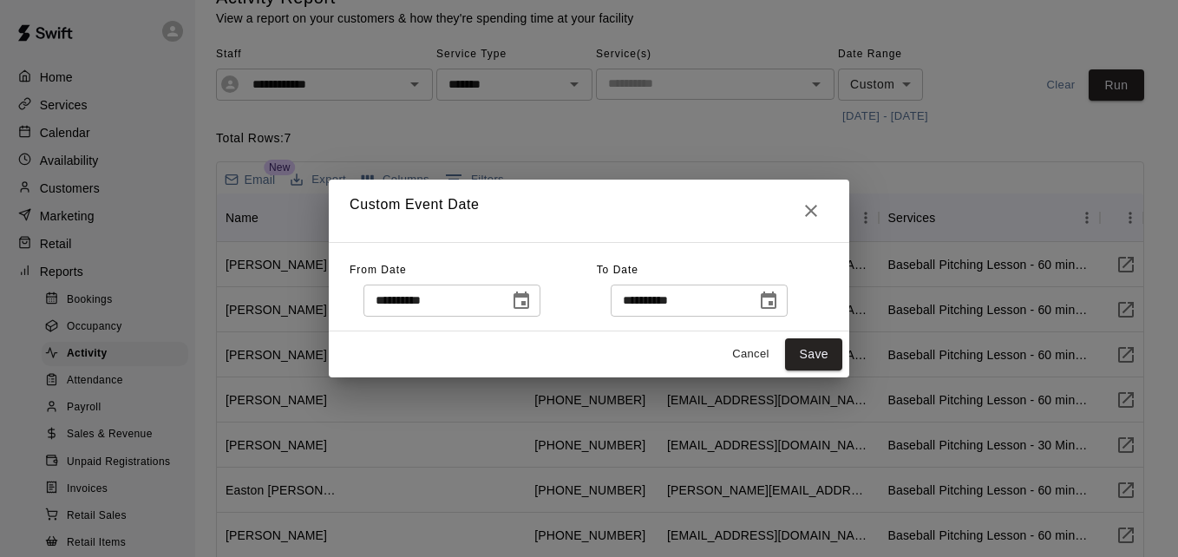
click at [779, 300] on icon "Choose date, selected date is Aug 29, 2025" at bounding box center [768, 301] width 21 height 21
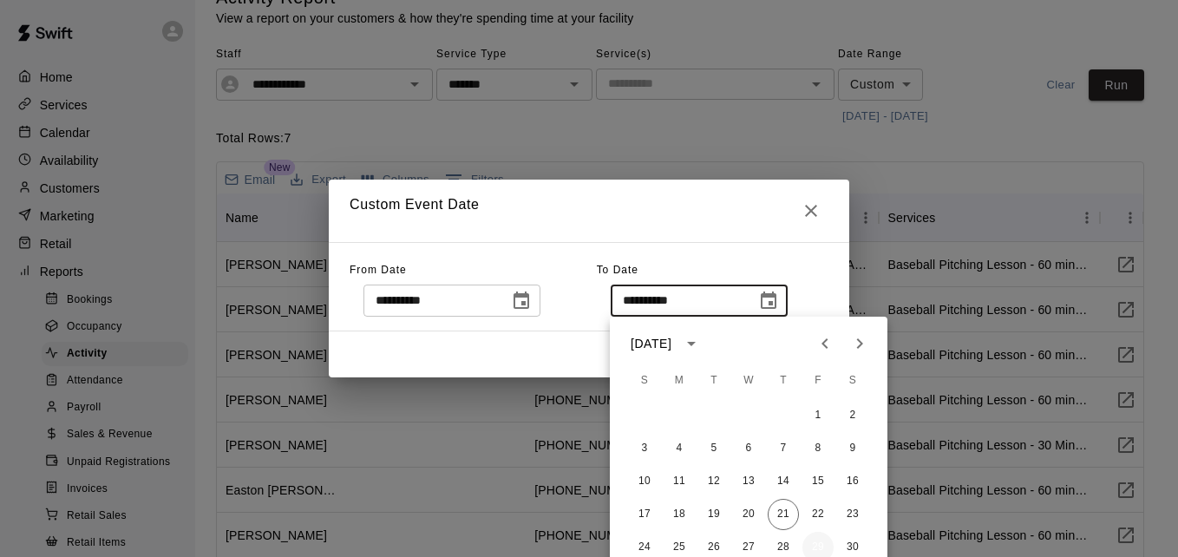
click at [817, 550] on button "29" at bounding box center [817, 547] width 31 height 31
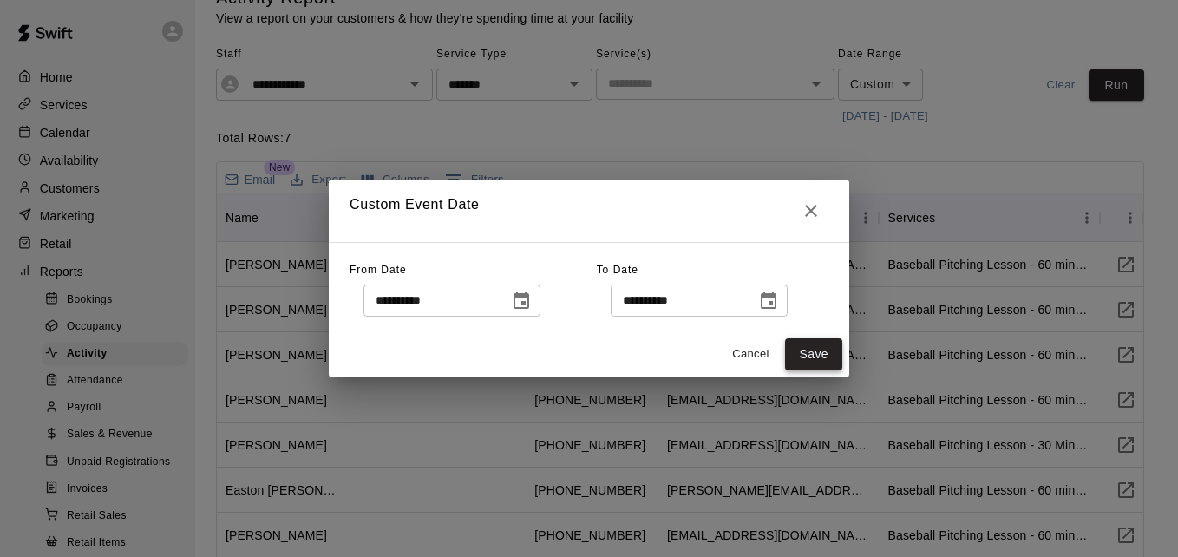
click at [813, 359] on button "Save" at bounding box center [813, 354] width 57 height 32
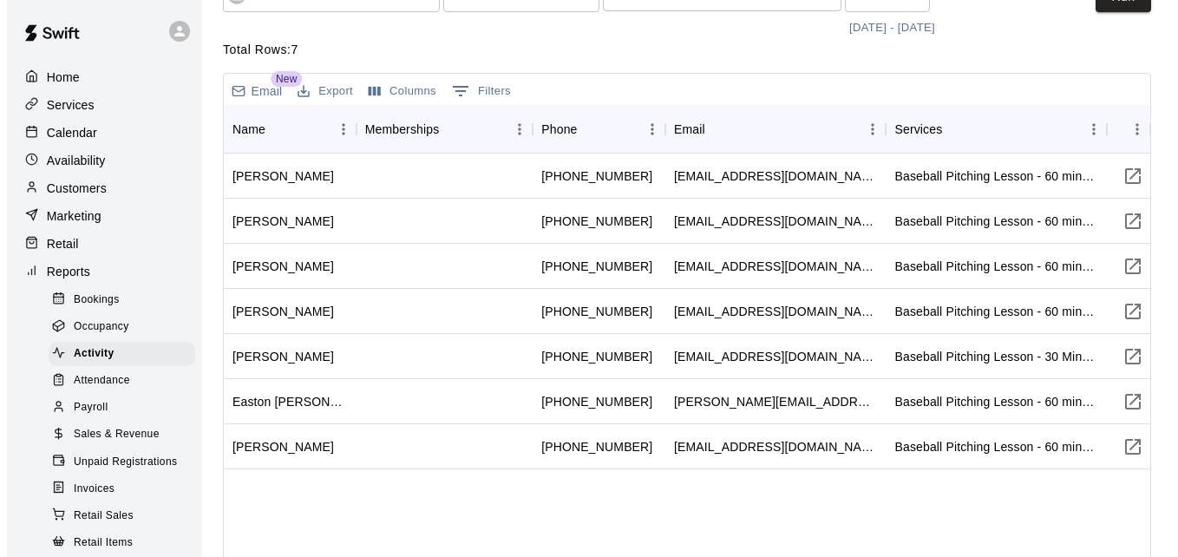
scroll to position [139, 0]
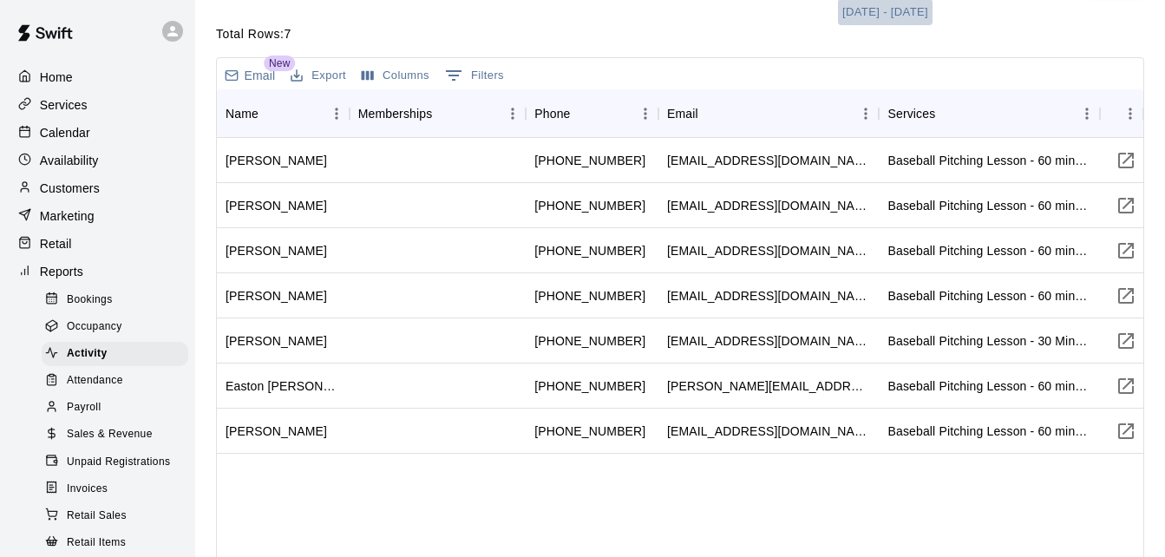
click at [871, 10] on button "[DATE] - [DATE]" at bounding box center [885, 12] width 95 height 27
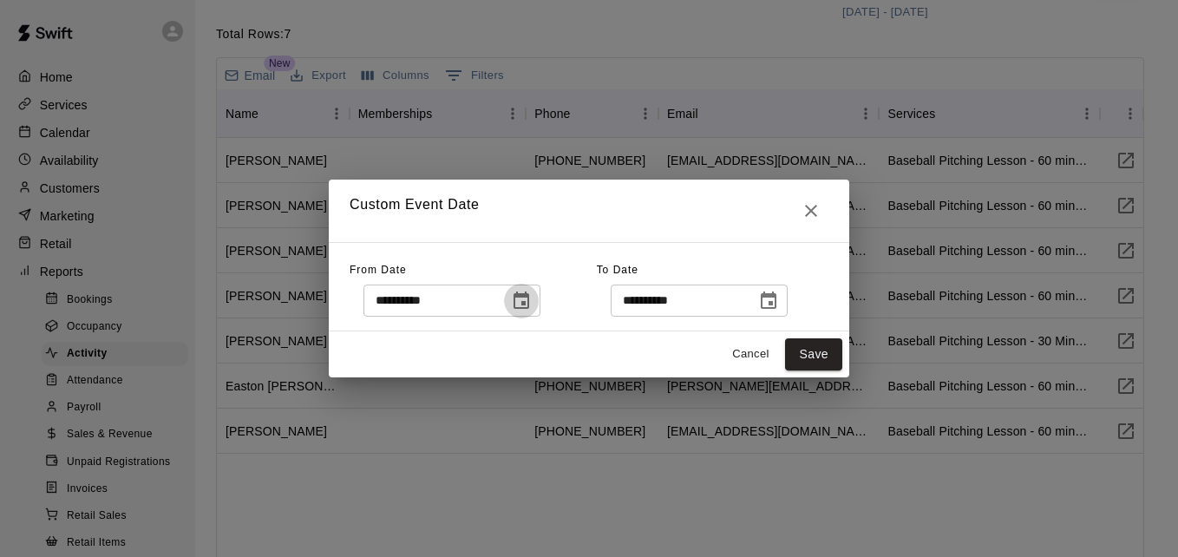
click at [529, 300] on icon "Choose date, selected date is Aug 13, 2025" at bounding box center [521, 299] width 16 height 17
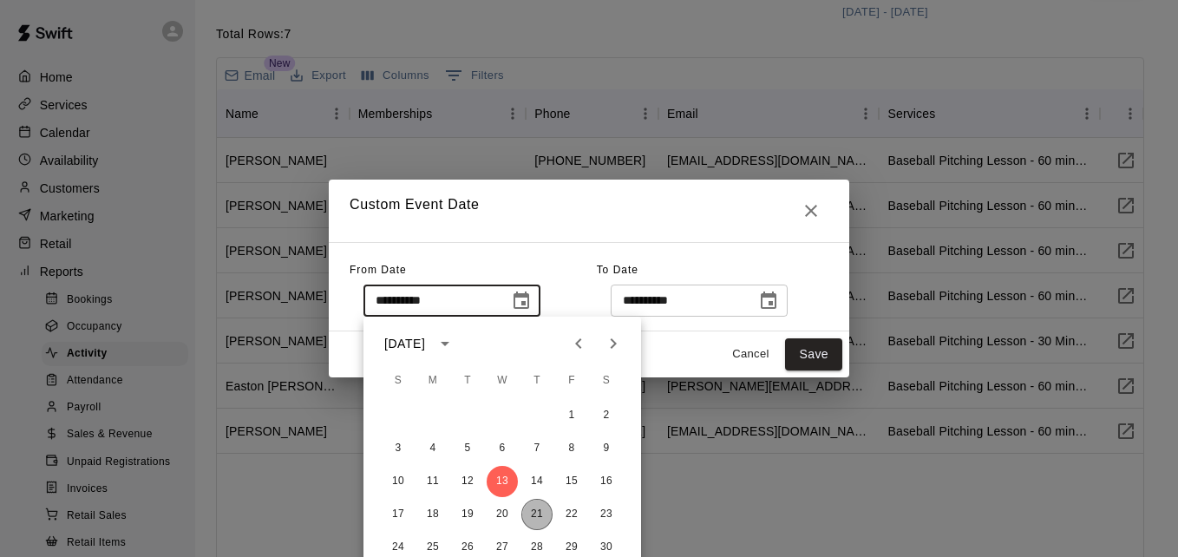
click at [537, 507] on button "21" at bounding box center [536, 514] width 31 height 31
type input "**********"
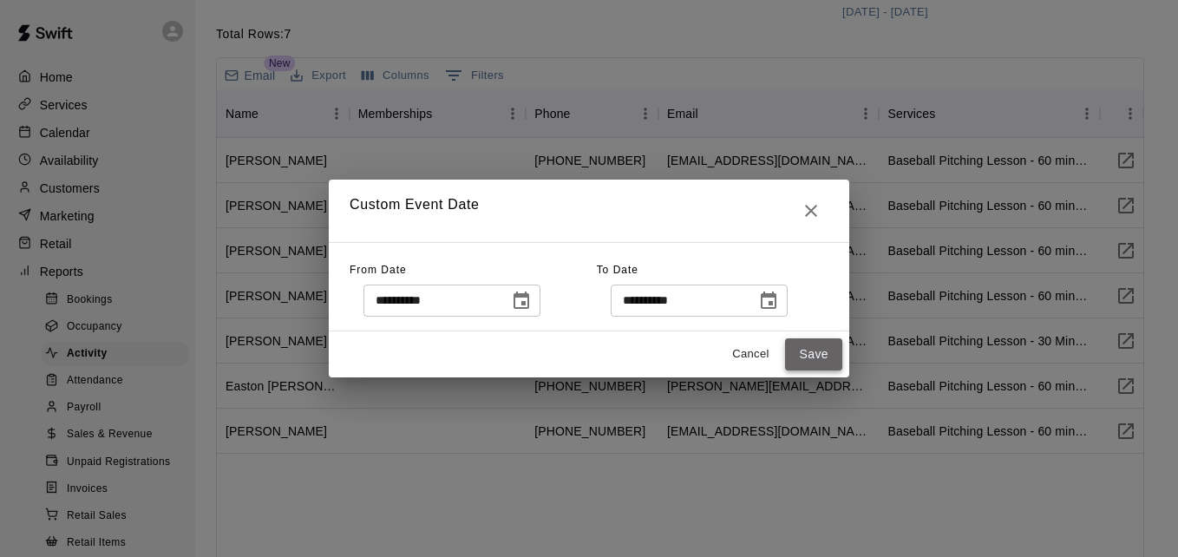
click at [818, 347] on button "Save" at bounding box center [813, 354] width 57 height 32
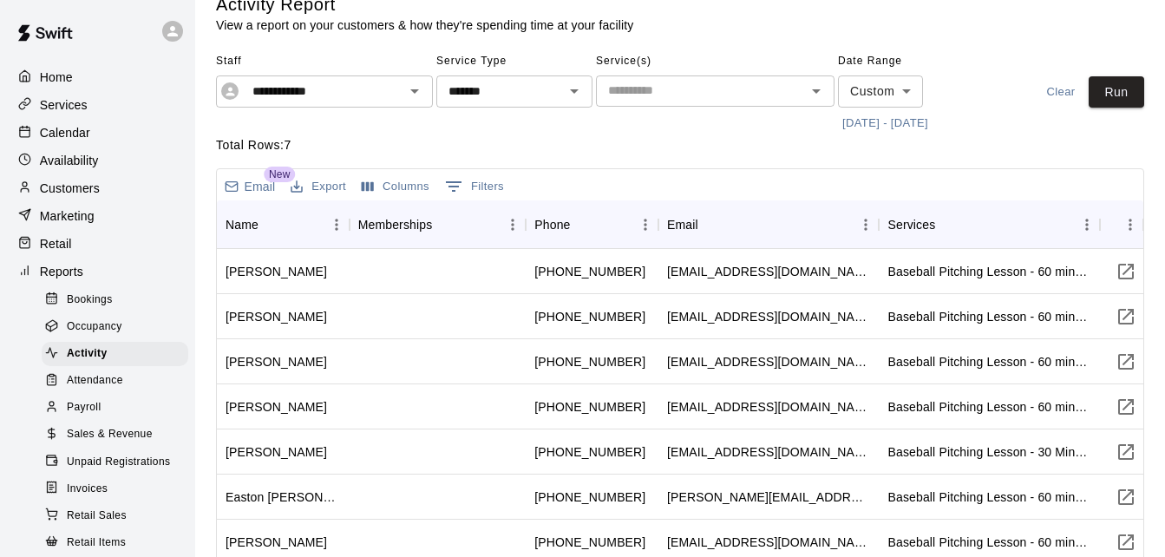
scroll to position [0, 0]
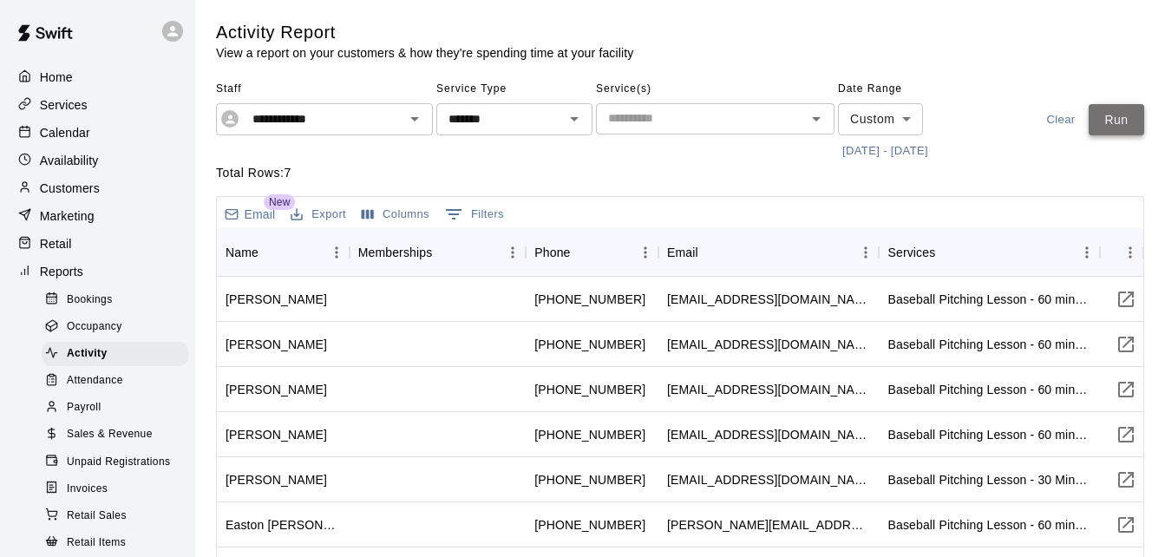
click at [1113, 117] on button "Run" at bounding box center [1115, 120] width 55 height 32
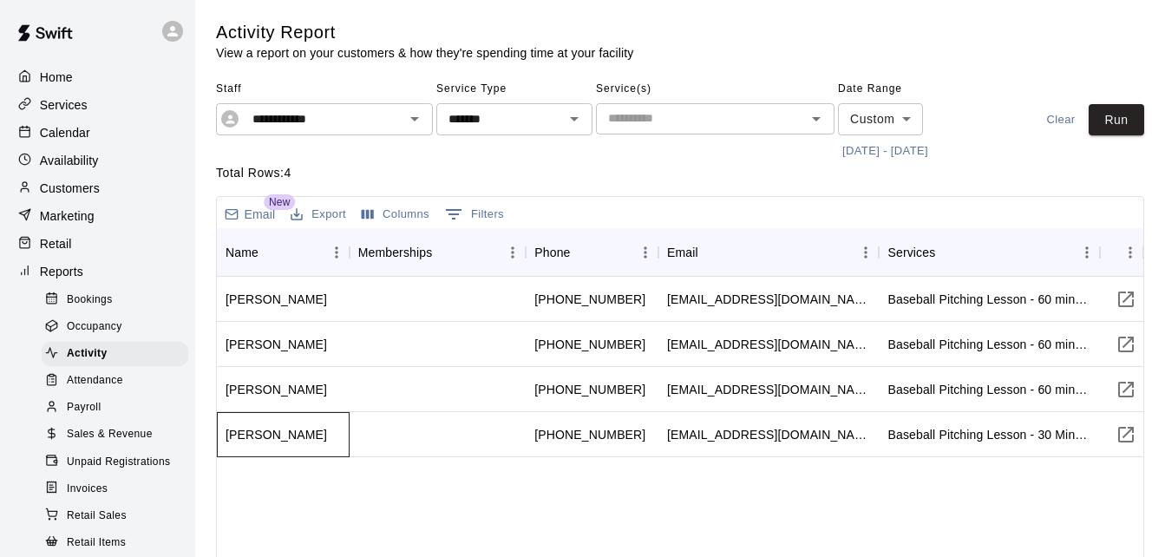
click at [267, 434] on div "[PERSON_NAME]" at bounding box center [275, 434] width 101 height 17
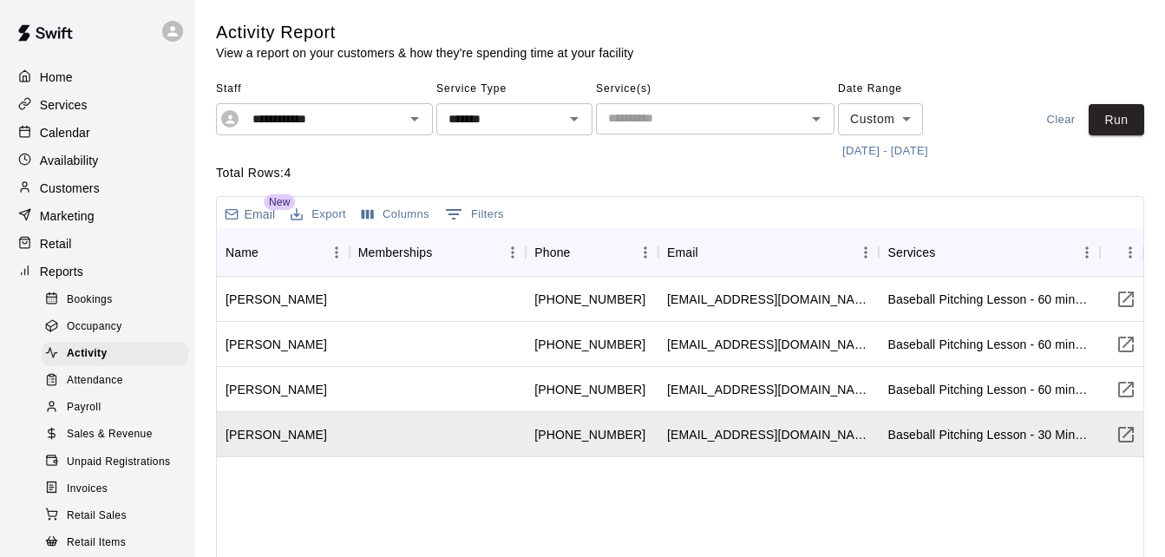
click at [108, 195] on div "Customers" at bounding box center [97, 188] width 167 height 26
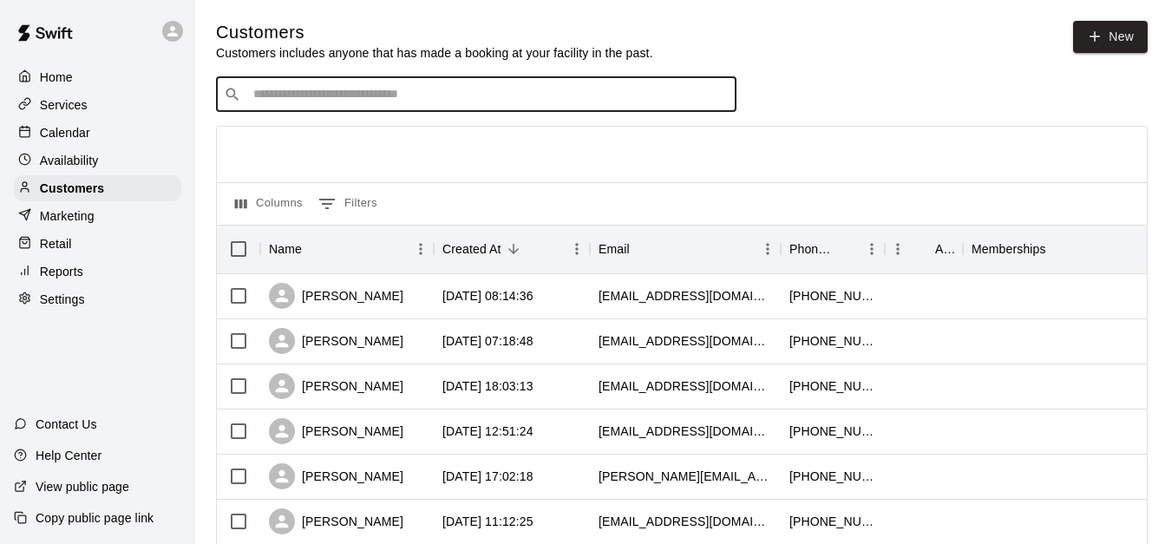
click at [408, 103] on input "Search customers by name or email" at bounding box center [488, 94] width 480 height 17
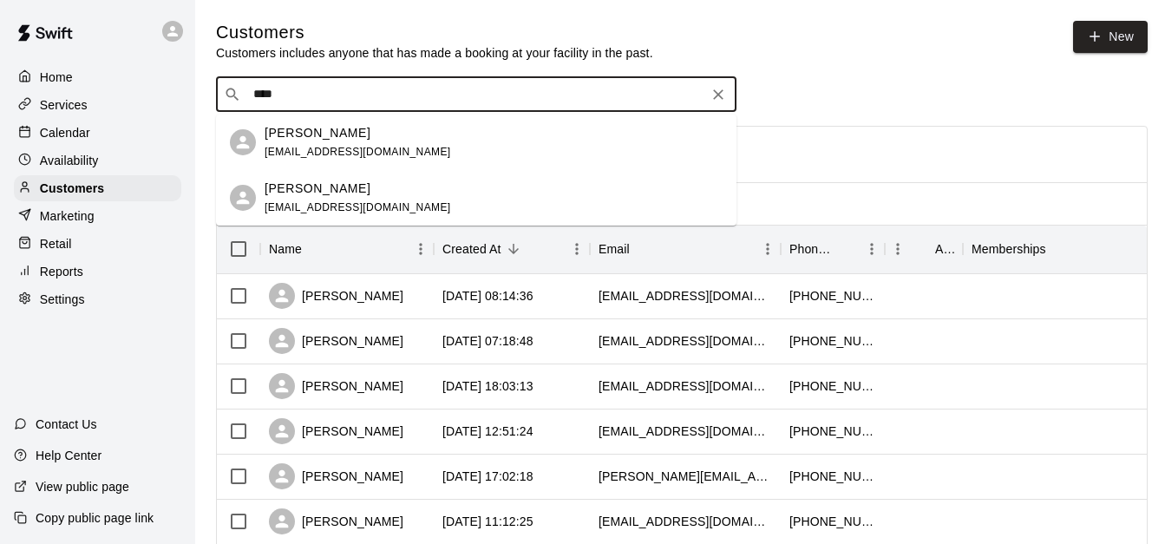
type input "***"
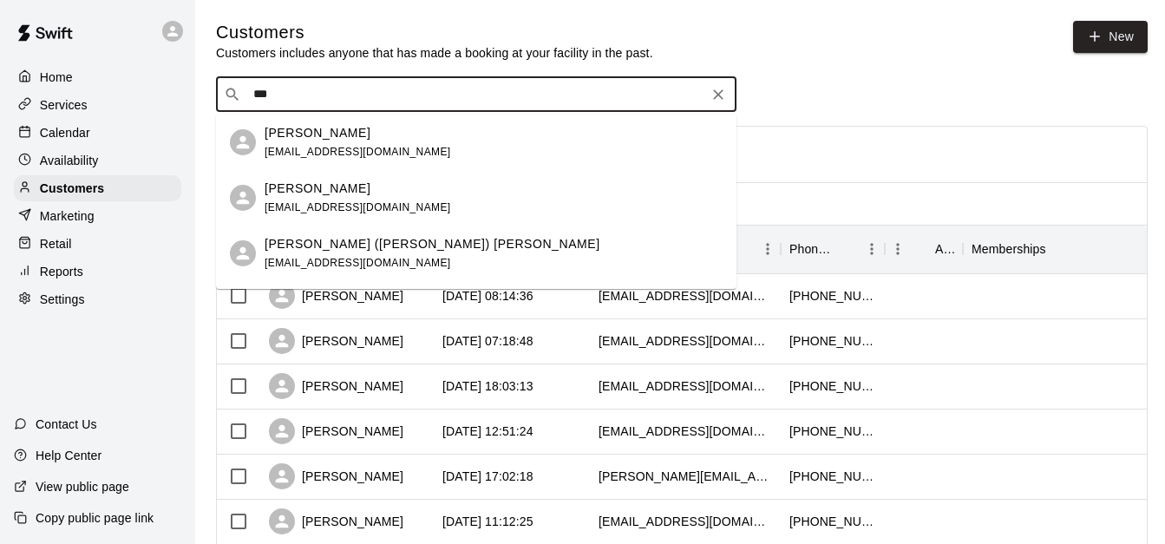
click at [475, 186] on div "[PERSON_NAME] [EMAIL_ADDRESS][DOMAIN_NAME]" at bounding box center [493, 198] width 458 height 37
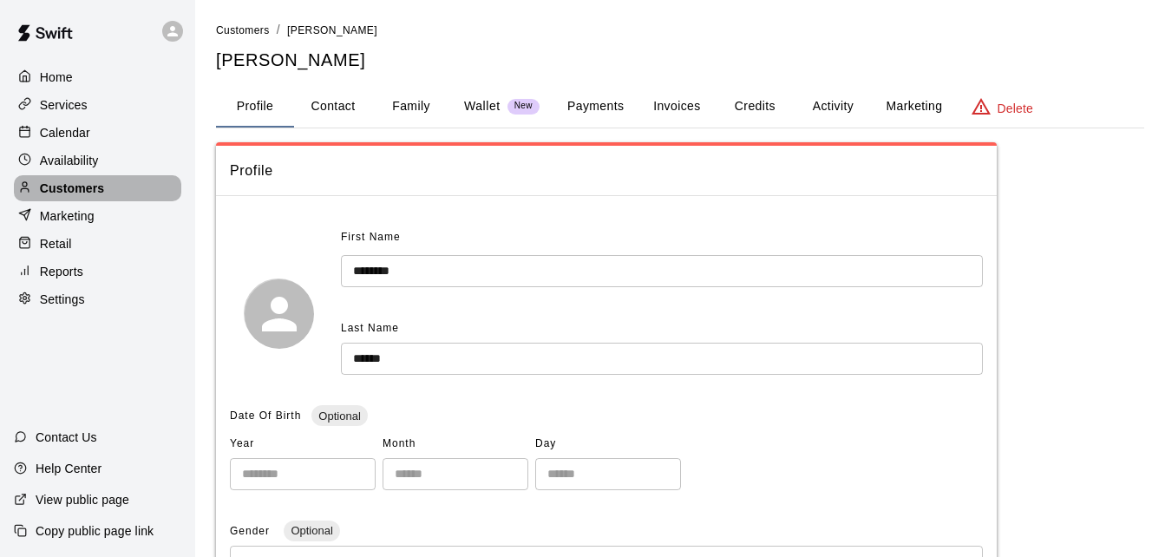
click at [78, 197] on p "Customers" at bounding box center [72, 188] width 64 height 17
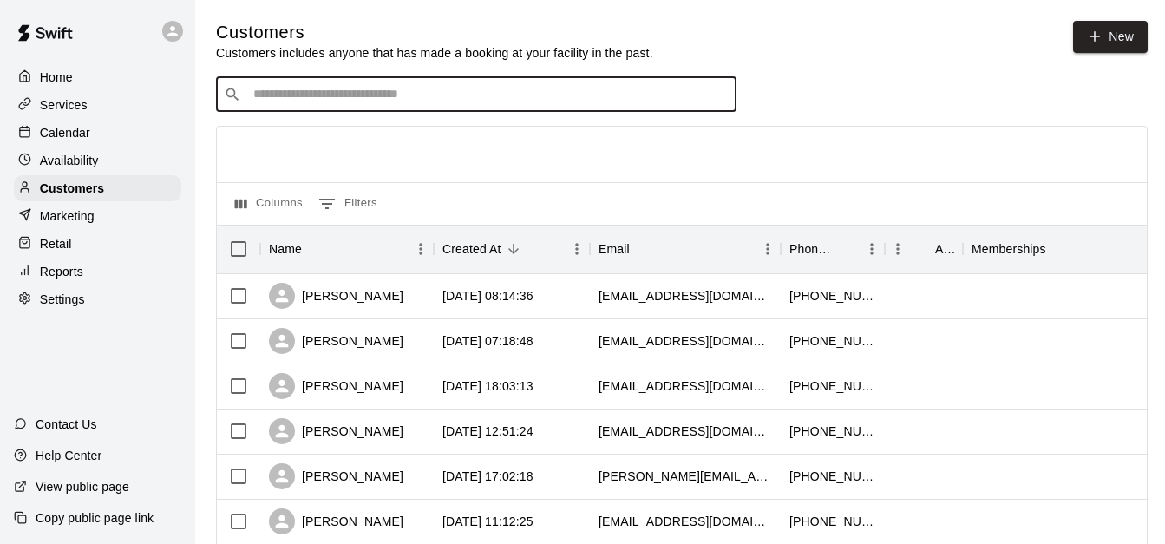
click at [330, 94] on input "Search customers by name or email" at bounding box center [488, 94] width 480 height 17
click at [330, 94] on input "*" at bounding box center [488, 94] width 480 height 17
type input "*****"
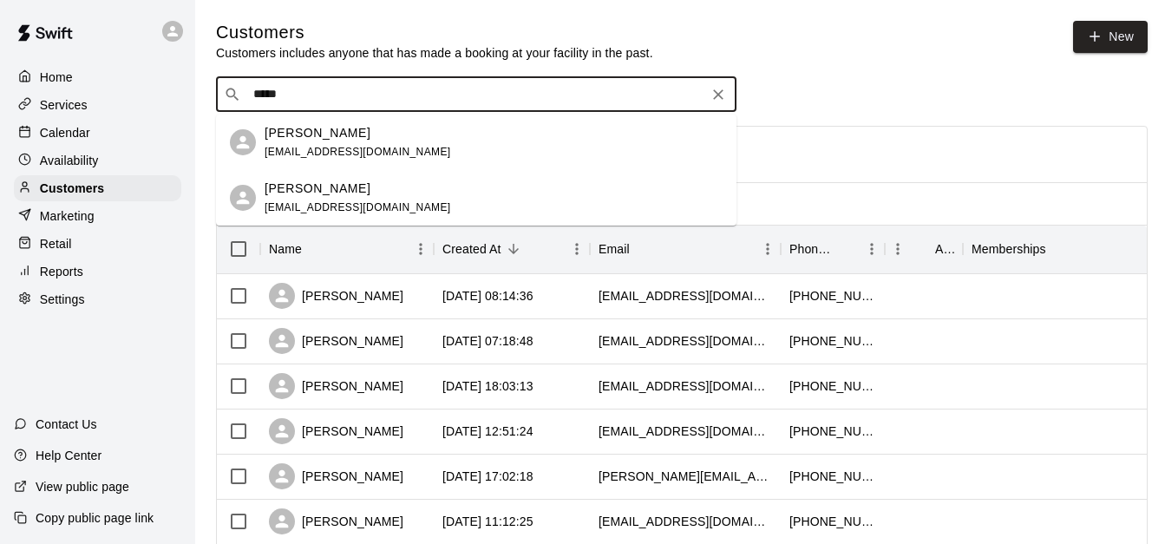
click at [392, 191] on div "[PERSON_NAME]" at bounding box center [357, 189] width 186 height 18
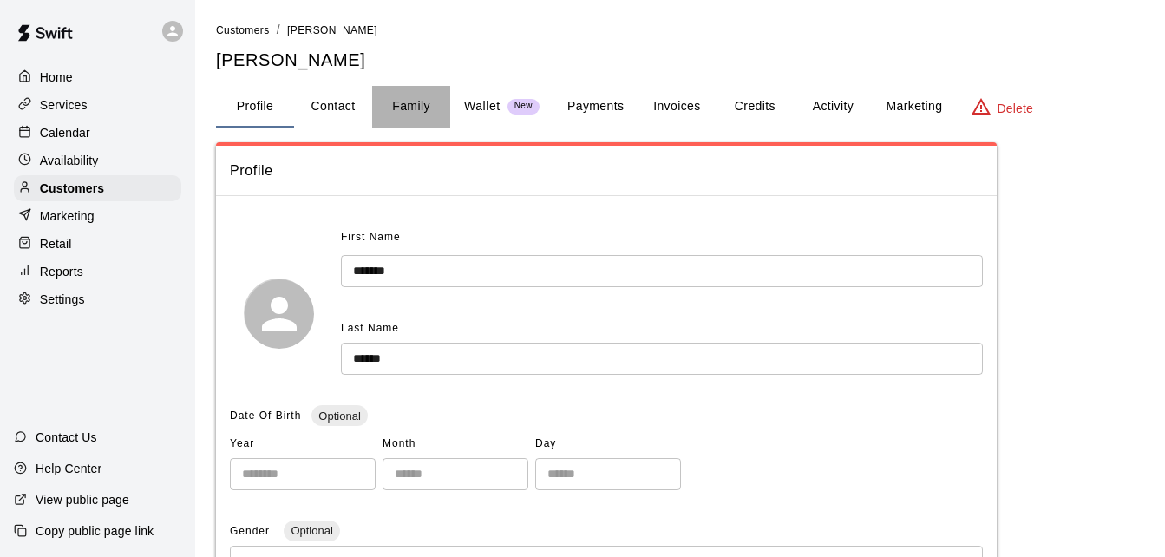
click at [393, 108] on button "Family" at bounding box center [411, 107] width 78 height 42
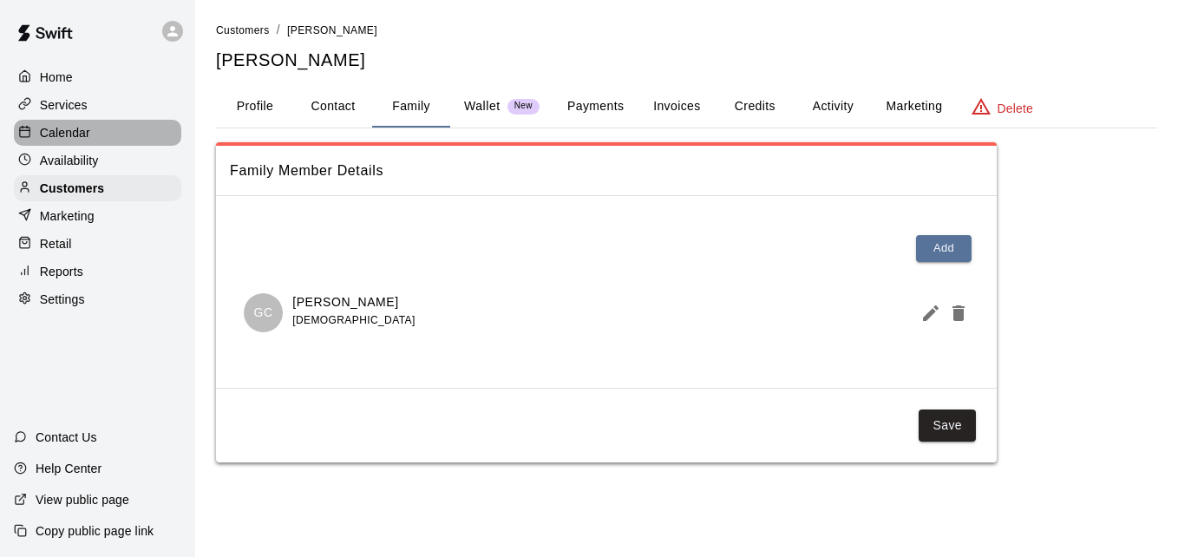
click at [89, 128] on div "Calendar" at bounding box center [97, 133] width 167 height 26
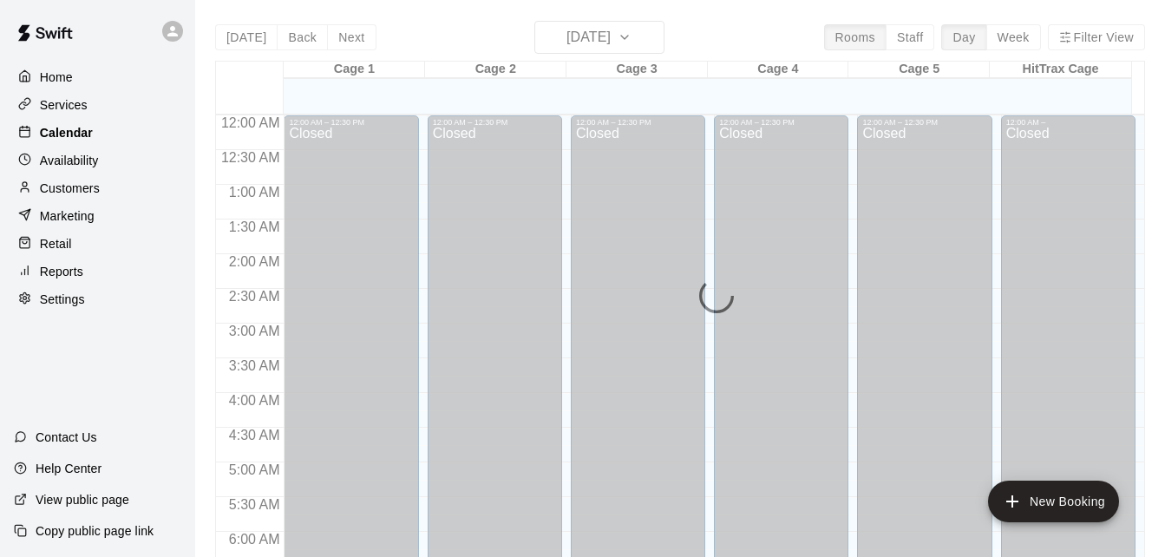
scroll to position [1100, 0]
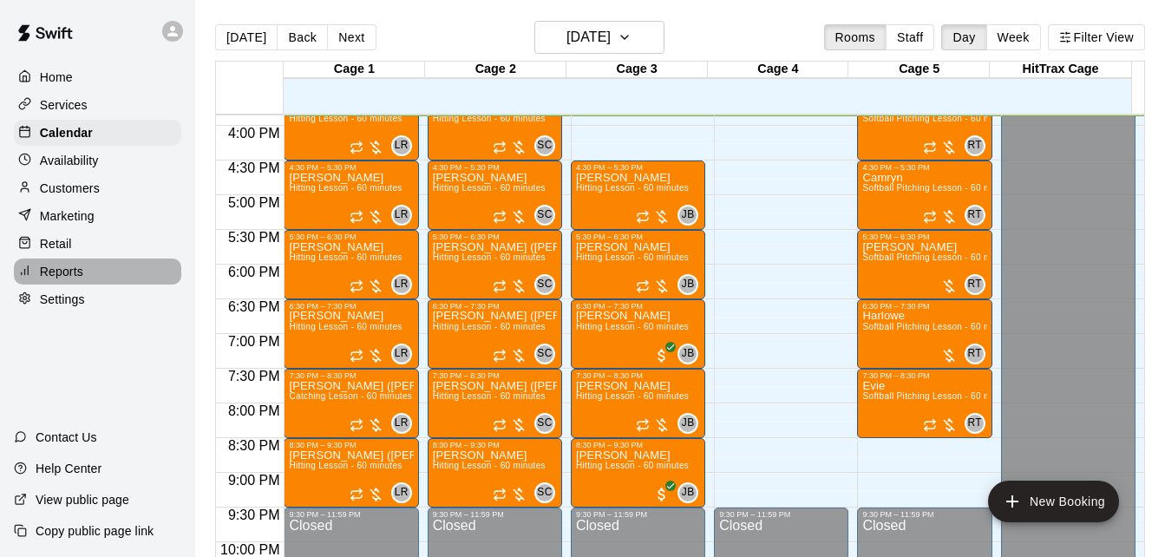
click at [121, 276] on div "Reports" at bounding box center [97, 271] width 167 height 26
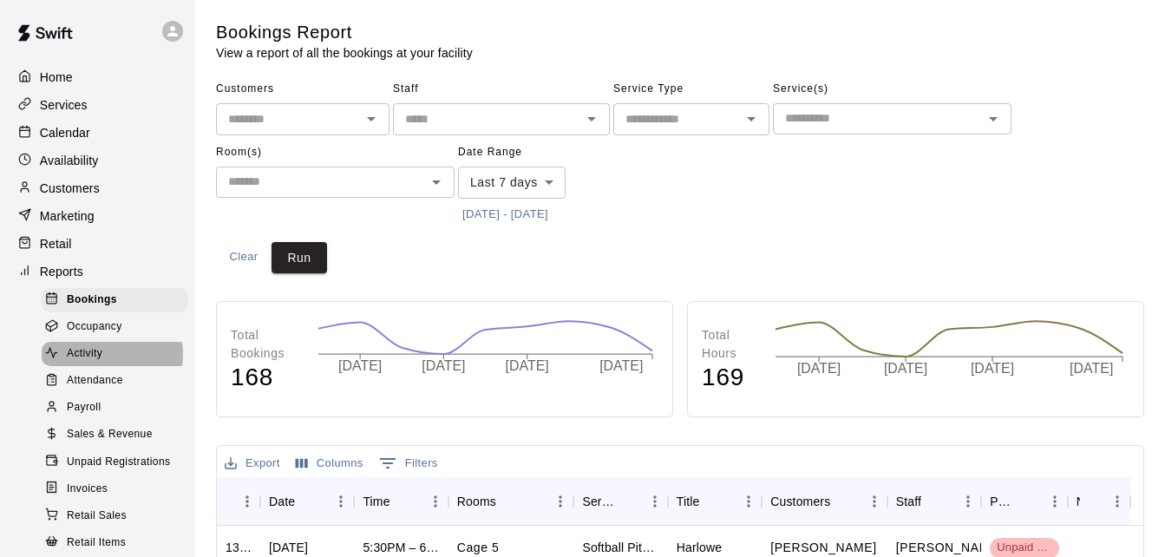
click at [111, 362] on div "Activity" at bounding box center [115, 354] width 147 height 24
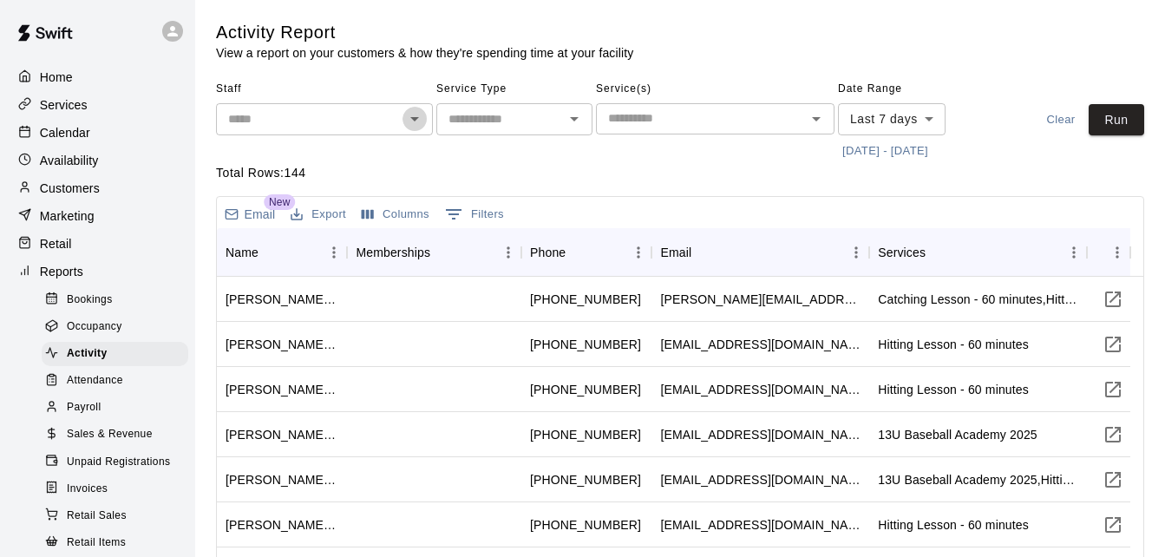
click at [416, 114] on icon "Open" at bounding box center [414, 118] width 21 height 21
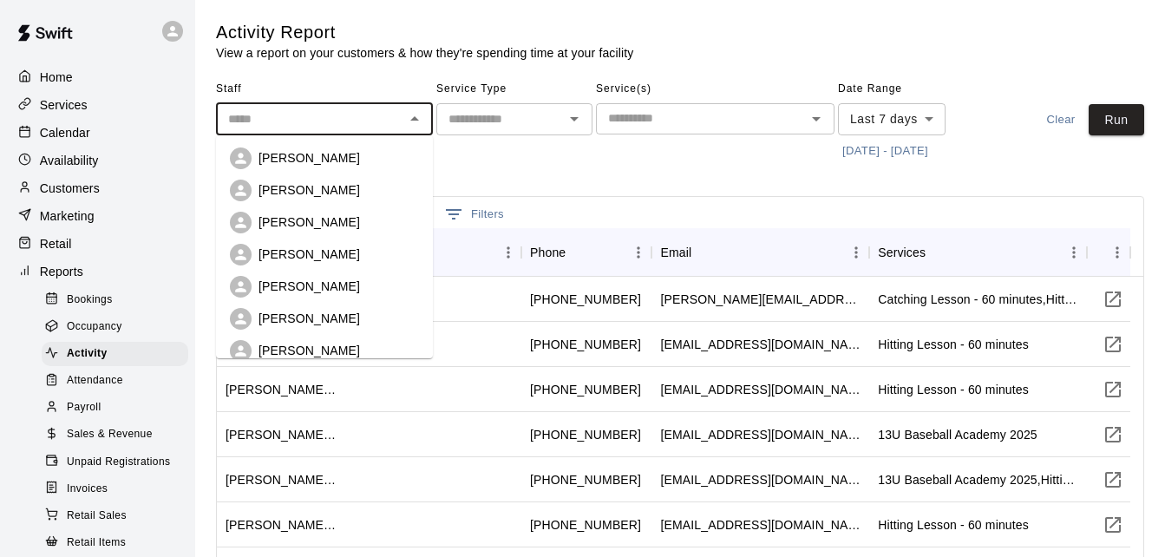
click at [383, 151] on div "[PERSON_NAME]" at bounding box center [338, 157] width 160 height 17
type input "**********"
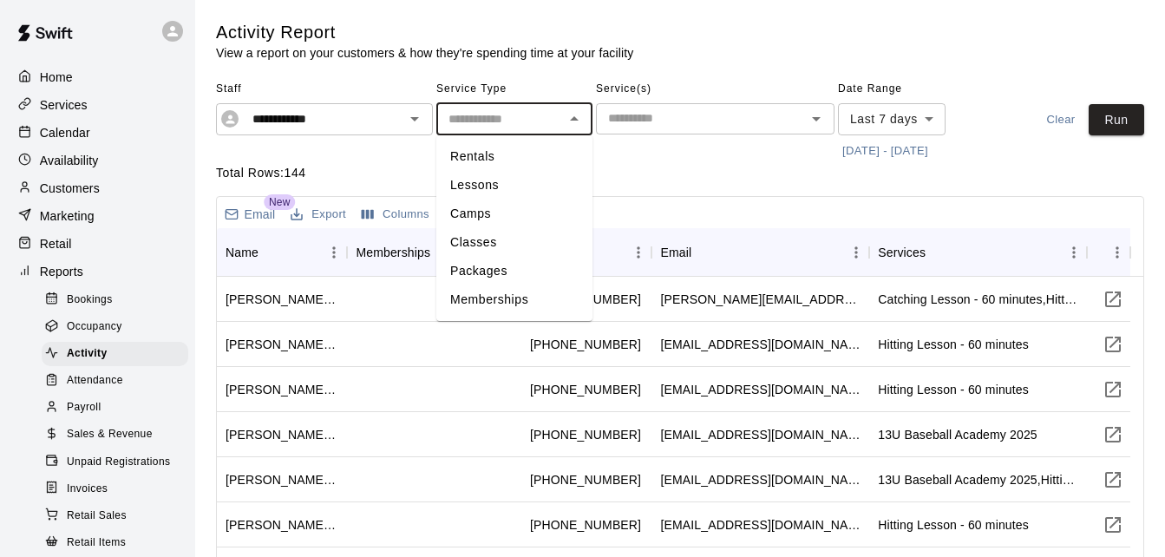
click at [520, 124] on input "text" at bounding box center [499, 119] width 117 height 22
click at [517, 193] on li "Lessons" at bounding box center [514, 185] width 156 height 29
type input "*******"
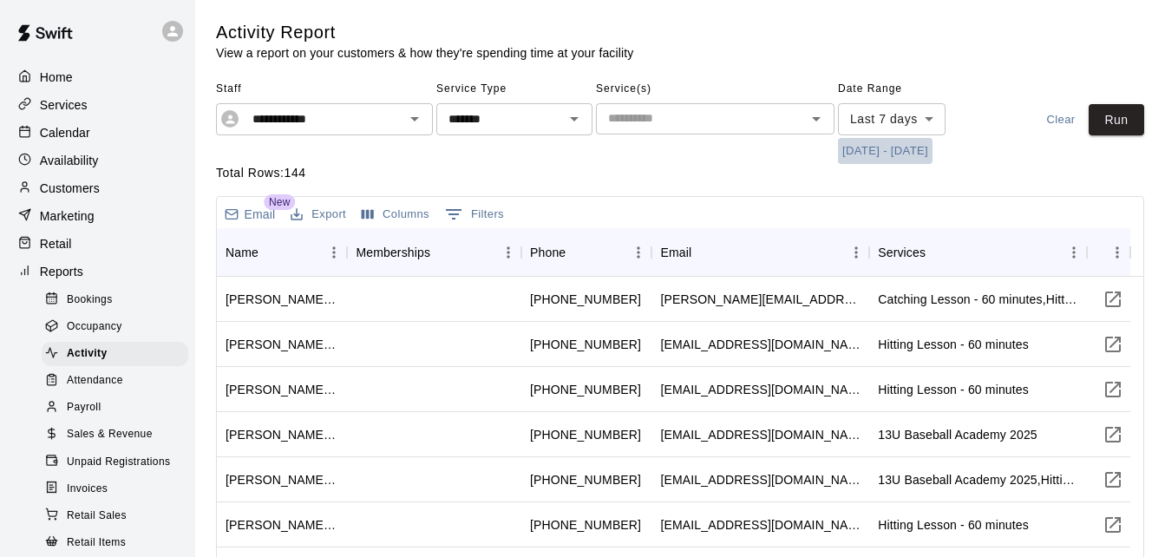
click at [910, 149] on button "[DATE] - [DATE]" at bounding box center [885, 151] width 95 height 27
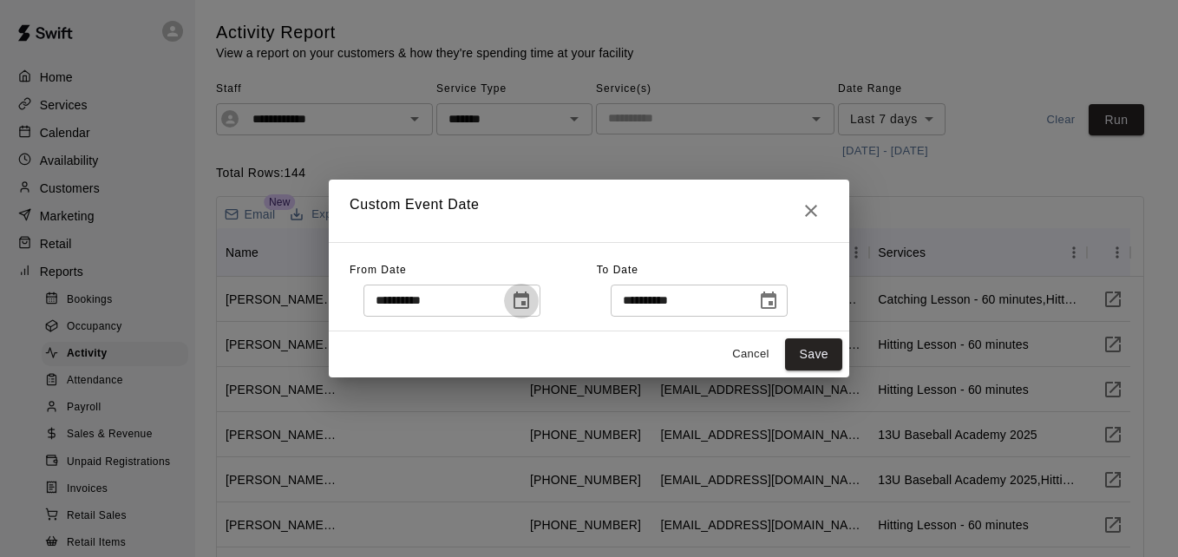
click at [528, 304] on icon "Choose date, selected date is Aug 13, 2025" at bounding box center [521, 301] width 21 height 21
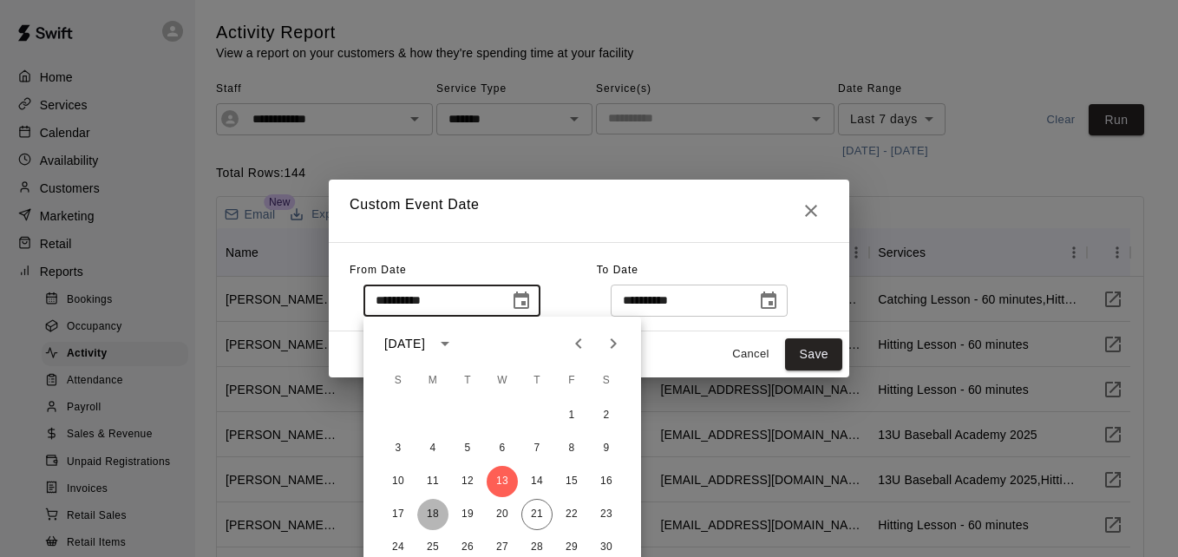
click at [426, 515] on button "18" at bounding box center [432, 514] width 31 height 31
type input "**********"
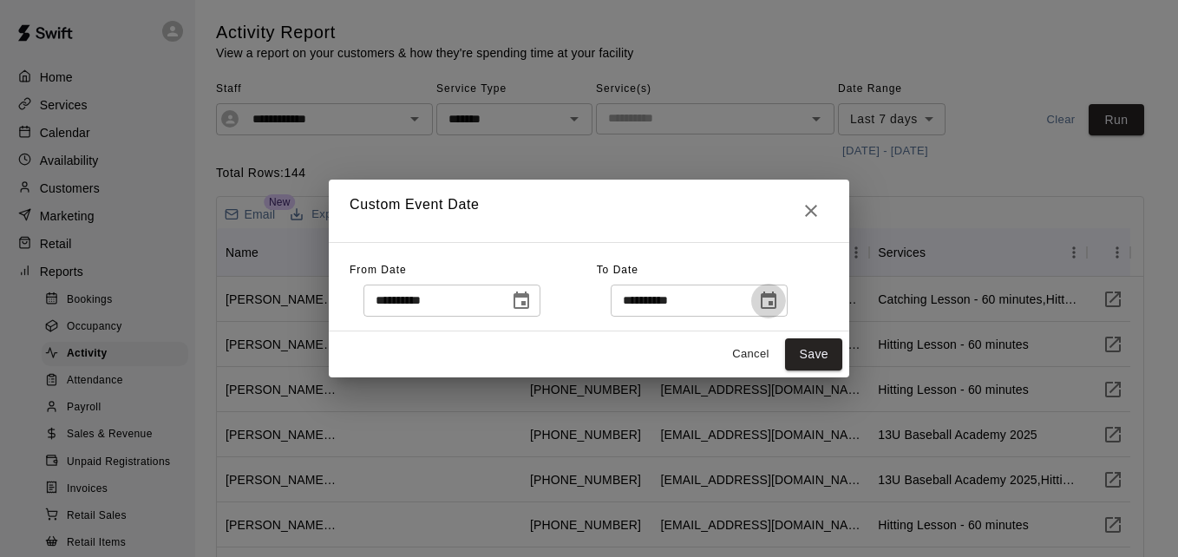
click at [776, 297] on icon "Choose date, selected date is Aug 21, 2025" at bounding box center [769, 299] width 16 height 17
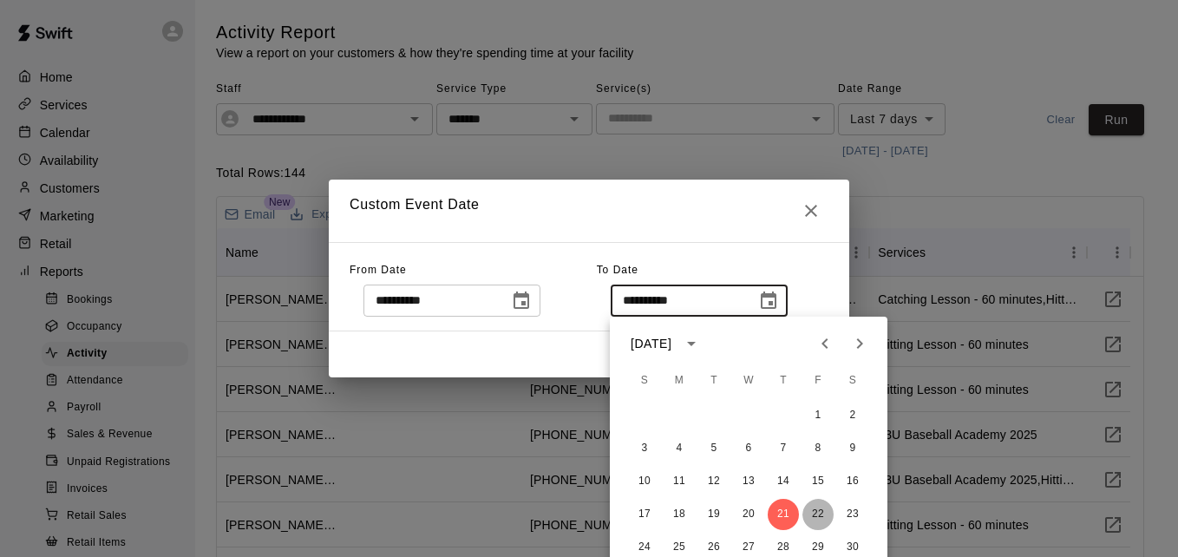
click at [823, 511] on button "22" at bounding box center [817, 514] width 31 height 31
type input "**********"
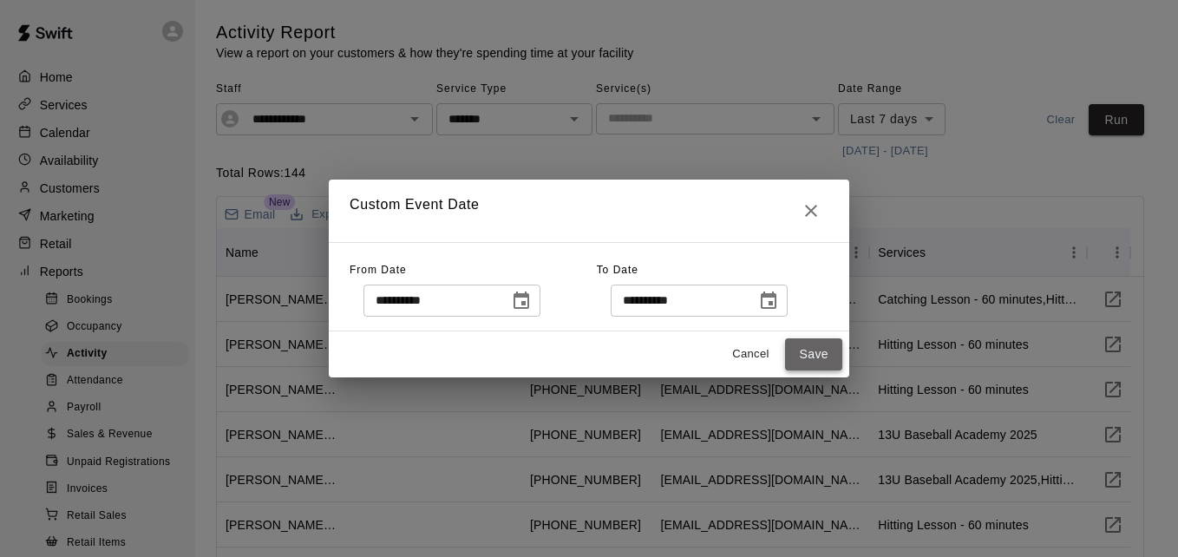
click at [824, 343] on button "Save" at bounding box center [813, 354] width 57 height 32
type input "******"
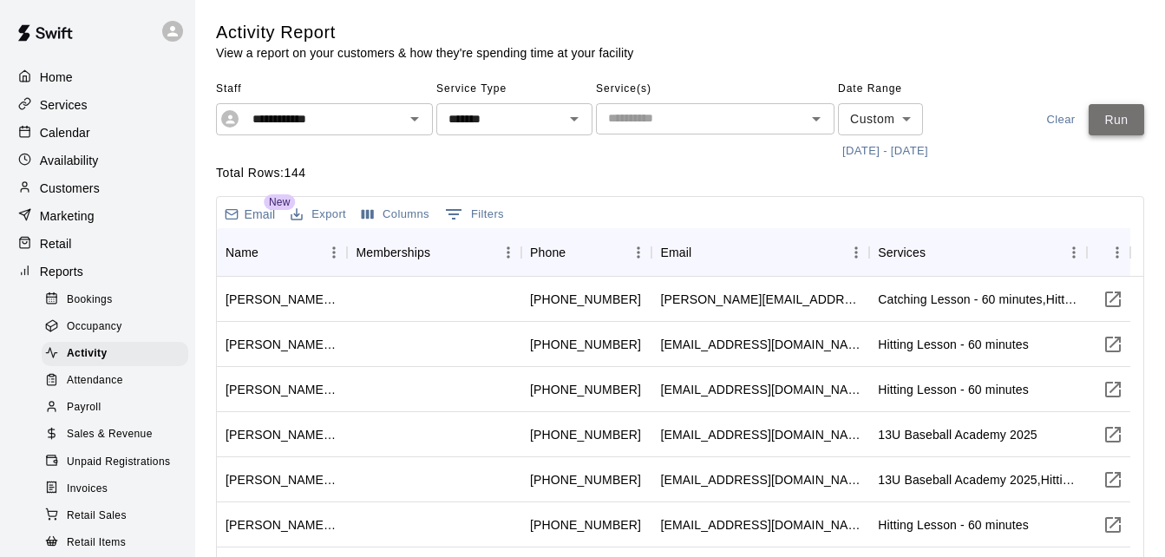
click at [1120, 111] on button "Run" at bounding box center [1115, 120] width 55 height 32
